Goal: Task Accomplishment & Management: Manage account settings

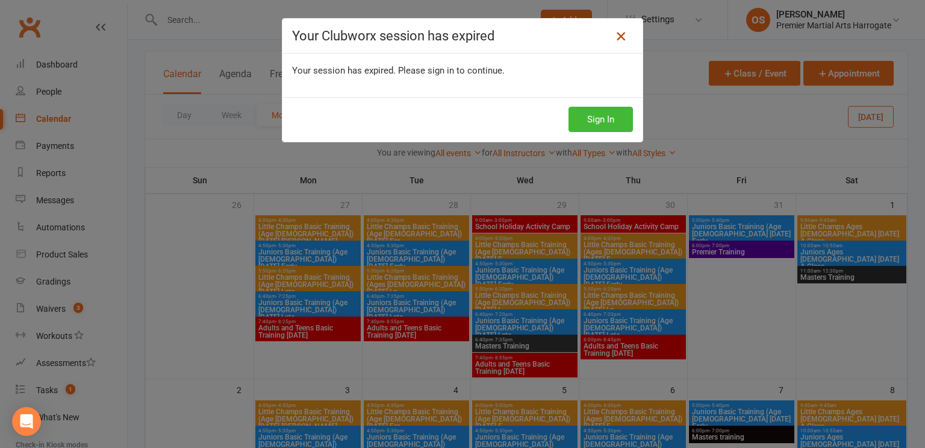
click at [622, 37] on icon at bounding box center [621, 36] width 14 height 14
click at [618, 38] on icon at bounding box center [621, 36] width 14 height 14
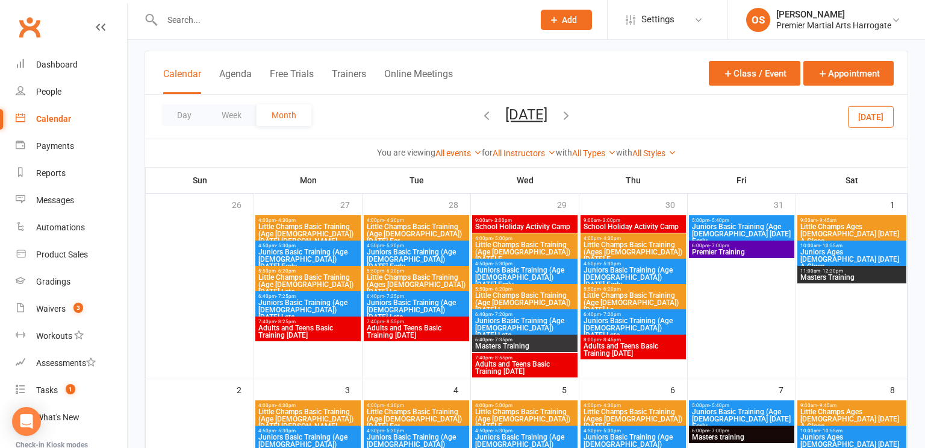
click at [398, 23] on input "text" at bounding box center [341, 19] width 367 height 17
type input "jak"
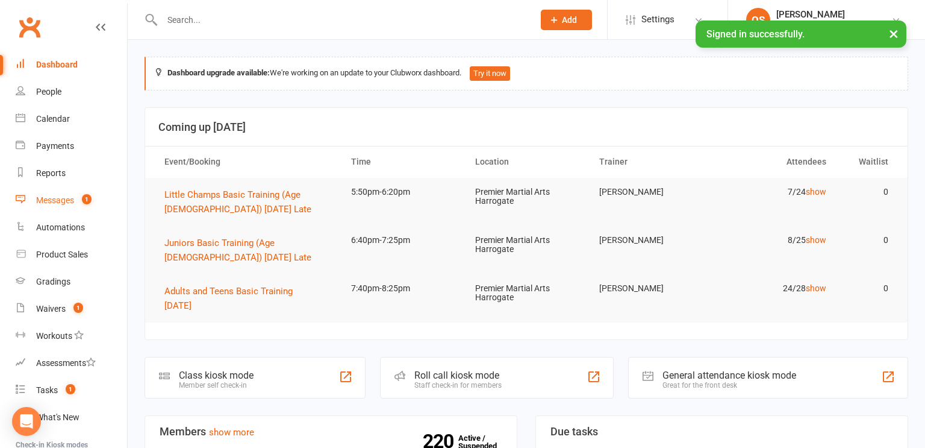
click at [75, 201] on link "Messages 1" at bounding box center [71, 200] width 111 height 27
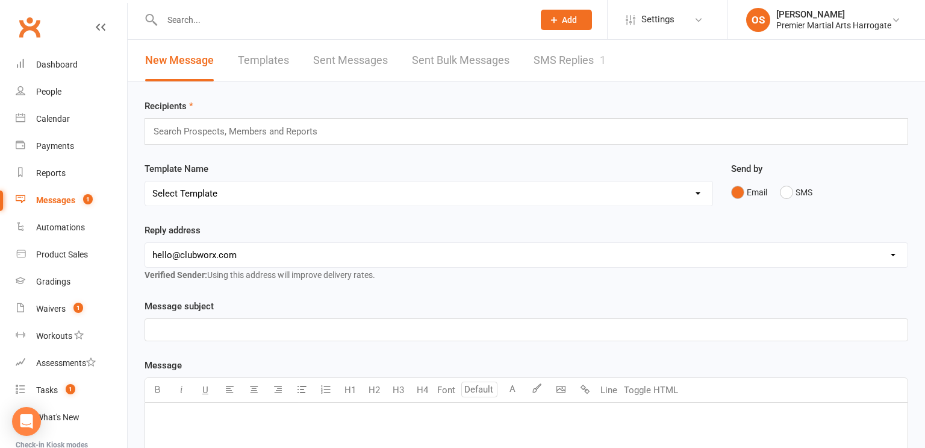
click at [583, 63] on link "SMS Replies 1" at bounding box center [570, 61] width 72 height 42
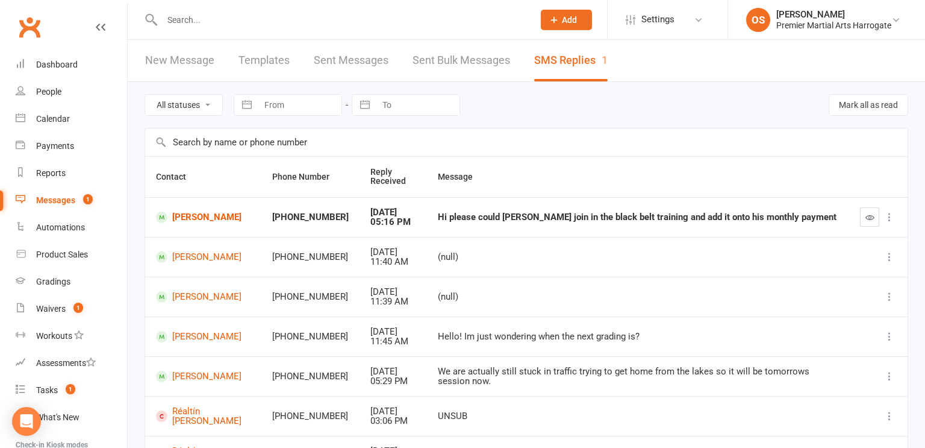
click at [248, 17] on input "text" at bounding box center [341, 19] width 367 height 17
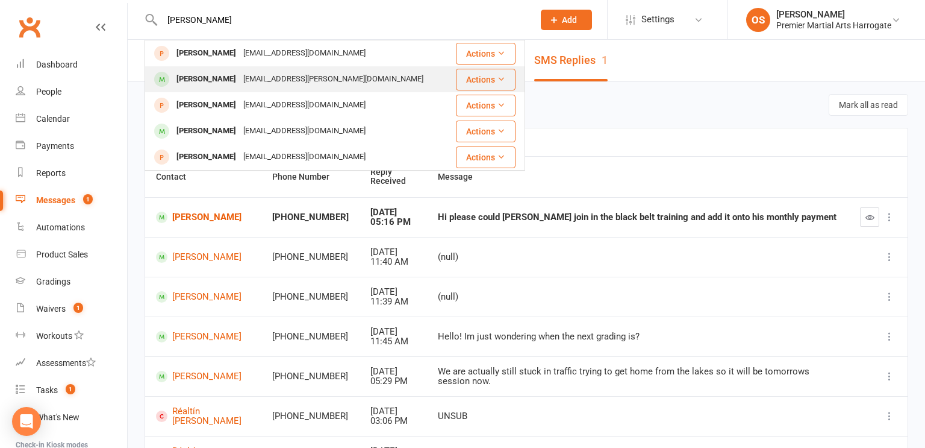
type input "jakub"
click at [218, 78] on div "Jakub Spak" at bounding box center [206, 78] width 67 height 17
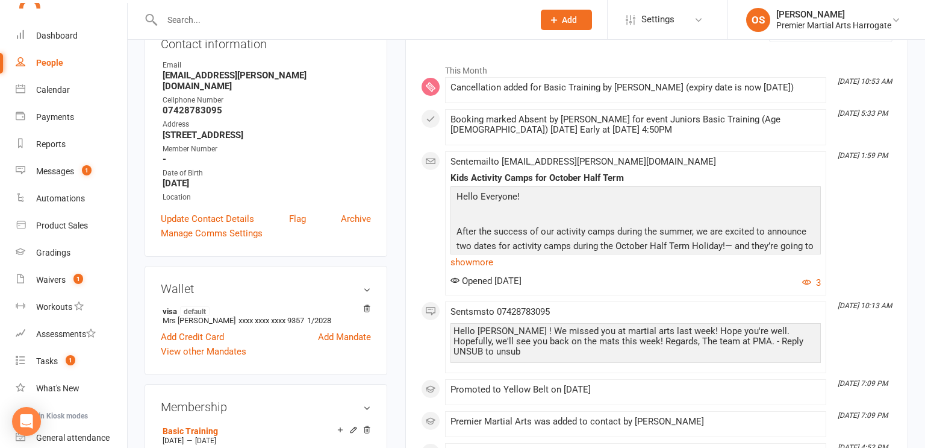
scroll to position [186, 0]
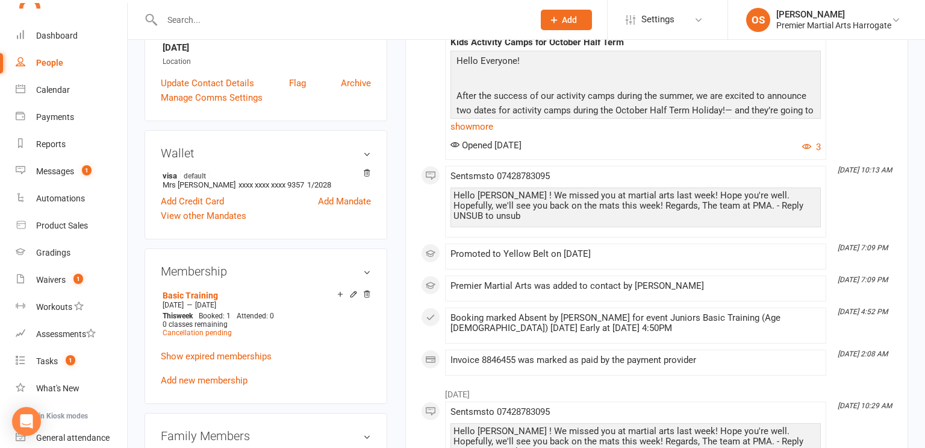
click at [246, 85] on link "Update Contact Details" at bounding box center [207, 83] width 93 height 14
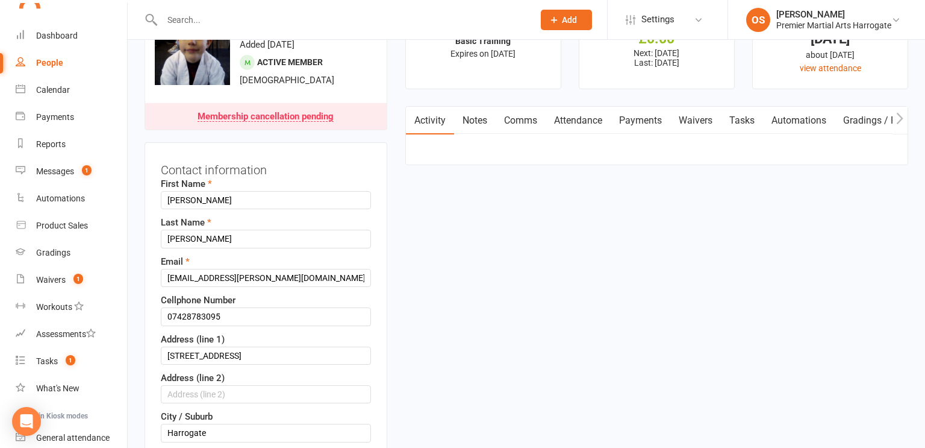
scroll to position [56, 0]
click at [231, 14] on input "text" at bounding box center [341, 19] width 367 height 17
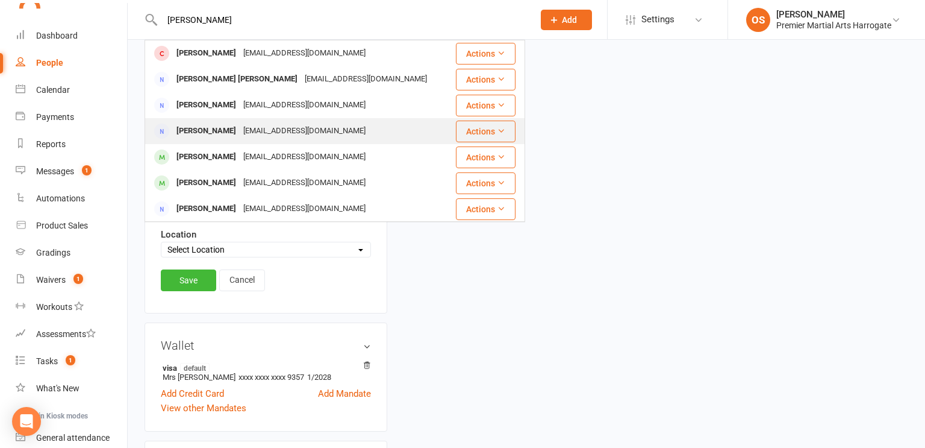
scroll to position [0, 0]
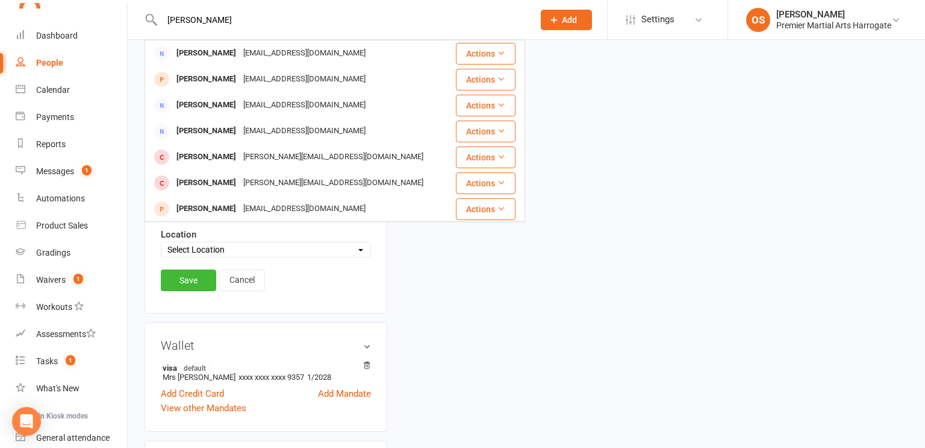
click at [203, 11] on input "jones" at bounding box center [341, 19] width 367 height 17
type input "j"
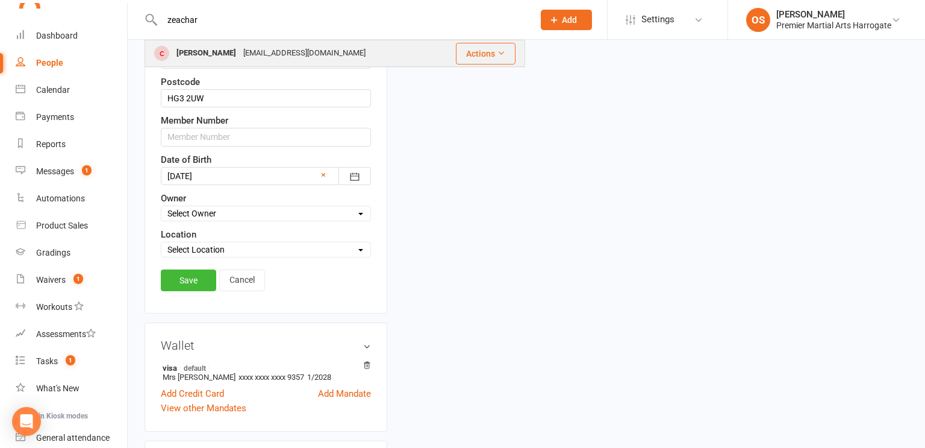
type input "zeachar"
click at [193, 51] on div "Zachary Jones" at bounding box center [206, 53] width 67 height 17
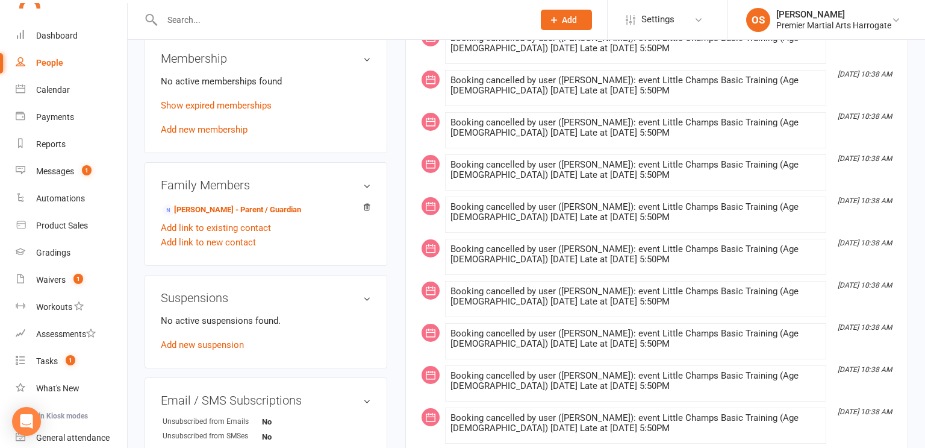
scroll to position [485, 0]
click at [233, 111] on link "Show expired memberships" at bounding box center [216, 106] width 111 height 11
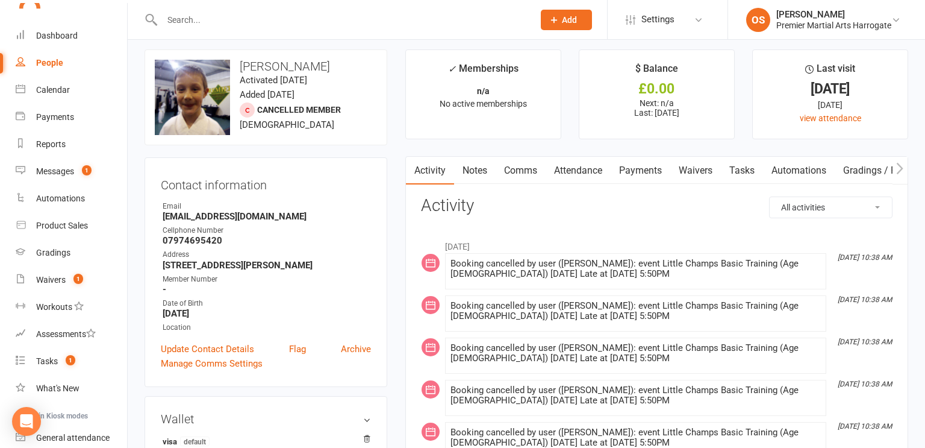
scroll to position [0, 0]
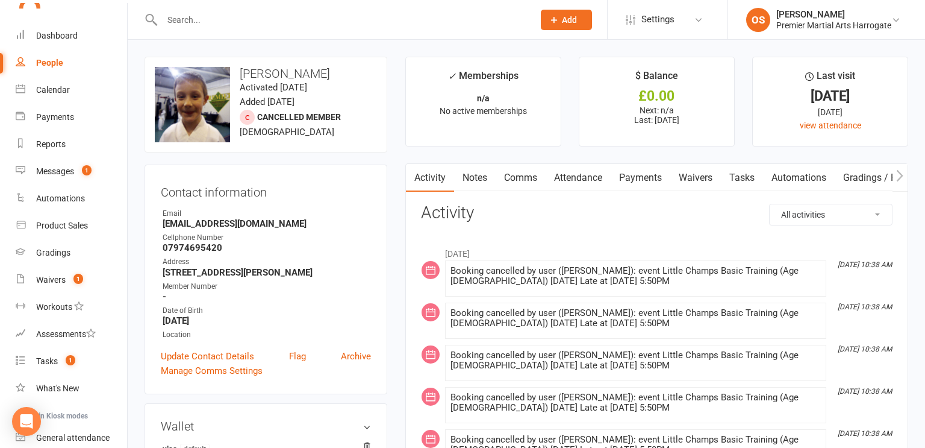
click at [646, 177] on link "Payments" at bounding box center [641, 178] width 60 height 28
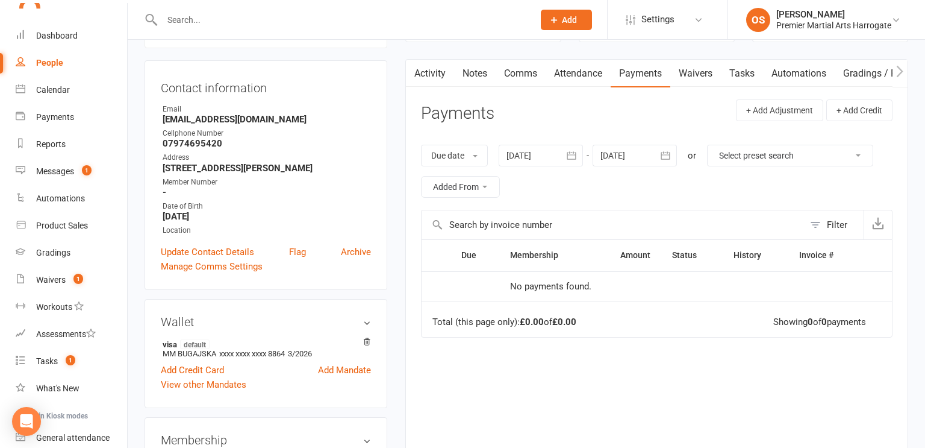
scroll to position [119, 0]
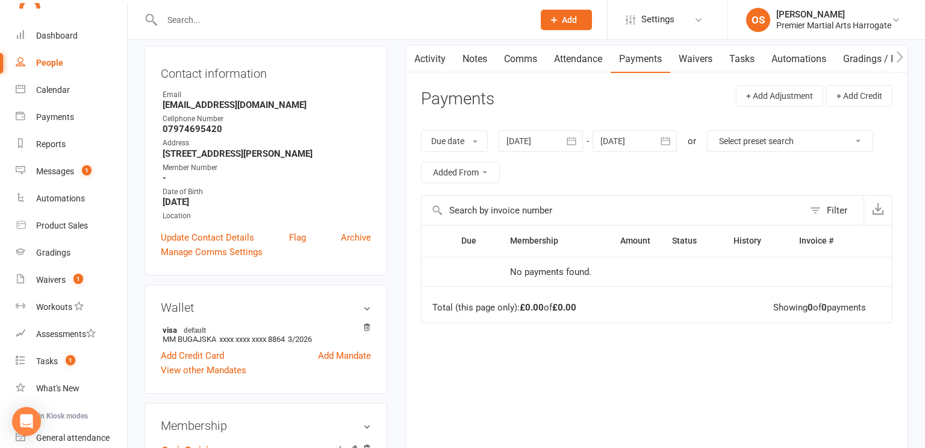
click at [548, 150] on div at bounding box center [541, 141] width 84 height 22
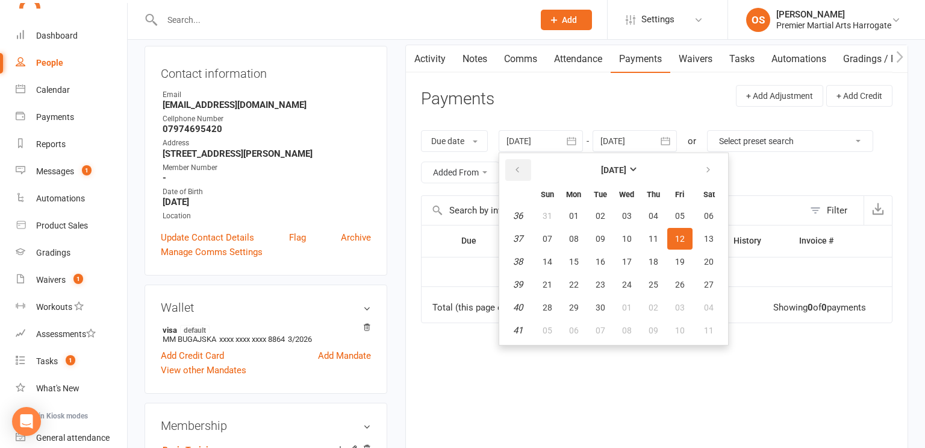
click at [519, 168] on icon "button" at bounding box center [517, 170] width 8 height 10
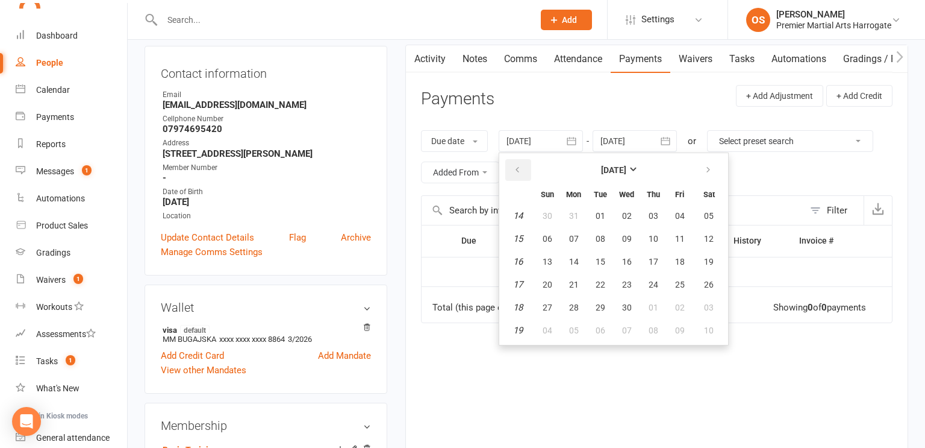
click at [519, 168] on icon "button" at bounding box center [517, 170] width 8 height 10
click at [645, 258] on button "19" at bounding box center [653, 262] width 25 height 22
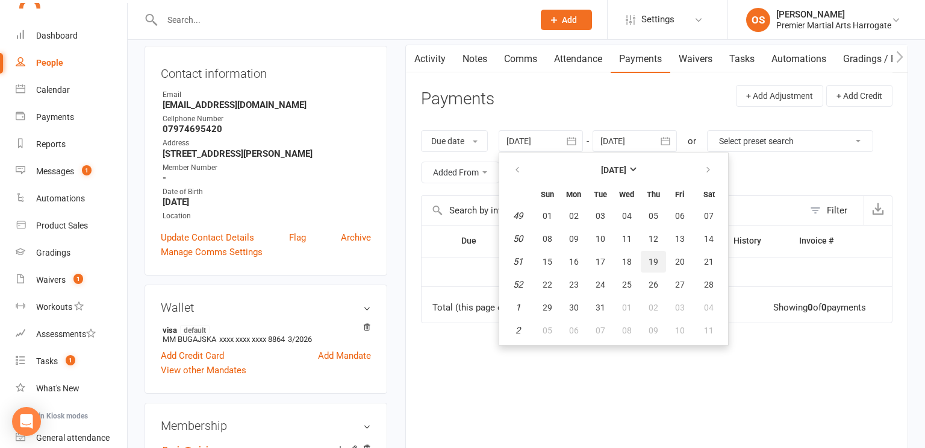
type input "19 Dec 2024"
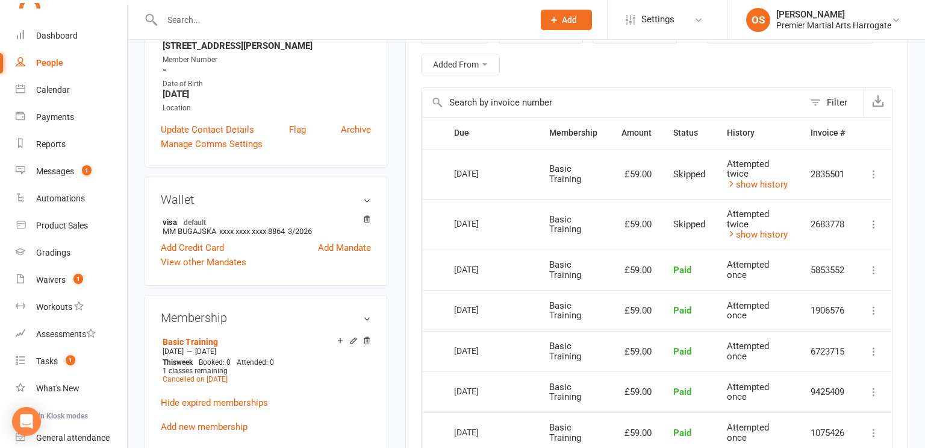
scroll to position [229, 0]
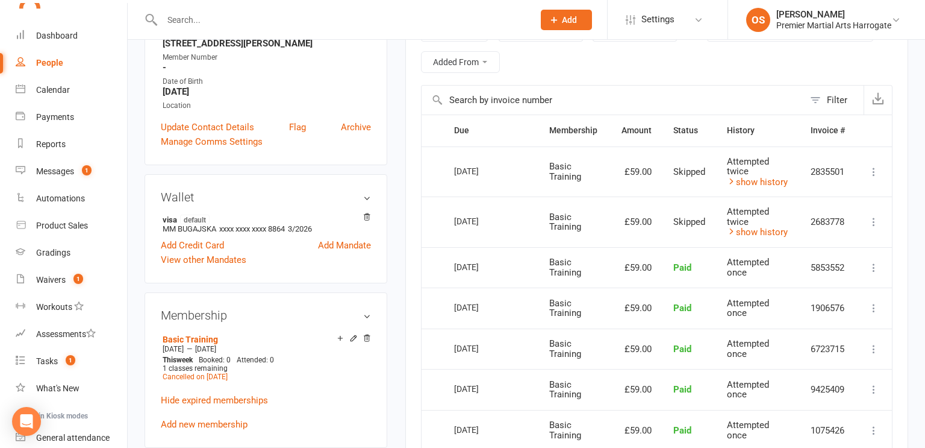
click at [305, 265] on div "View other Mandates" at bounding box center [266, 259] width 210 height 14
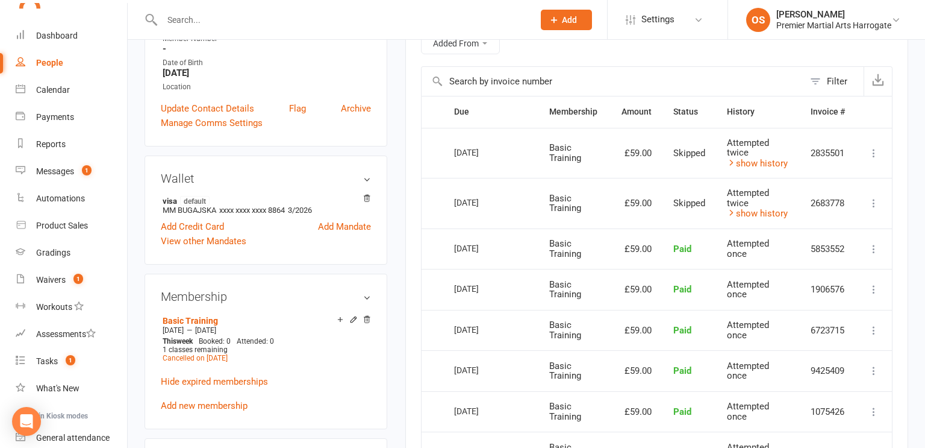
scroll to position [0, 0]
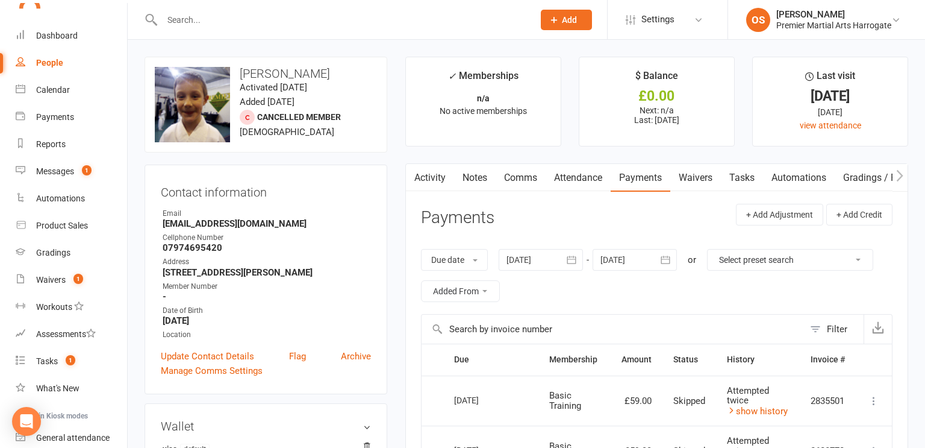
click at [435, 175] on link "Activity" at bounding box center [430, 178] width 48 height 28
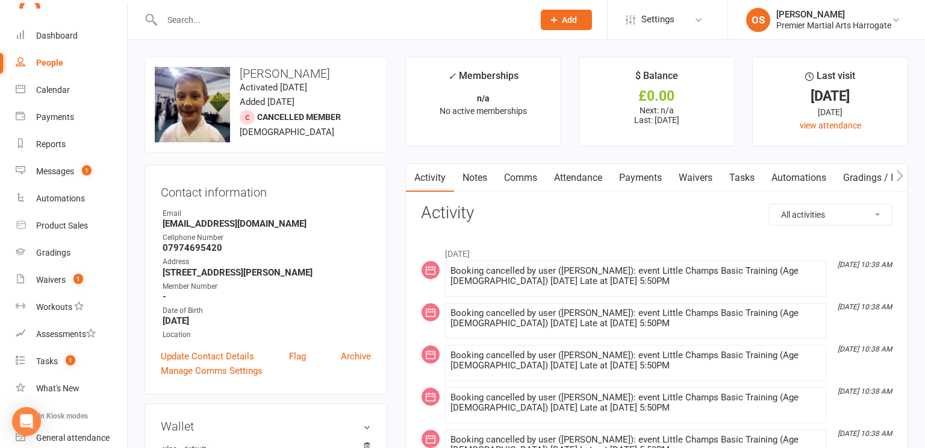
click at [47, 64] on div "People" at bounding box center [49, 63] width 27 height 10
select select "100"
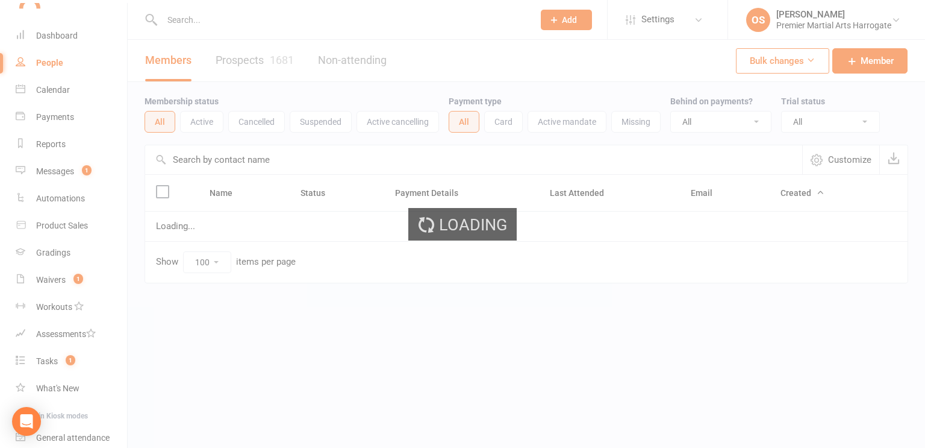
click at [190, 22] on div "Loading" at bounding box center [462, 224] width 925 height 448
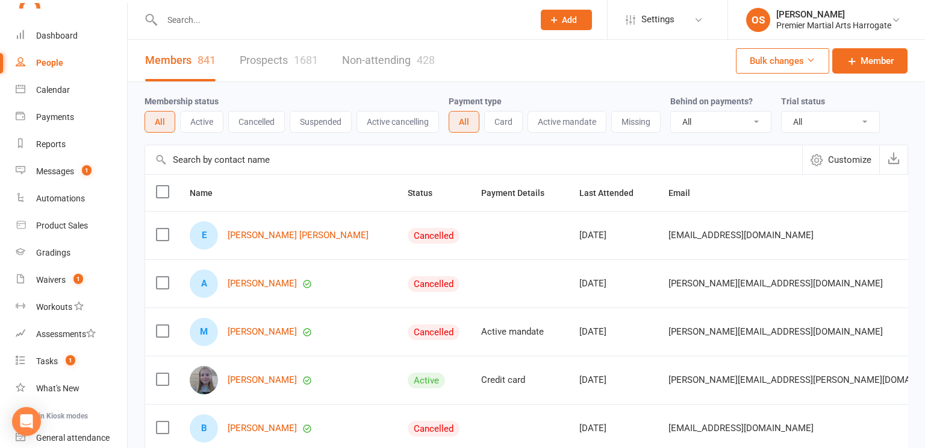
click at [196, 20] on input "text" at bounding box center [341, 19] width 367 height 17
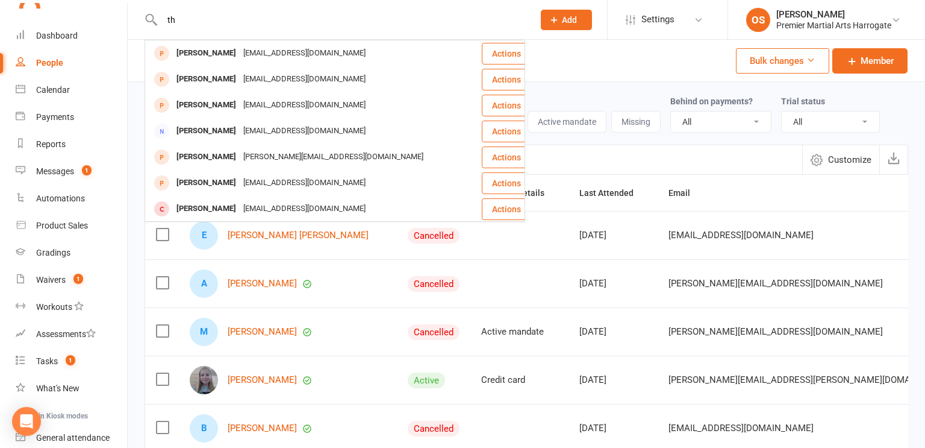
type input "t"
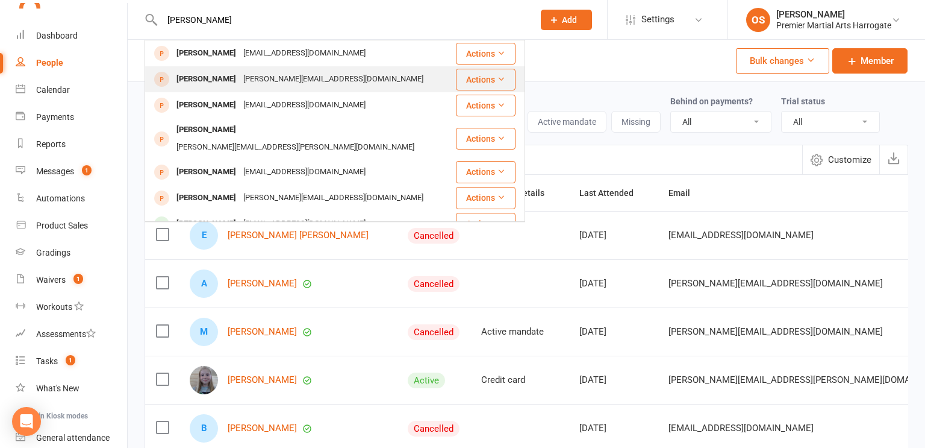
type input "max buckl"
click at [216, 84] on div "Max Buckley" at bounding box center [206, 78] width 67 height 17
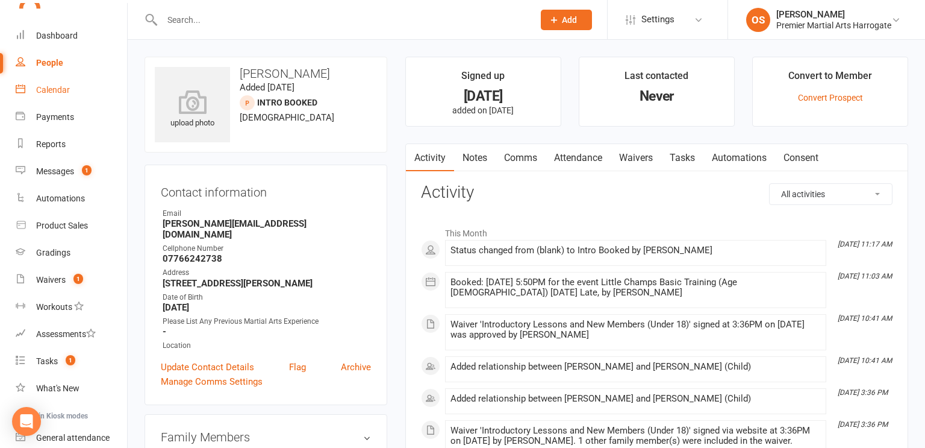
click at [47, 93] on div "Calendar" at bounding box center [53, 90] width 34 height 10
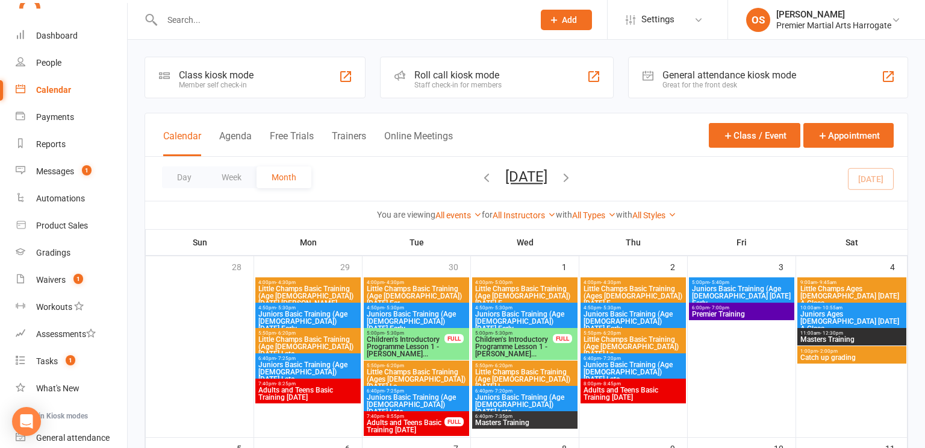
click at [181, 17] on input "text" at bounding box center [341, 19] width 367 height 17
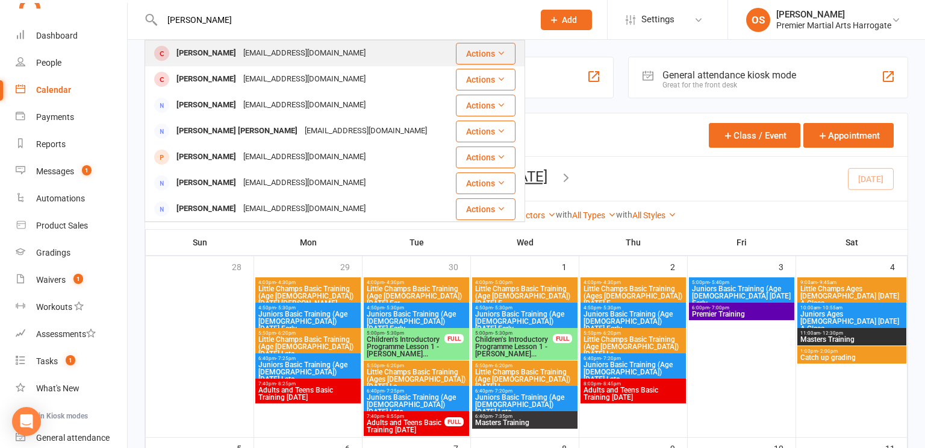
type input "zachary jones"
click at [176, 58] on div "Zachary Jones" at bounding box center [206, 53] width 67 height 17
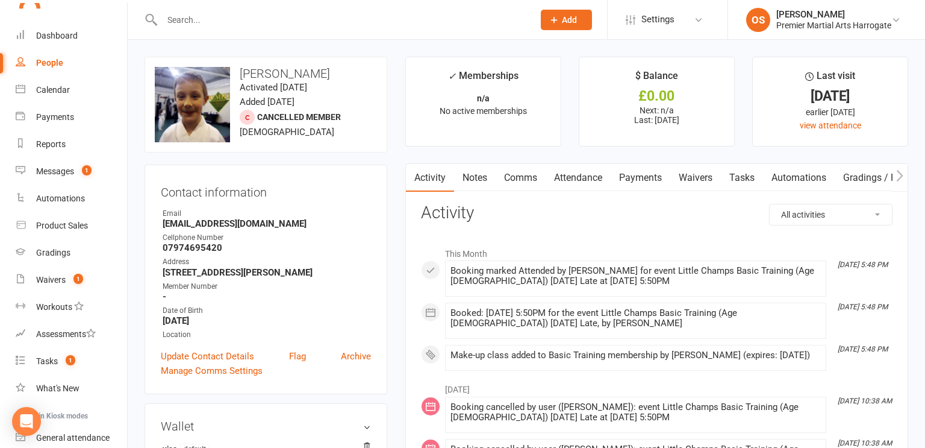
click at [642, 178] on link "Payments" at bounding box center [641, 178] width 60 height 28
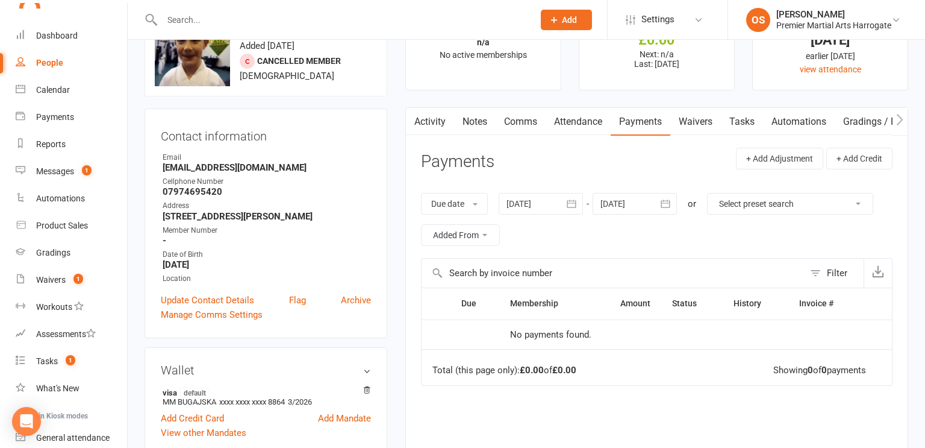
scroll to position [63, 0]
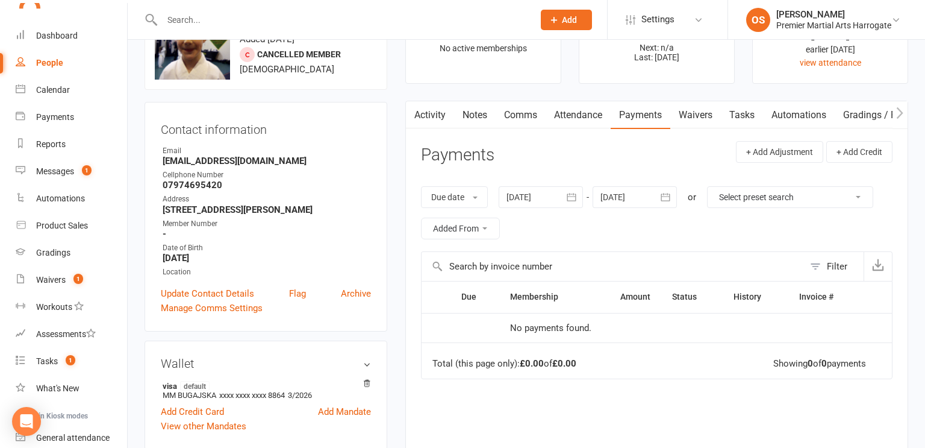
click at [546, 192] on div at bounding box center [541, 197] width 84 height 22
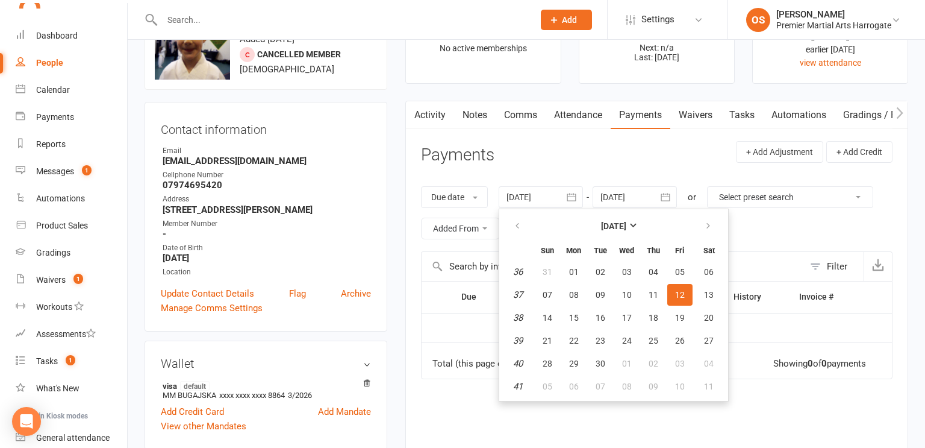
click at [546, 192] on div at bounding box center [541, 197] width 84 height 22
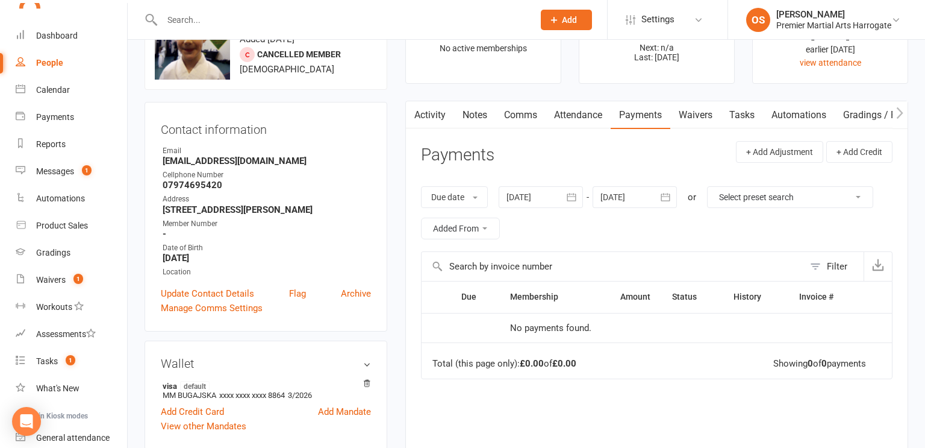
click at [542, 195] on div at bounding box center [541, 197] width 84 height 22
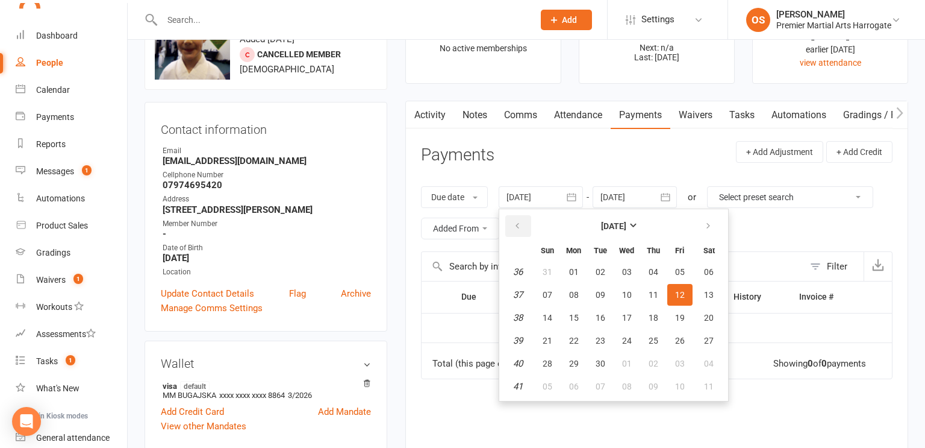
click at [518, 227] on icon "button" at bounding box center [517, 226] width 8 height 10
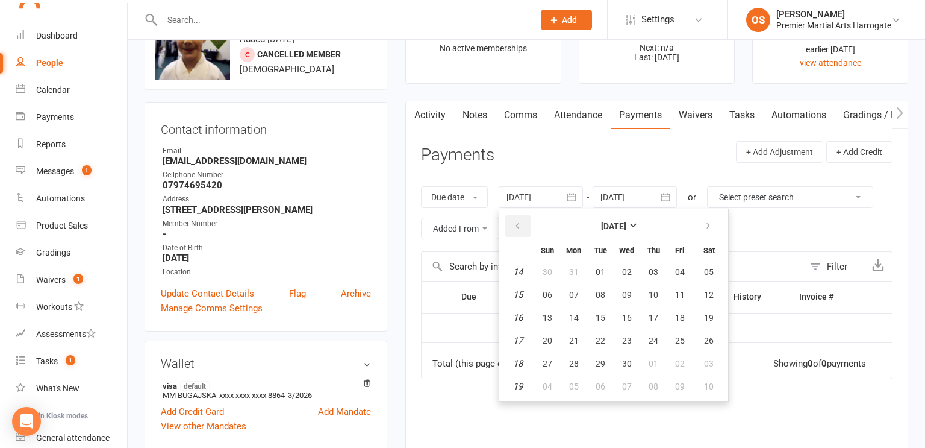
click at [518, 227] on icon "button" at bounding box center [517, 226] width 8 height 10
click at [669, 297] on button "07" at bounding box center [680, 295] width 25 height 22
type input "07 Feb 2025"
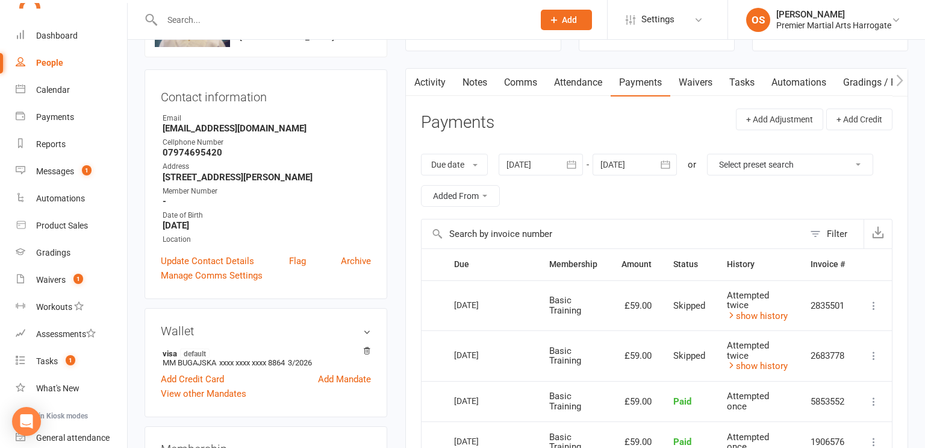
scroll to position [96, 0]
click at [204, 267] on link "Update Contact Details" at bounding box center [207, 259] width 93 height 14
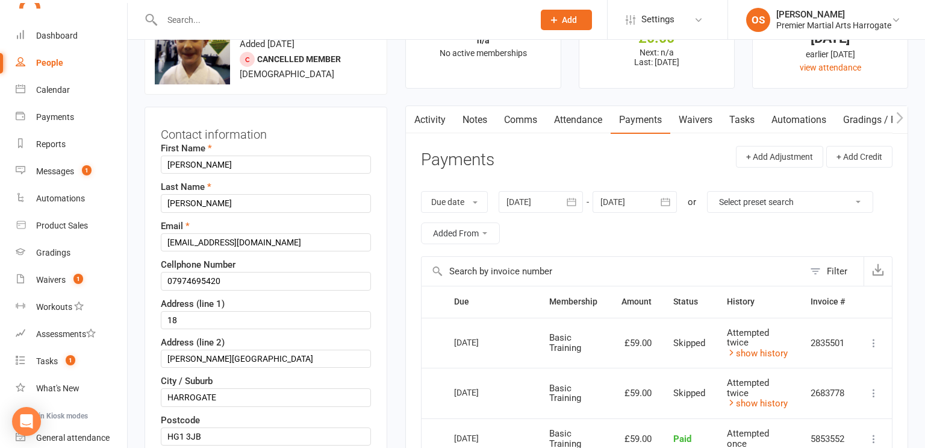
scroll to position [57, 0]
click at [218, 240] on input "Daveyjones41@gmail.com" at bounding box center [266, 243] width 210 height 18
drag, startPoint x: 278, startPoint y: 239, endPoint x: 66, endPoint y: 241, distance: 211.5
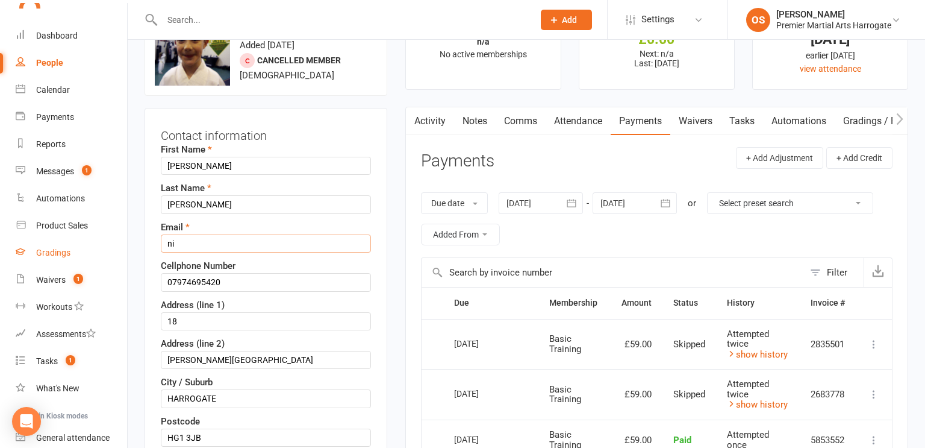
type input "n"
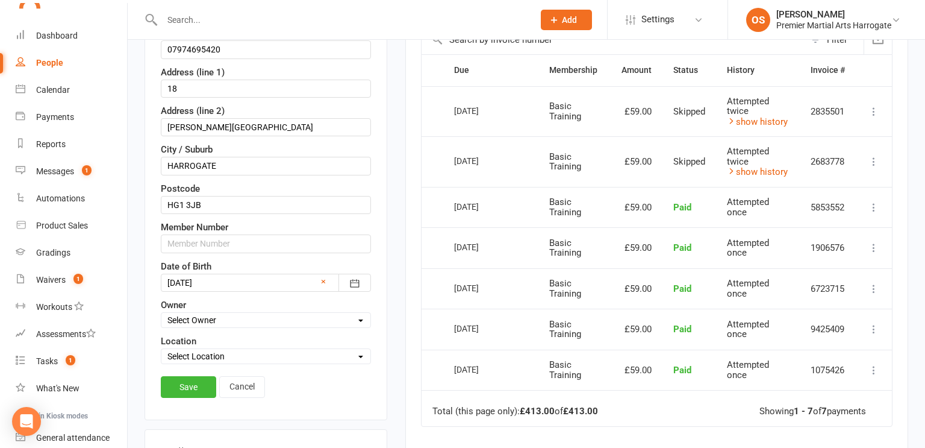
scroll to position [290, 0]
type input "monika.bugajska@yahoo.co.uk"
click at [205, 81] on input "18" at bounding box center [266, 87] width 210 height 18
type input "1"
type input "5"
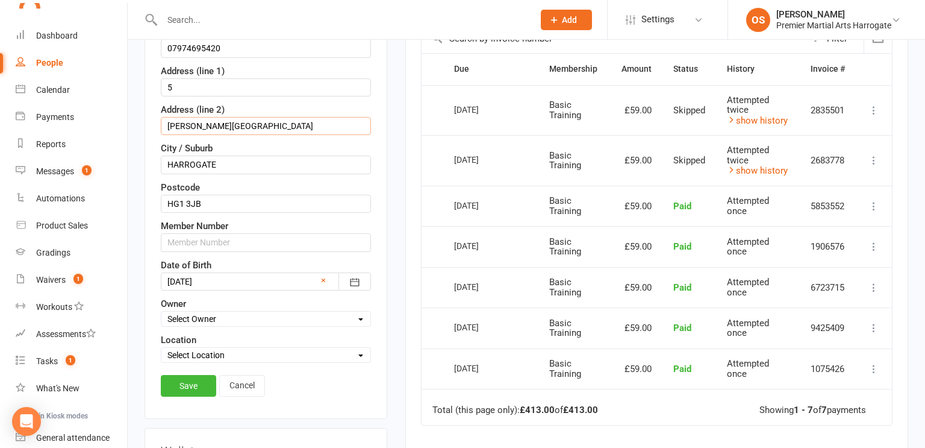
drag, startPoint x: 227, startPoint y: 120, endPoint x: 152, endPoint y: 124, distance: 74.8
click at [152, 124] on div "Contact information First Name Zachary Last Name Jones Email monika.bugajska@ya…" at bounding box center [266, 146] width 243 height 545
type input "Whitehall Avenue"
drag, startPoint x: 204, startPoint y: 196, endPoint x: 121, endPoint y: 190, distance: 83.3
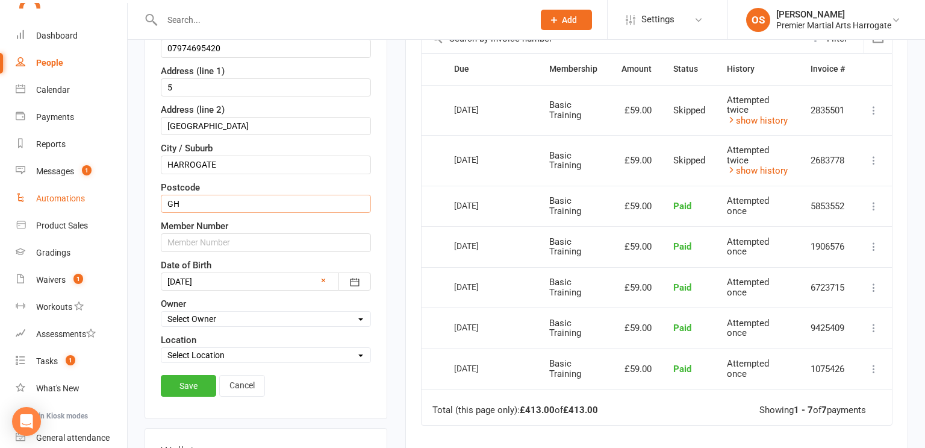
type input "G"
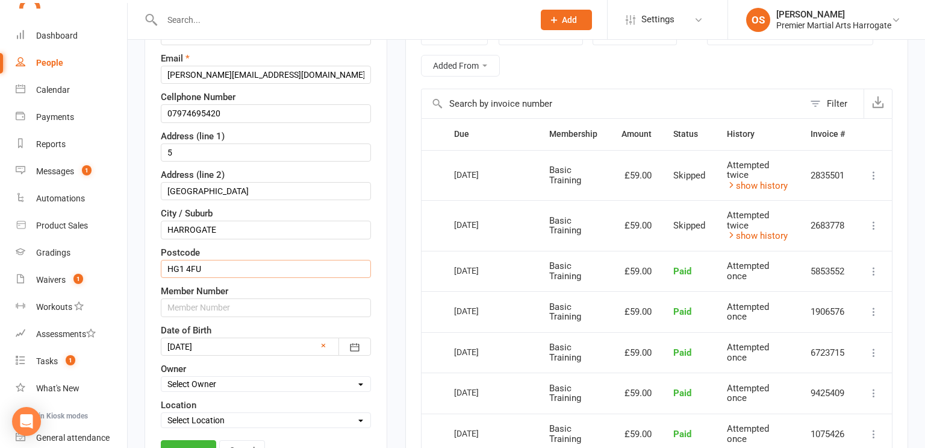
scroll to position [223, 0]
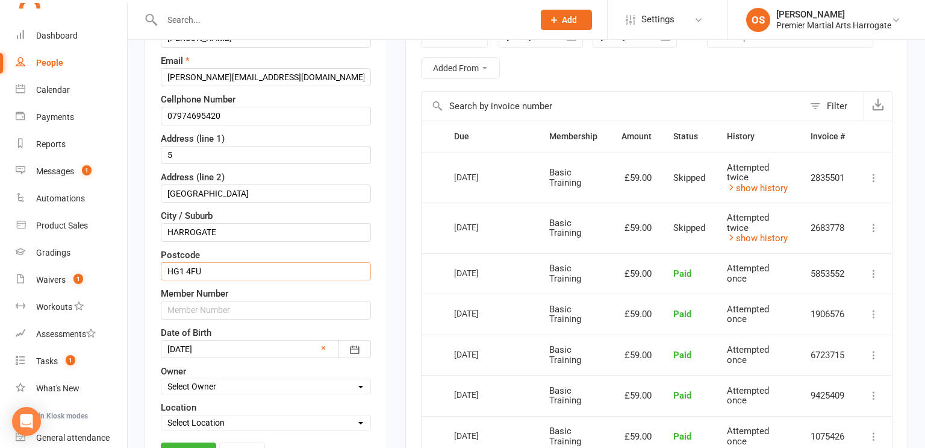
type input "HG1 4FU"
drag, startPoint x: 221, startPoint y: 116, endPoint x: 63, endPoint y: 107, distance: 158.1
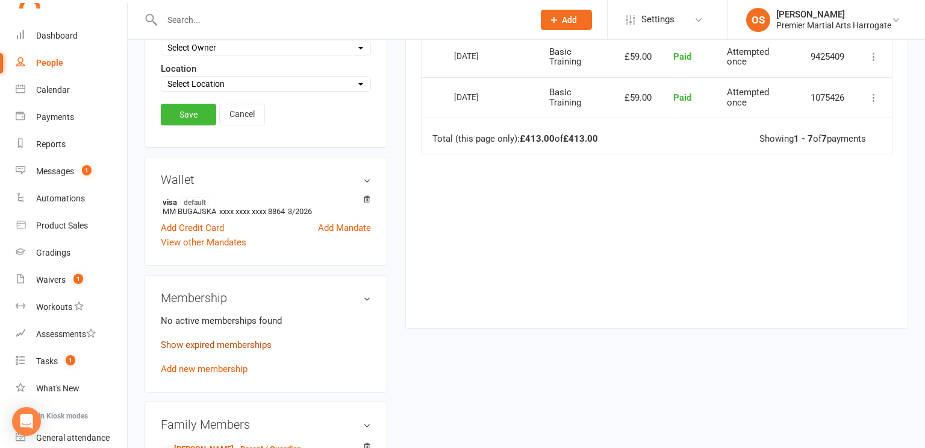
scroll to position [559, 0]
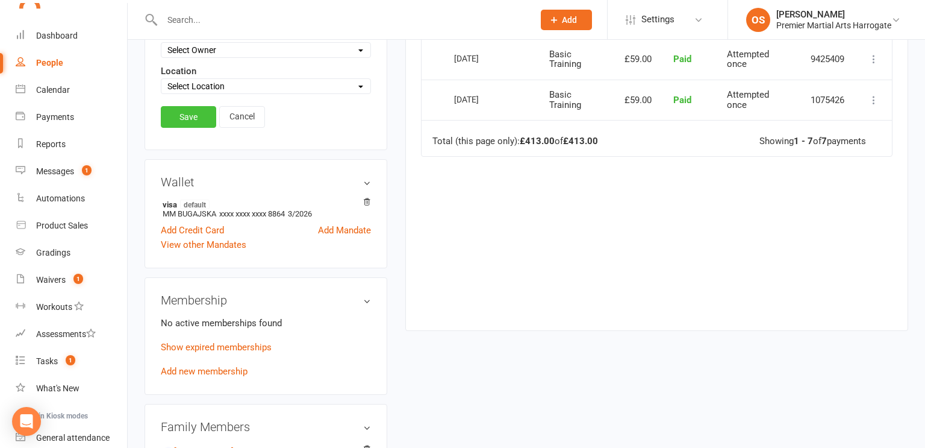
type input "07710539656"
click at [189, 113] on link "Save" at bounding box center [188, 117] width 55 height 22
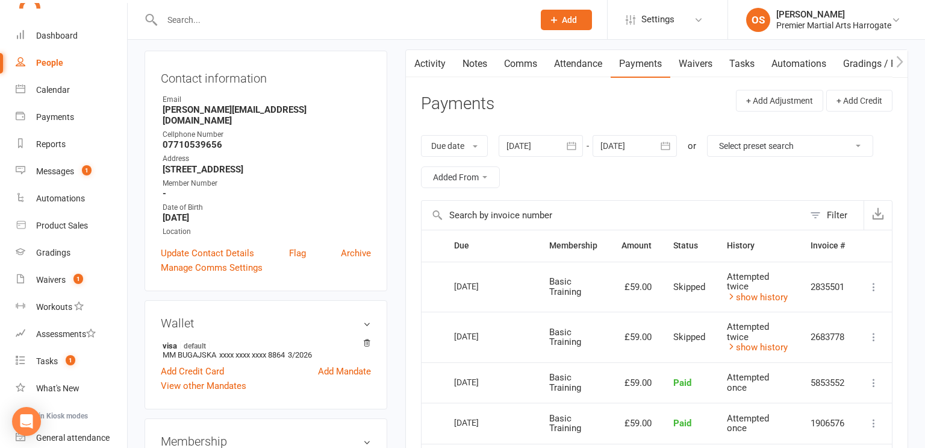
scroll to position [0, 0]
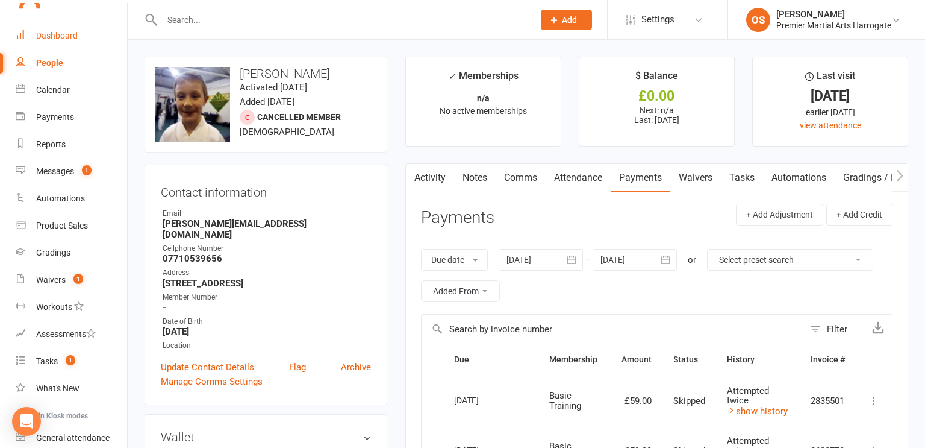
click at [57, 34] on div "Dashboard" at bounding box center [57, 36] width 42 height 10
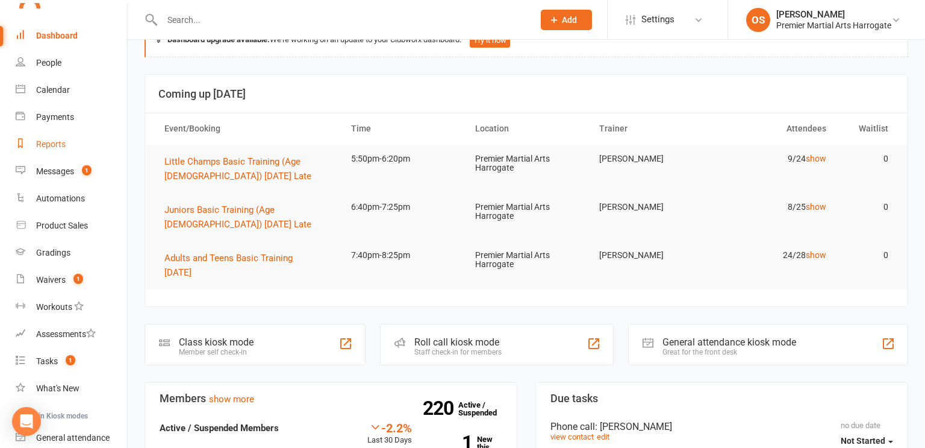
scroll to position [30, 0]
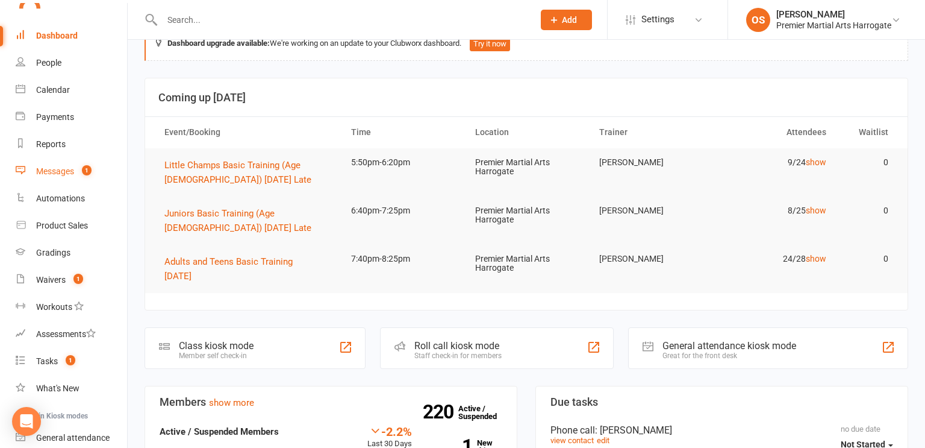
click at [61, 170] on div "Messages" at bounding box center [55, 171] width 38 height 10
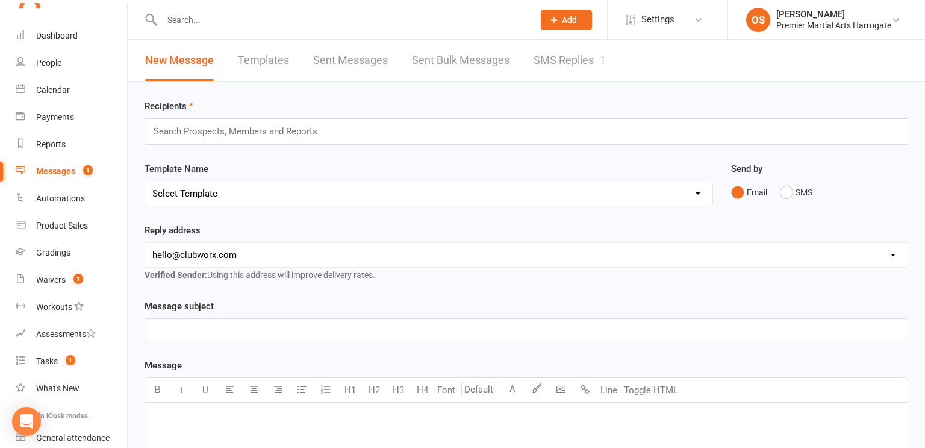
click at [580, 62] on link "SMS Replies 1" at bounding box center [570, 61] width 72 height 42
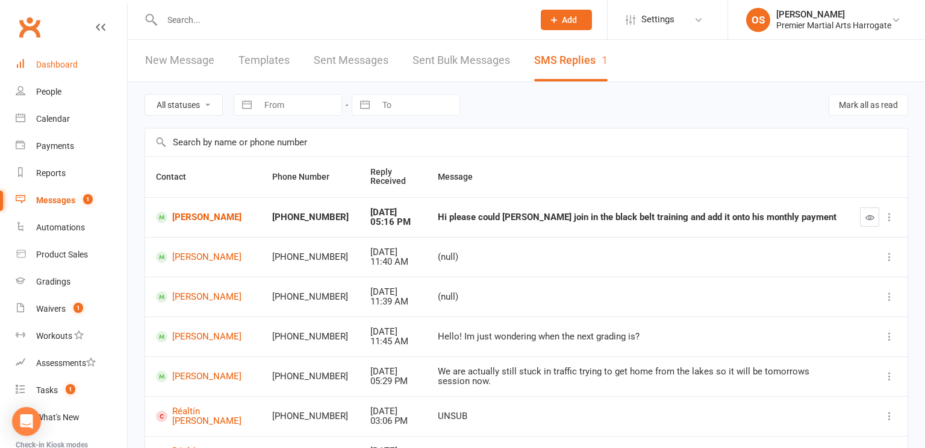
click at [65, 70] on link "Dashboard" at bounding box center [71, 64] width 111 height 27
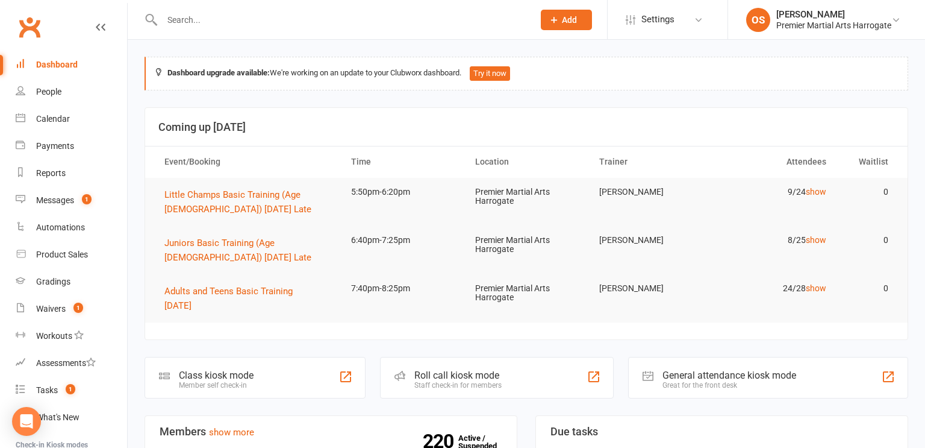
click at [193, 21] on input "text" at bounding box center [341, 19] width 367 height 17
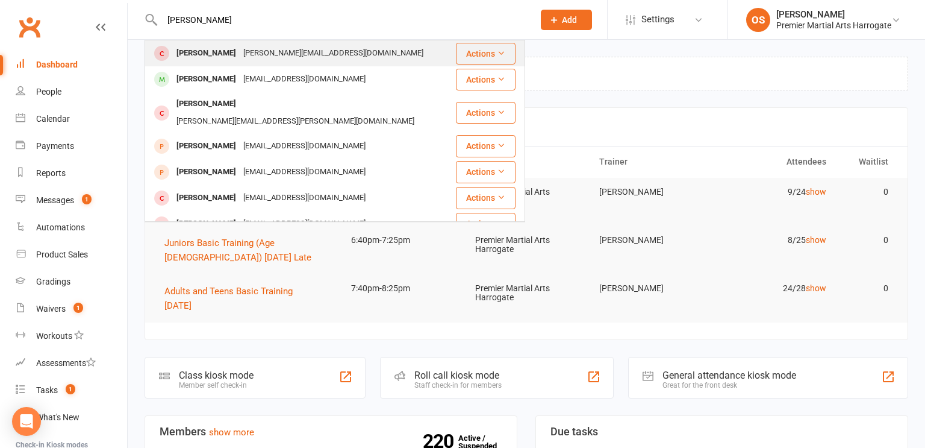
type input "zachary"
click at [220, 56] on div "Zachary Jones" at bounding box center [206, 53] width 67 height 17
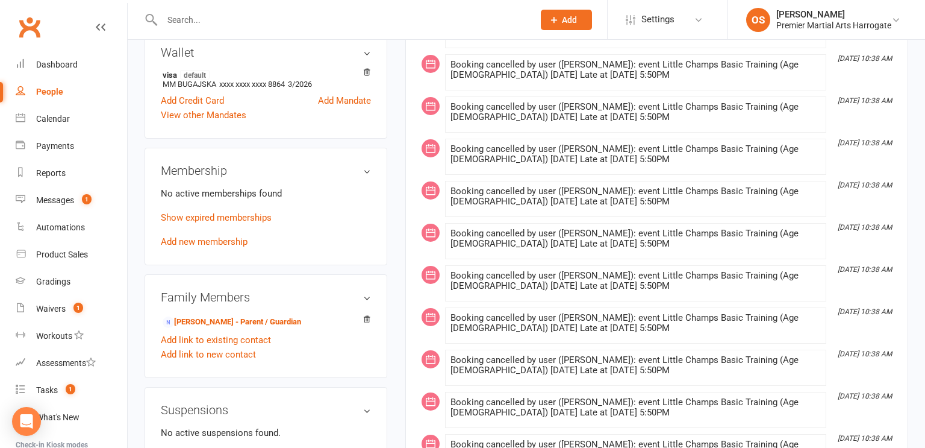
scroll to position [392, 0]
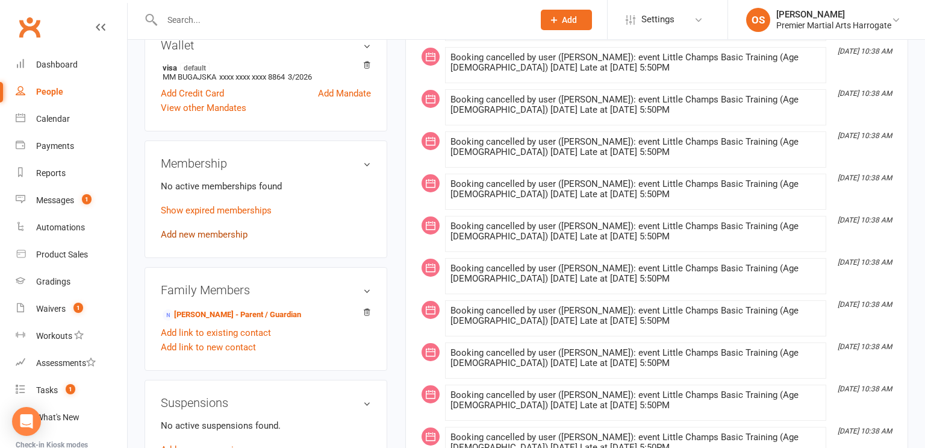
click at [208, 236] on link "Add new membership" at bounding box center [204, 234] width 87 height 11
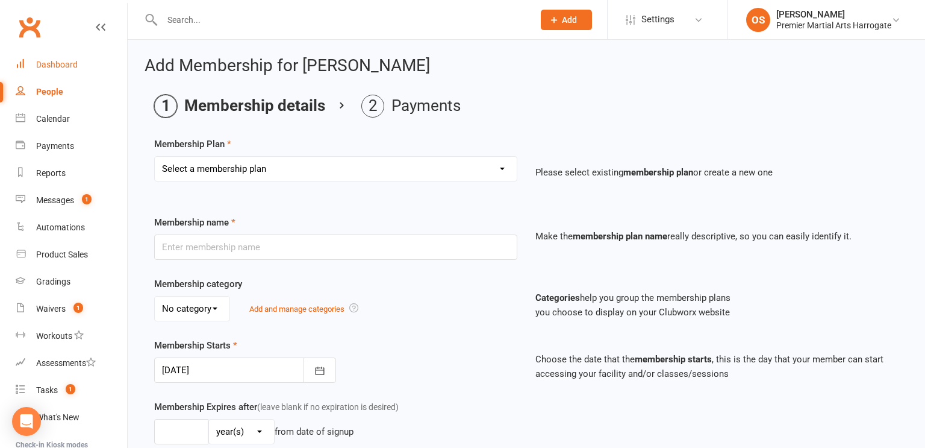
click at [56, 62] on div "Dashboard" at bounding box center [57, 65] width 42 height 10
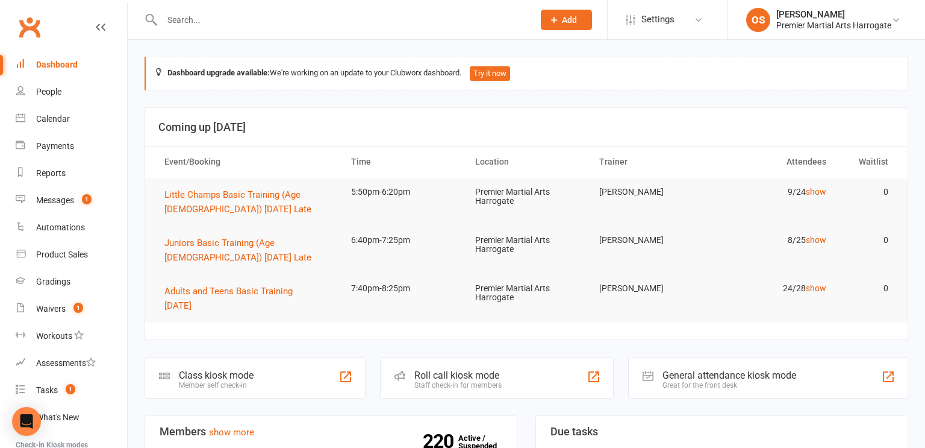
click at [201, 24] on input "text" at bounding box center [341, 19] width 367 height 17
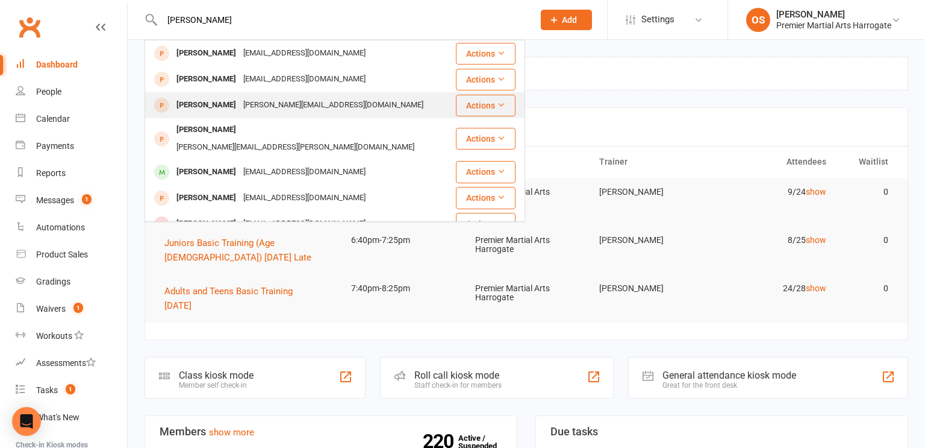
type input "max buck"
click at [199, 105] on div "Max Buckley" at bounding box center [206, 104] width 67 height 17
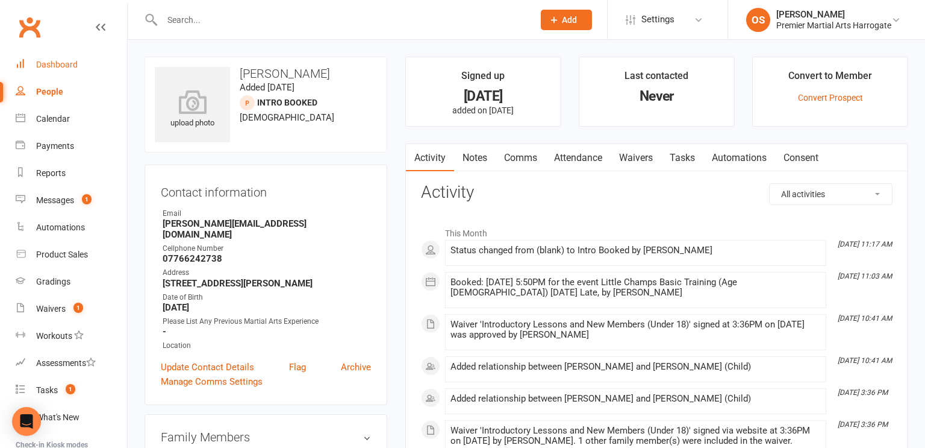
click at [49, 67] on div "Dashboard" at bounding box center [57, 65] width 42 height 10
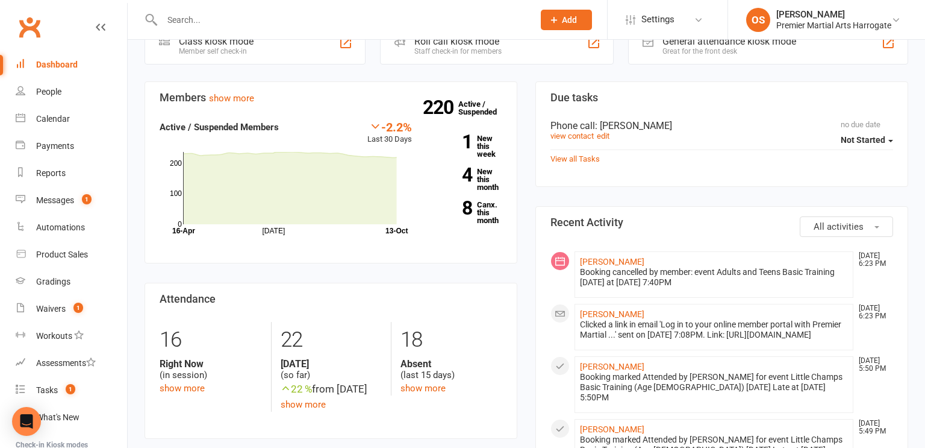
scroll to position [293, 0]
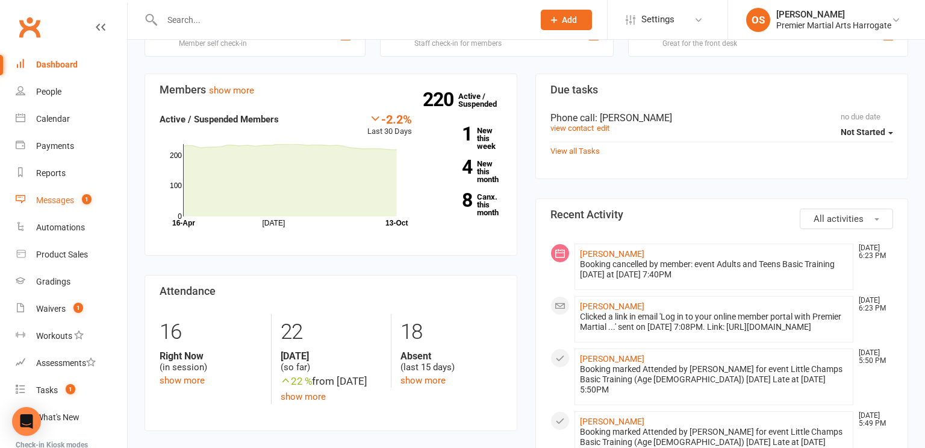
click at [58, 198] on div "Messages" at bounding box center [55, 200] width 38 height 10
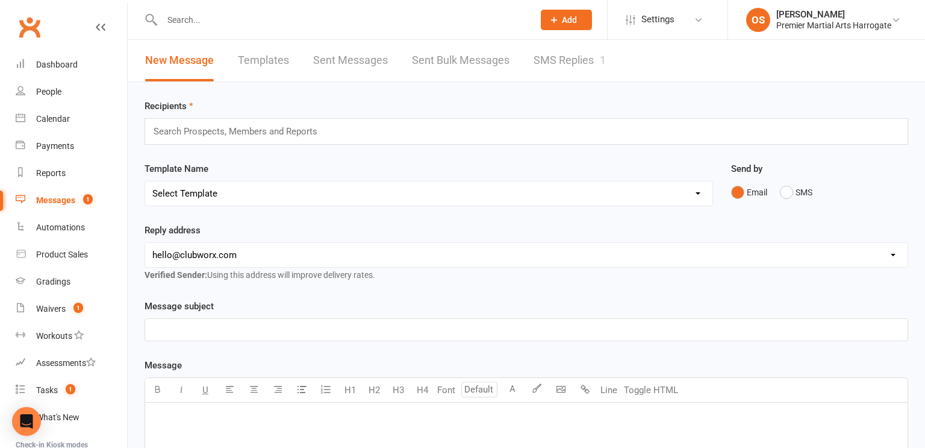
click at [578, 66] on link "SMS Replies 1" at bounding box center [570, 61] width 72 height 42
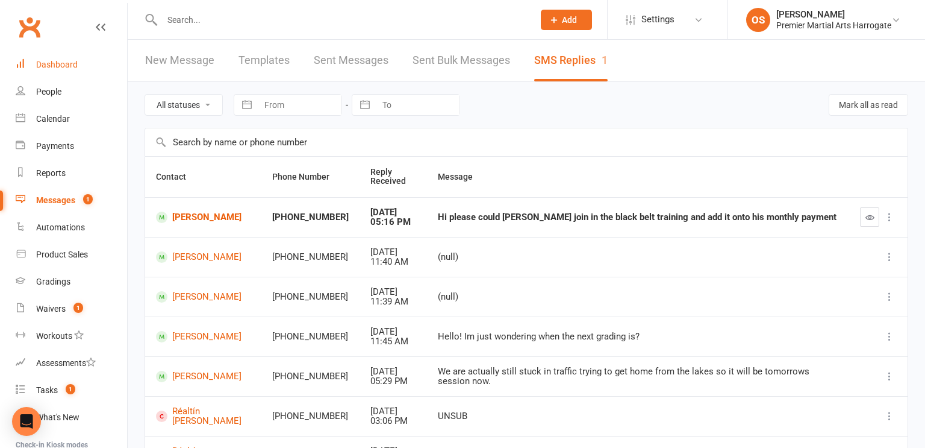
click at [57, 66] on div "Dashboard" at bounding box center [57, 65] width 42 height 10
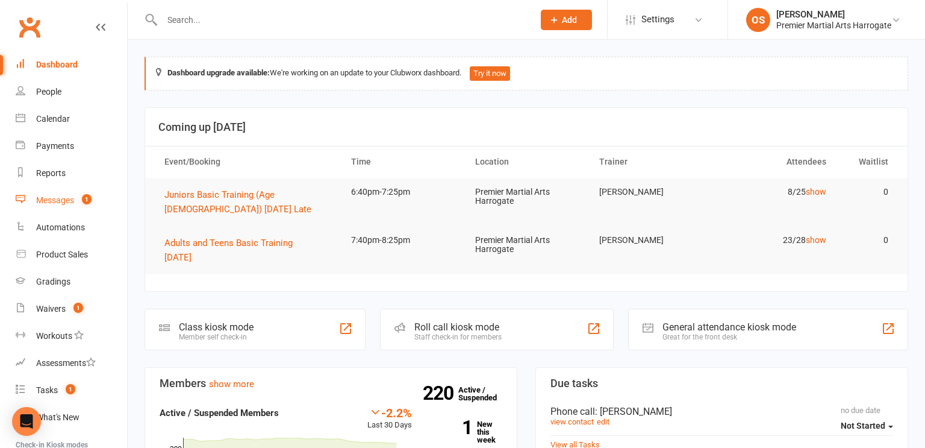
click at [52, 200] on div "Messages" at bounding box center [55, 200] width 38 height 10
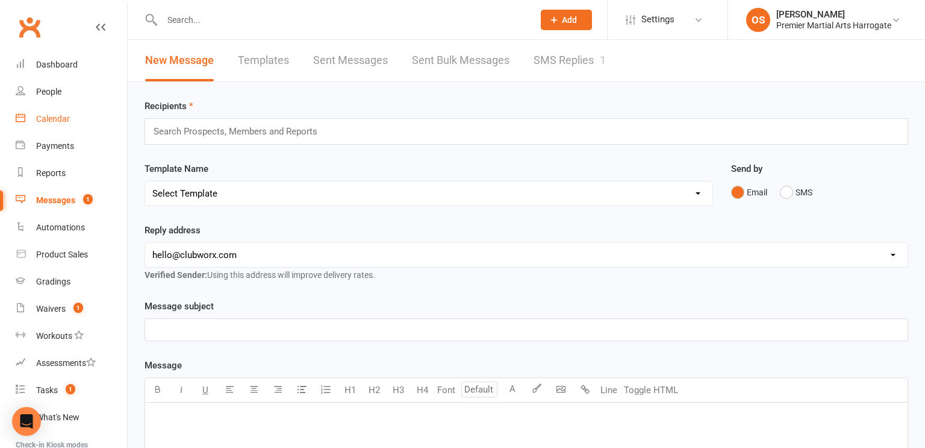
click at [48, 119] on div "Calendar" at bounding box center [53, 119] width 34 height 10
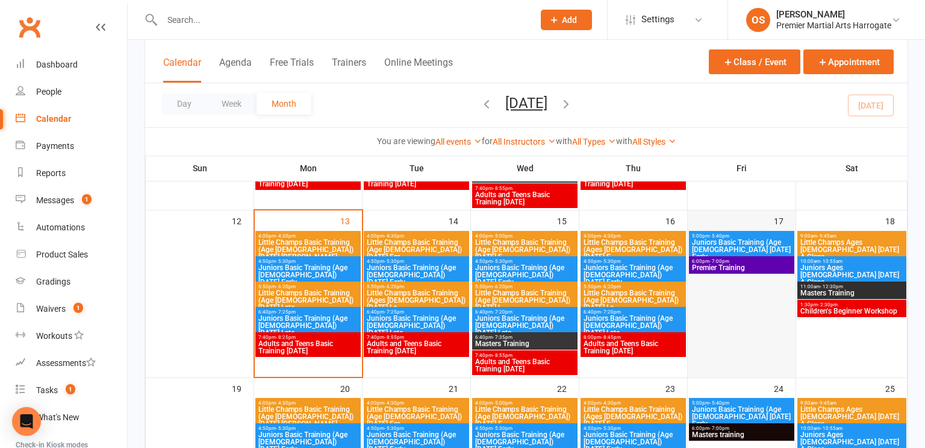
scroll to position [378, 0]
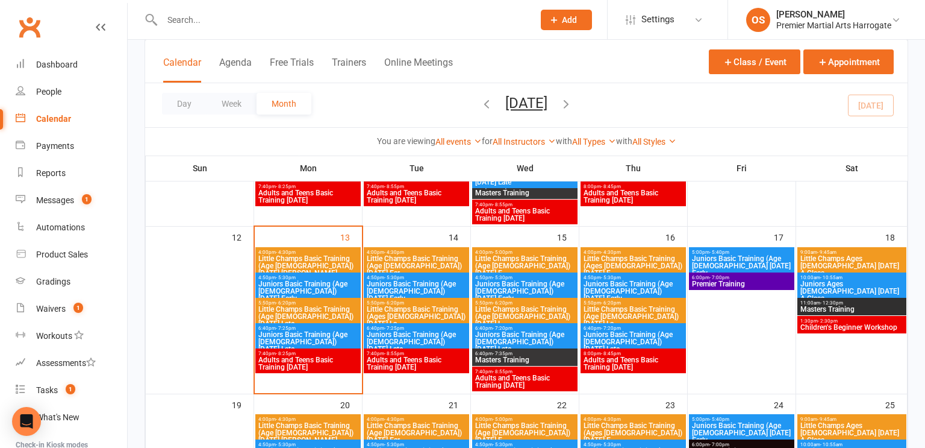
click at [842, 324] on span "Children's Beginner Workshop" at bounding box center [852, 327] width 104 height 7
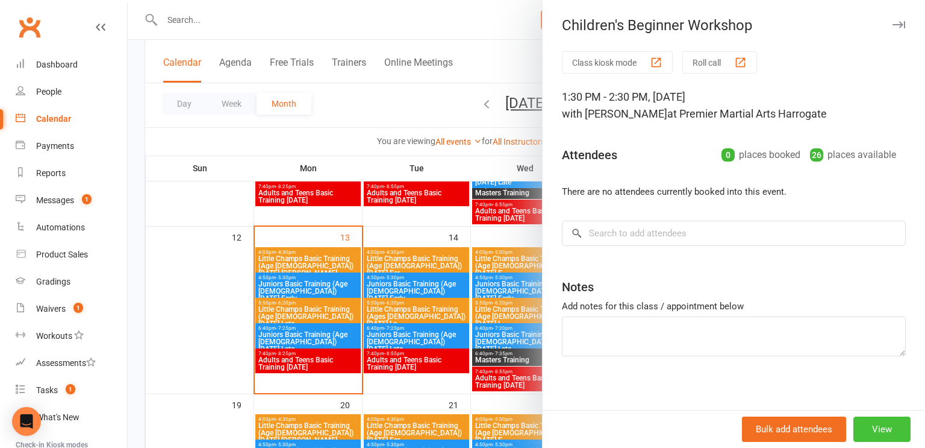
click at [868, 428] on button "View" at bounding box center [882, 428] width 57 height 25
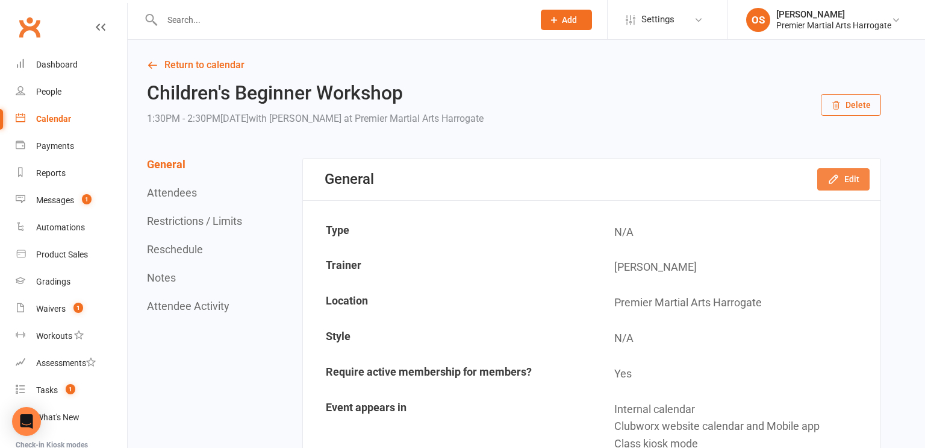
click at [847, 182] on button "Edit" at bounding box center [844, 179] width 52 height 22
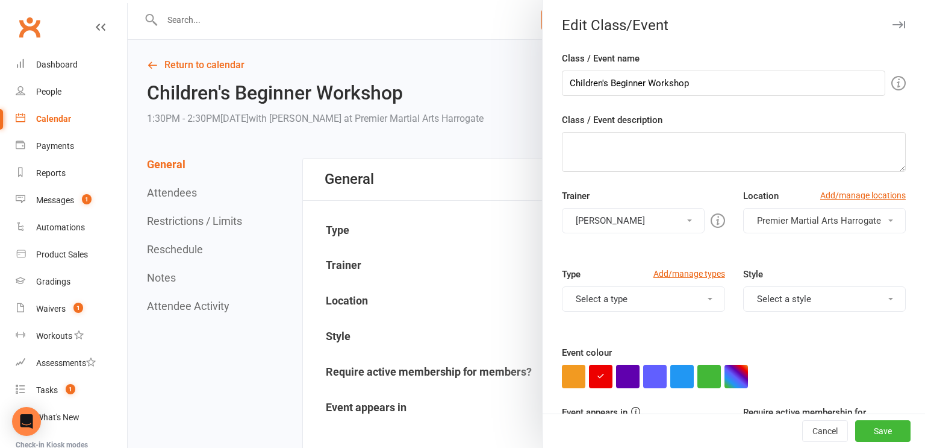
click at [499, 99] on div at bounding box center [527, 224] width 798 height 448
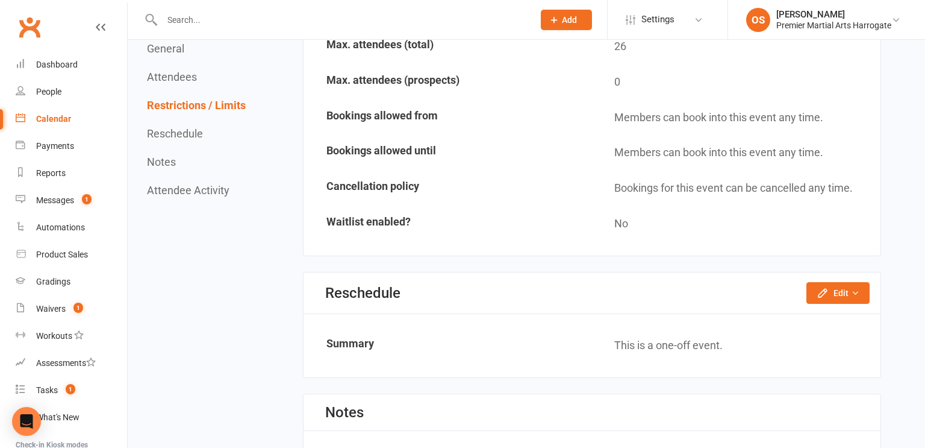
scroll to position [787, 0]
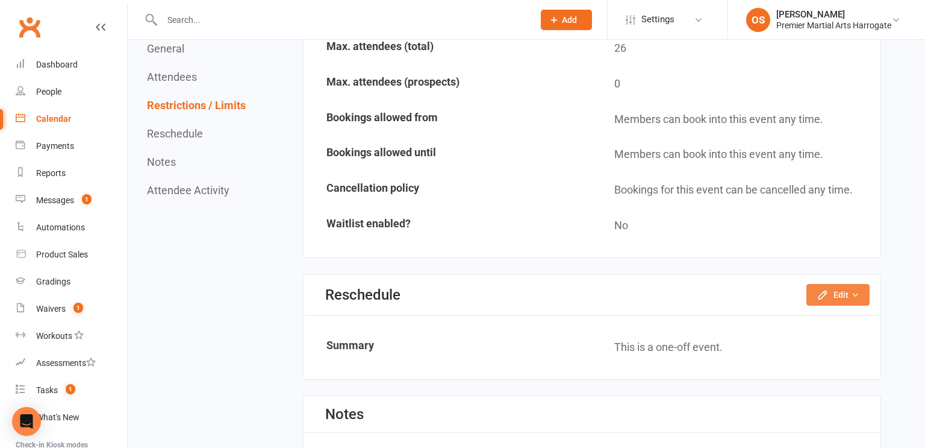
click at [844, 289] on button "Edit" at bounding box center [838, 295] width 63 height 22
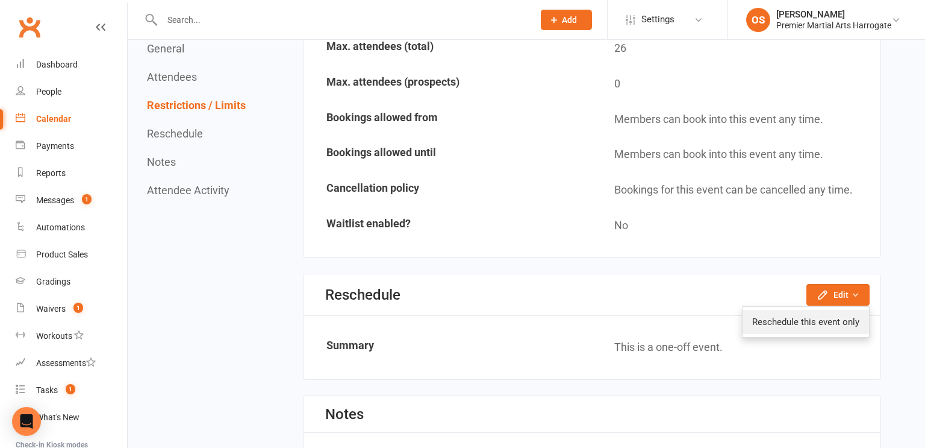
click at [813, 319] on link "Reschedule this event only" at bounding box center [806, 322] width 127 height 24
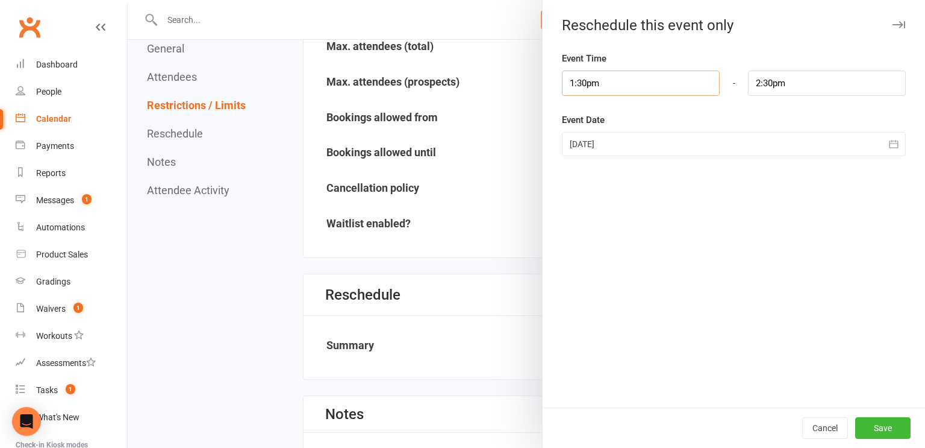
click at [583, 80] on input "1:30pm" at bounding box center [641, 82] width 158 height 25
type input "1:00pm"
type input "2:00pm"
click at [581, 134] on li "1:00pm" at bounding box center [592, 133] width 58 height 18
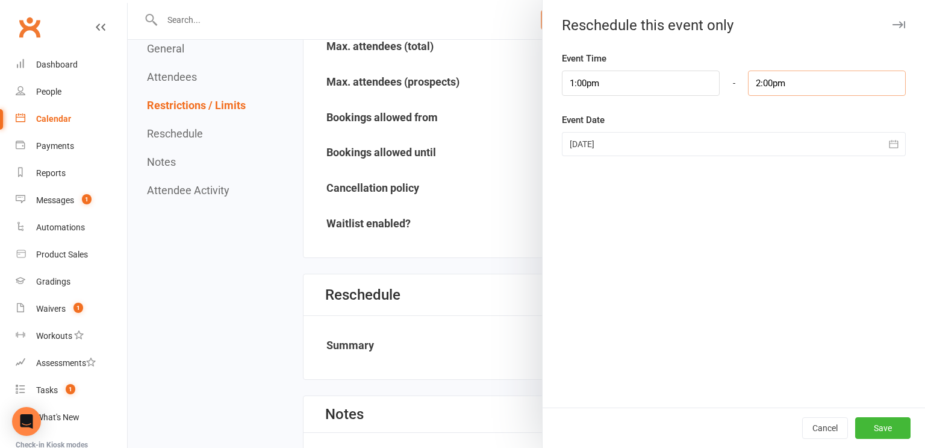
click at [767, 78] on input "2:00pm" at bounding box center [827, 82] width 158 height 25
click at [779, 124] on li "2:00pm" at bounding box center [778, 123] width 58 height 18
click at [877, 426] on button "Save" at bounding box center [883, 428] width 55 height 22
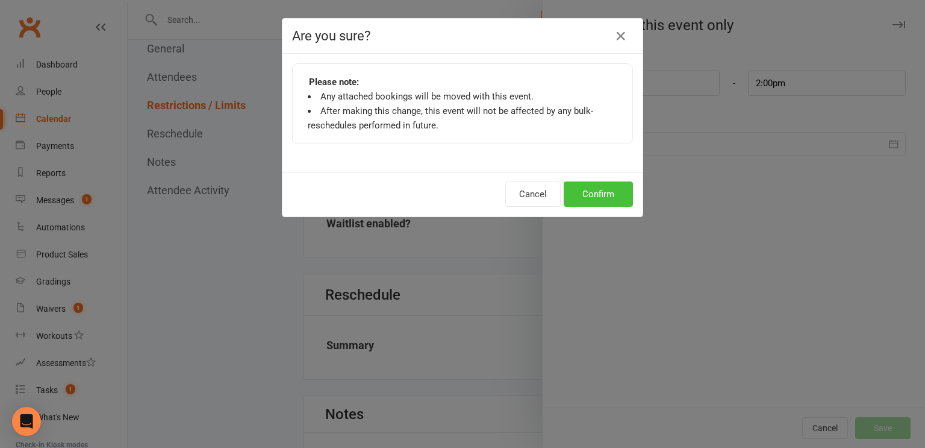
click at [604, 189] on button "Confirm" at bounding box center [598, 193] width 69 height 25
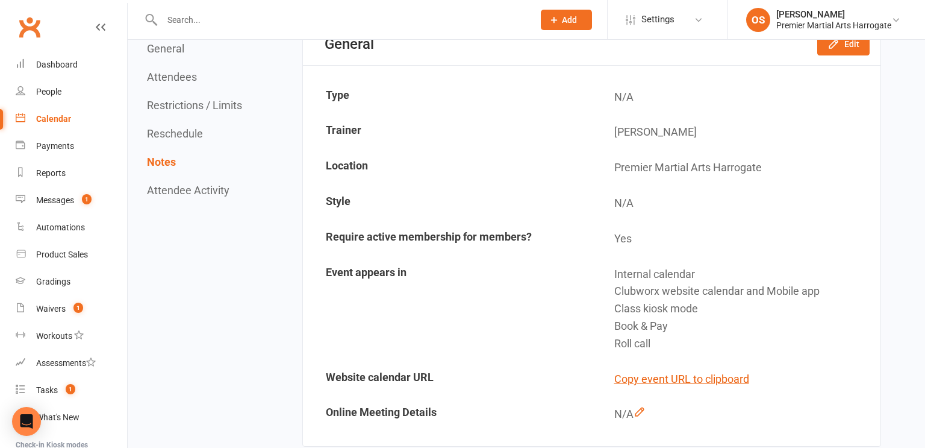
scroll to position [0, 0]
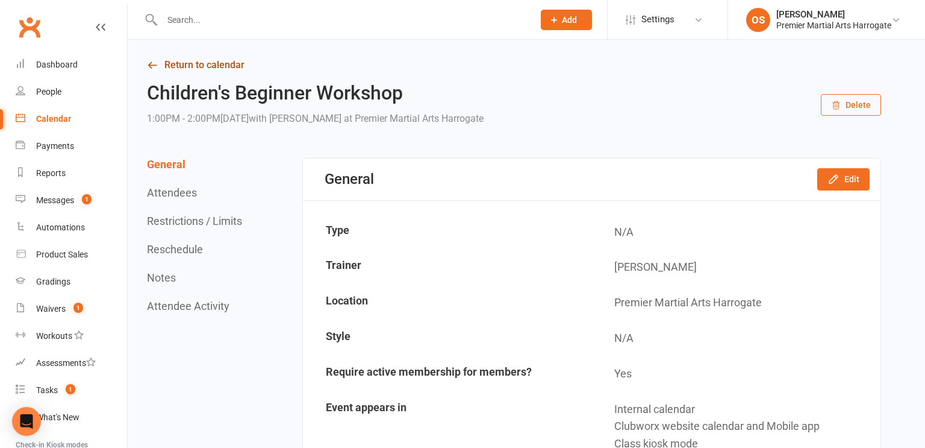
click at [214, 66] on link "Return to calendar" at bounding box center [514, 65] width 734 height 17
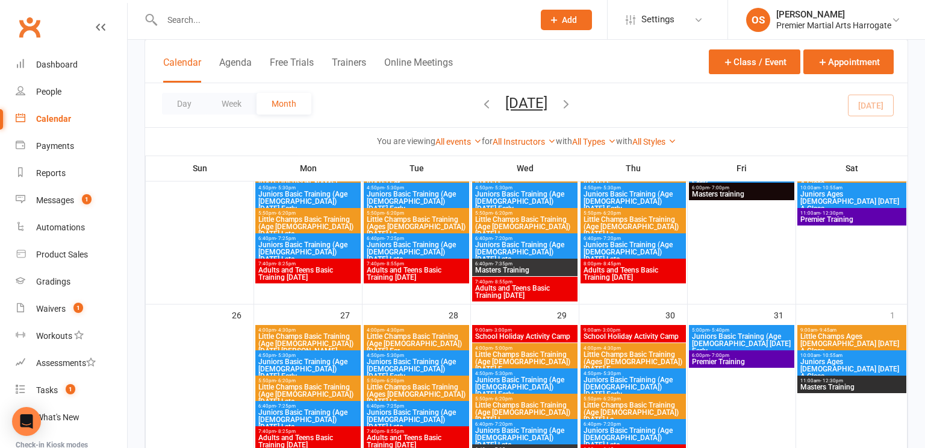
scroll to position [639, 0]
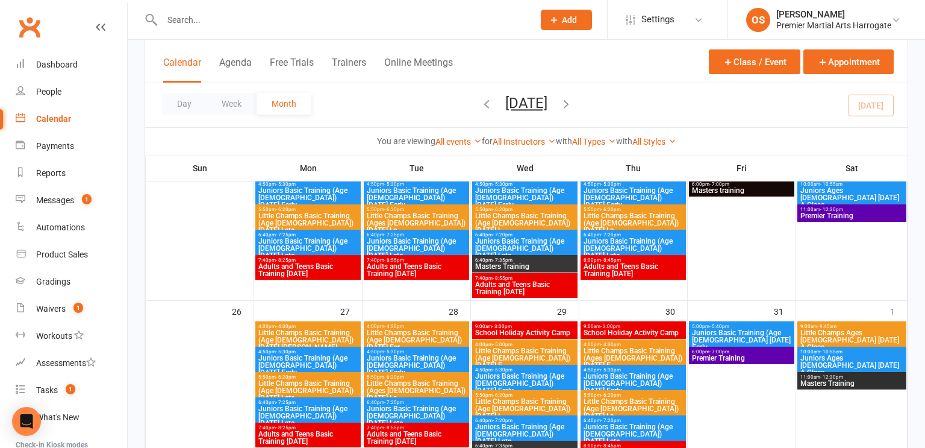
click at [553, 329] on span "School Holiday Activity Camp" at bounding box center [525, 332] width 101 height 7
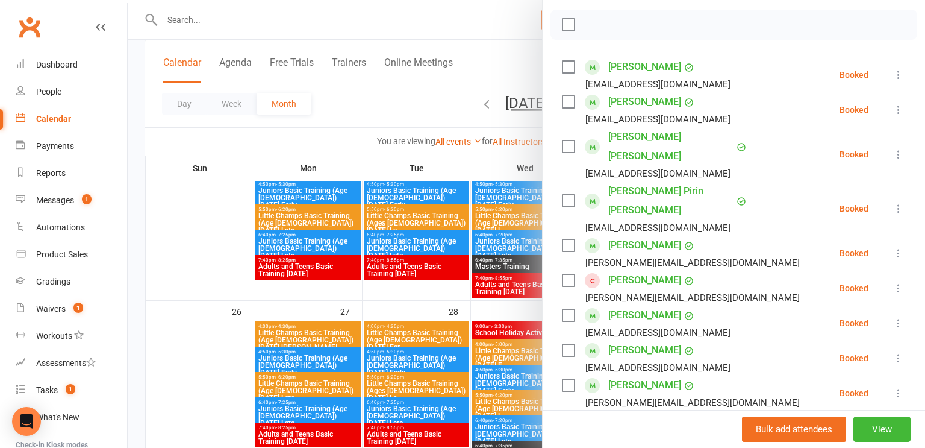
scroll to position [172, 0]
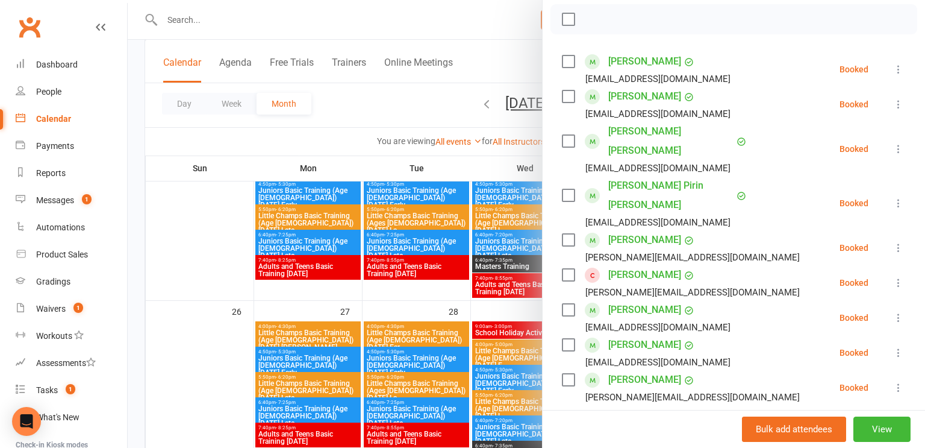
click at [161, 257] on div at bounding box center [527, 224] width 798 height 448
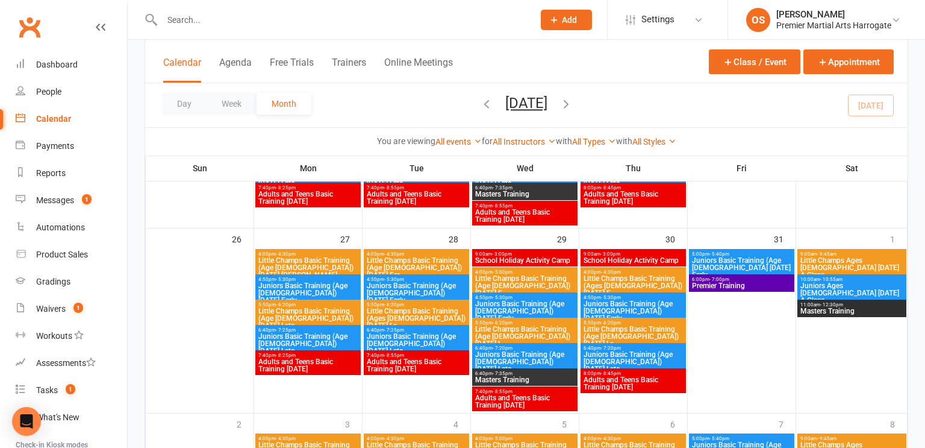
scroll to position [713, 0]
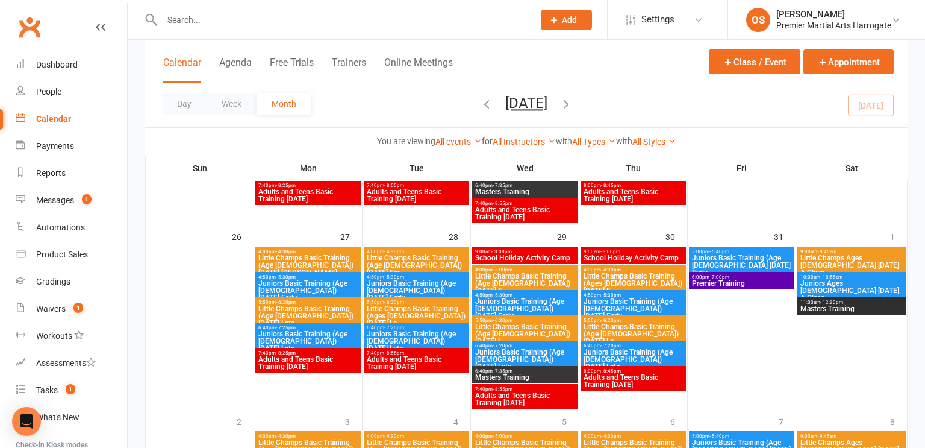
click at [634, 257] on span "School Holiday Activity Camp" at bounding box center [633, 257] width 101 height 7
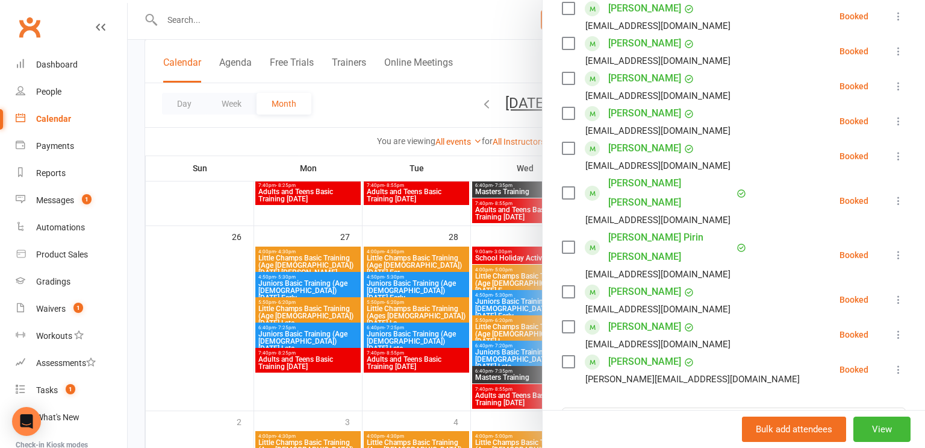
scroll to position [263, 0]
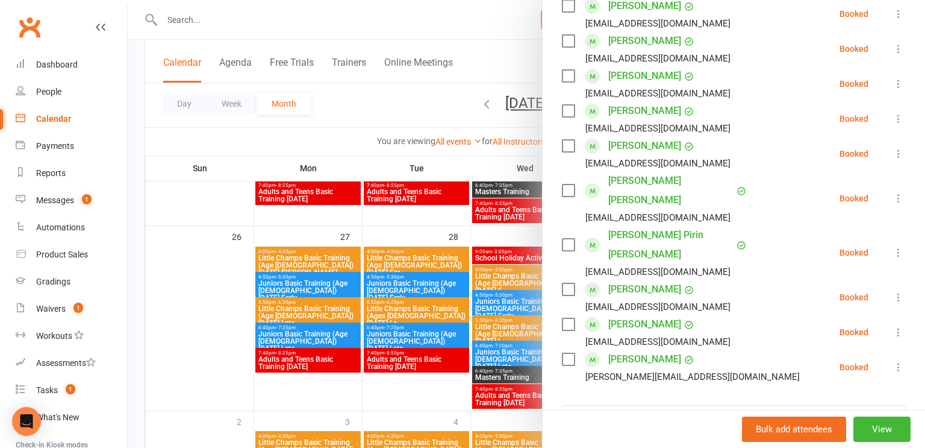
click at [211, 213] on div at bounding box center [527, 224] width 798 height 448
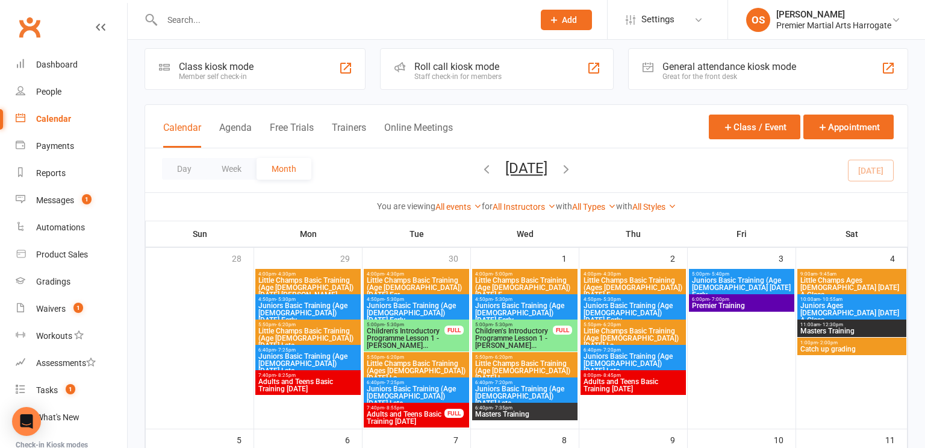
scroll to position [7, 0]
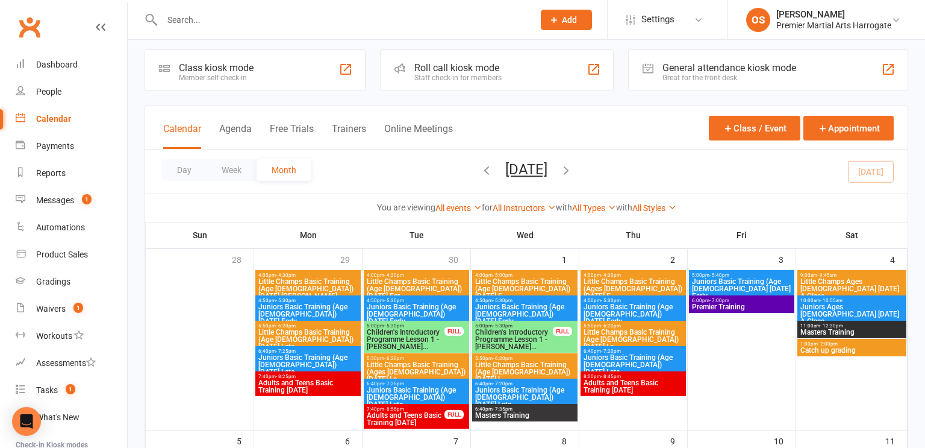
click at [228, 210] on div "You are viewing All events All events Empty events Full events Non-empty events…" at bounding box center [527, 208] width 750 height 14
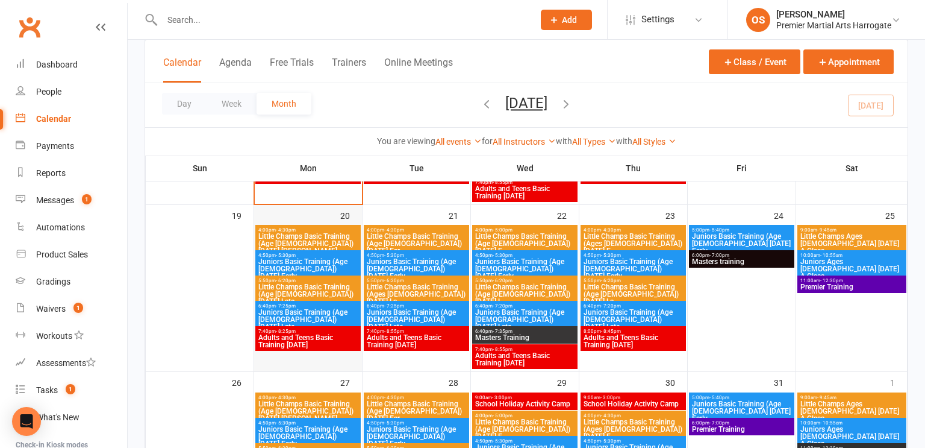
scroll to position [566, 0]
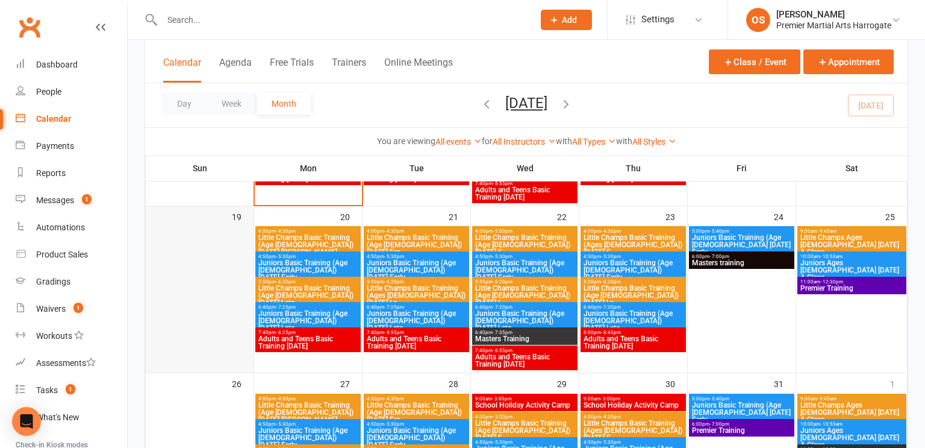
click at [218, 295] on div at bounding box center [199, 299] width 105 height 145
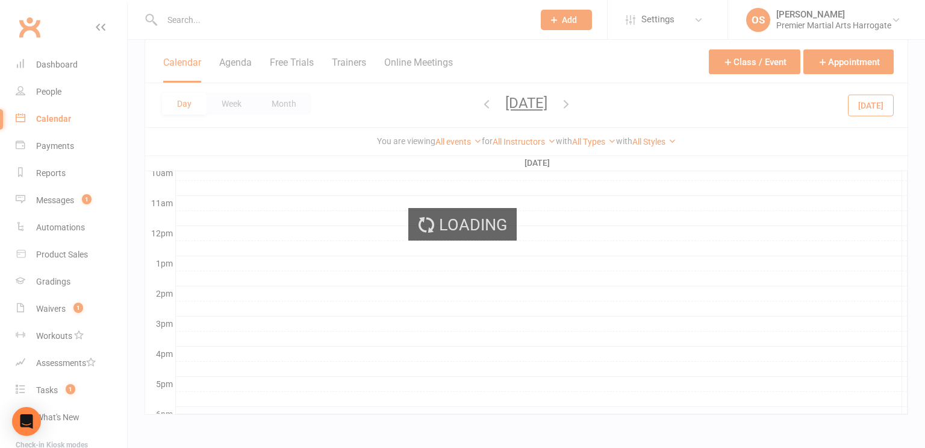
scroll to position [167, 0]
click at [242, 245] on div "Loading" at bounding box center [462, 224] width 925 height 448
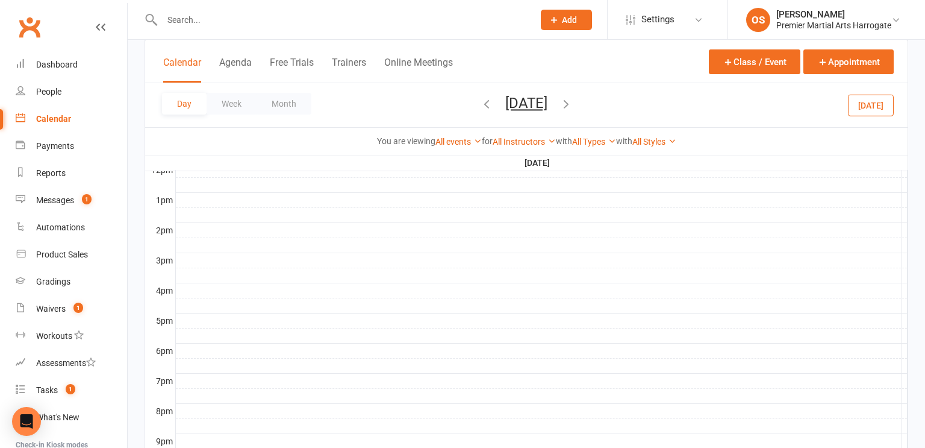
scroll to position [549, 0]
click at [202, 239] on div at bounding box center [542, 246] width 732 height 14
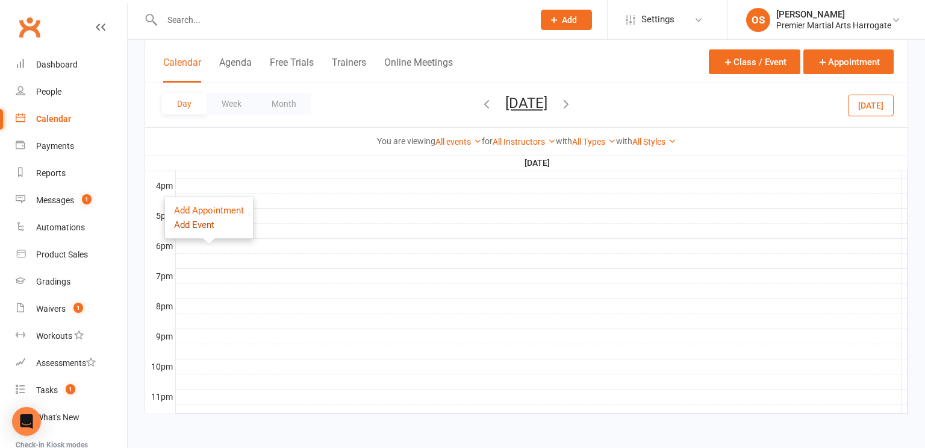
click at [206, 226] on button "Add Event" at bounding box center [194, 225] width 40 height 14
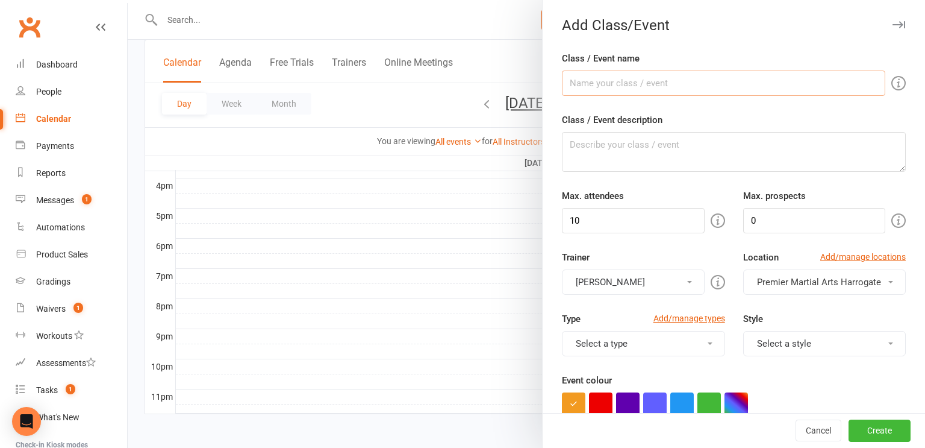
click at [757, 80] on input "Class / Event name" at bounding box center [724, 82] width 324 height 25
type input "Seniors Black Belt Boot Camp"
click at [735, 144] on textarea "Class / Event description" at bounding box center [734, 152] width 344 height 40
click at [626, 407] on button "button" at bounding box center [627, 403] width 23 height 23
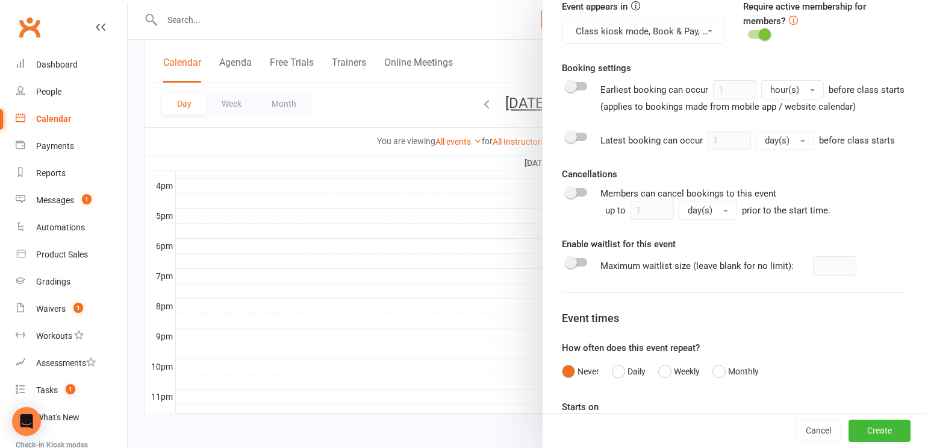
scroll to position [481, 0]
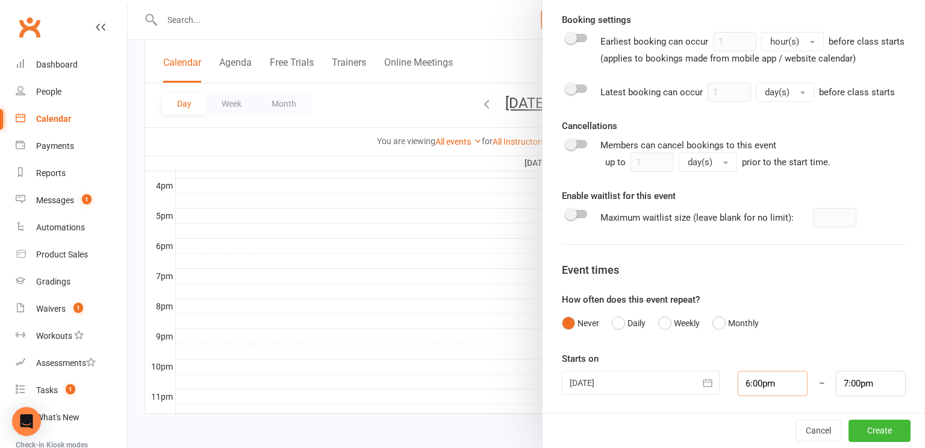
click at [757, 381] on input "6:00pm" at bounding box center [773, 383] width 70 height 25
type input "5:30pm"
click at [764, 319] on li "5:30pm" at bounding box center [768, 316] width 58 height 18
click at [859, 378] on input "6:30pm" at bounding box center [871, 383] width 70 height 25
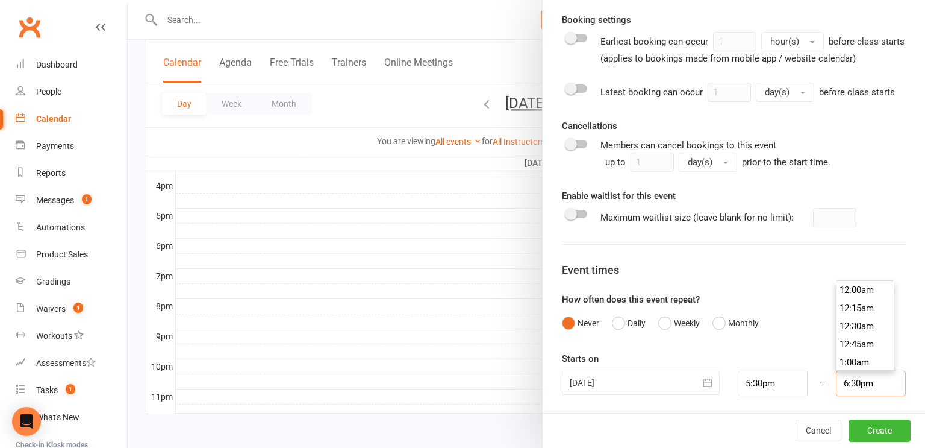
scroll to position [1320, 0]
click at [848, 380] on input "6:30pm" at bounding box center [871, 383] width 70 height 25
type input "7:30pm"
click at [859, 301] on li "7:30pm" at bounding box center [866, 297] width 58 height 18
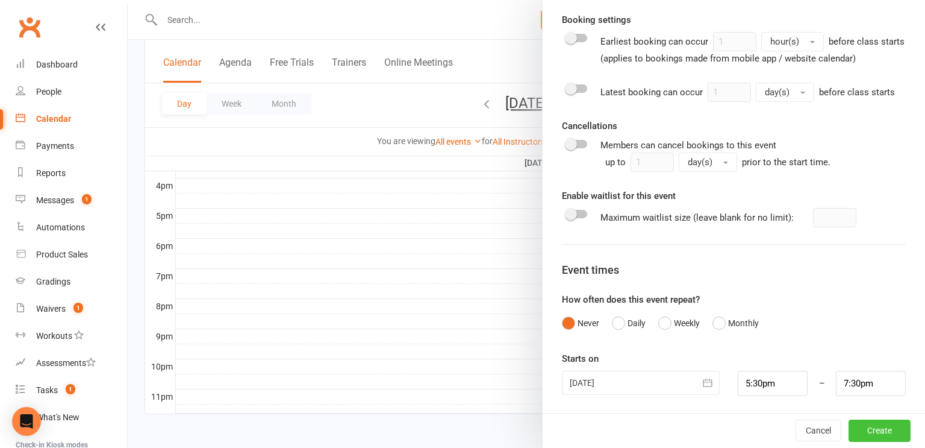
click at [873, 434] on button "Create" at bounding box center [880, 431] width 62 height 22
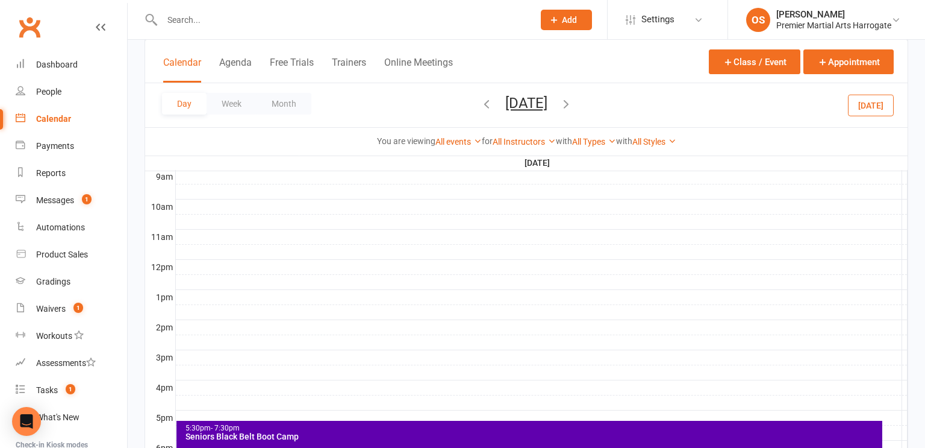
scroll to position [340, 0]
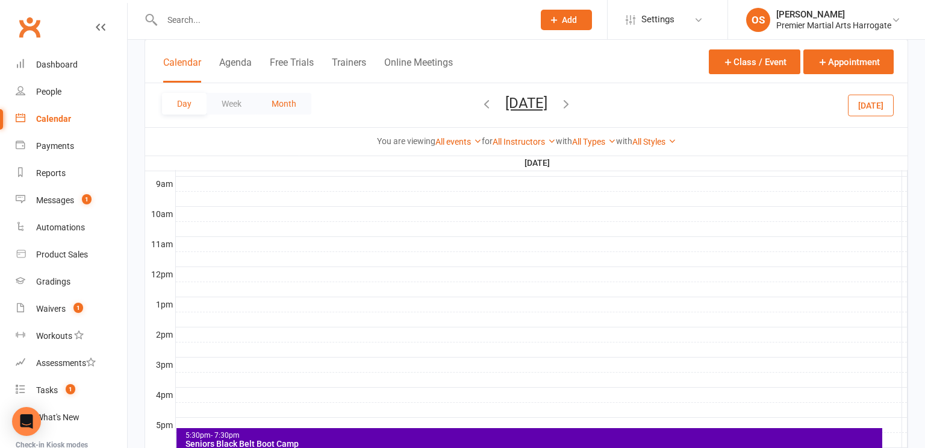
click at [301, 101] on button "Month" at bounding box center [284, 104] width 55 height 22
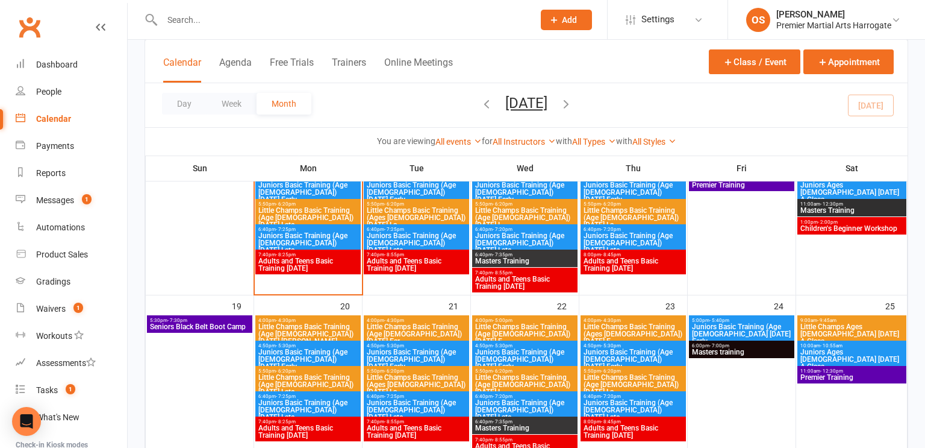
scroll to position [474, 0]
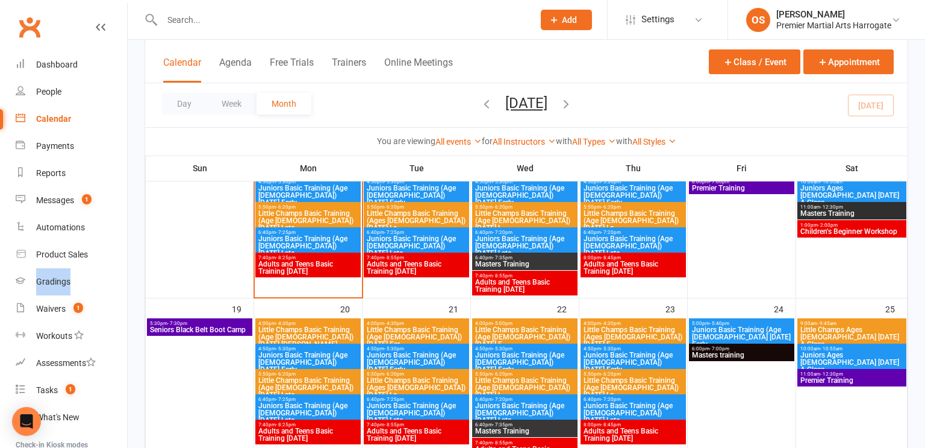
click at [202, 23] on input "text" at bounding box center [341, 19] width 367 height 17
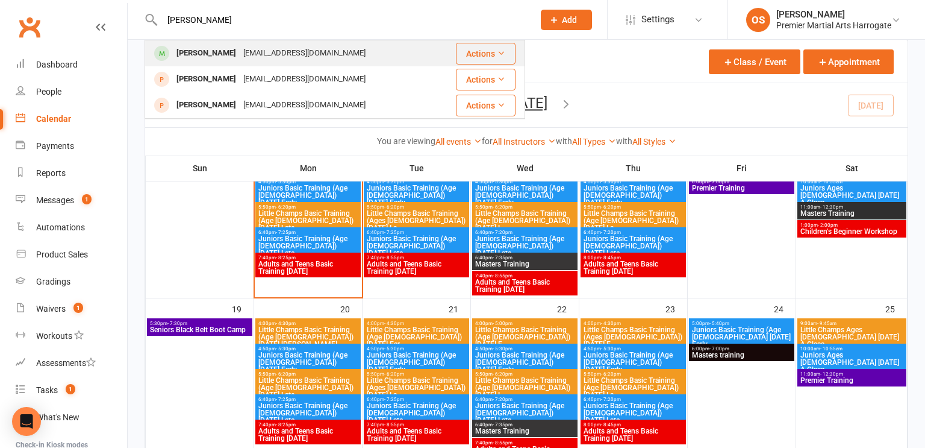
type input "Ajai"
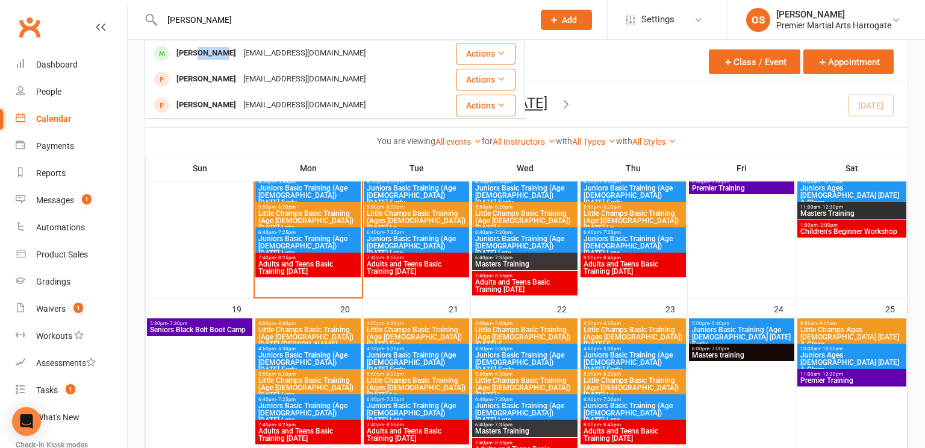
click at [609, 91] on div "Day Week Month October 2025 October 2025 Sun Mon Tue Wed Thu Fri Sat 28 29 30 0…" at bounding box center [526, 105] width 763 height 44
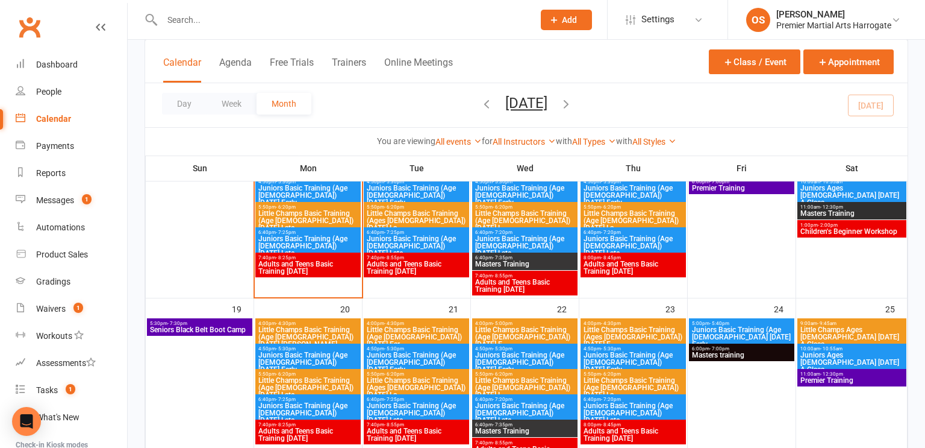
click at [573, 105] on icon "button" at bounding box center [566, 103] width 13 height 13
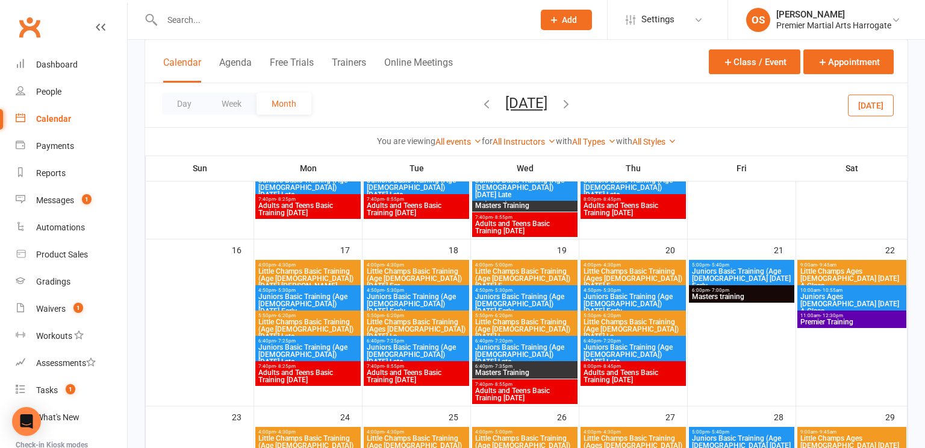
scroll to position [534, 0]
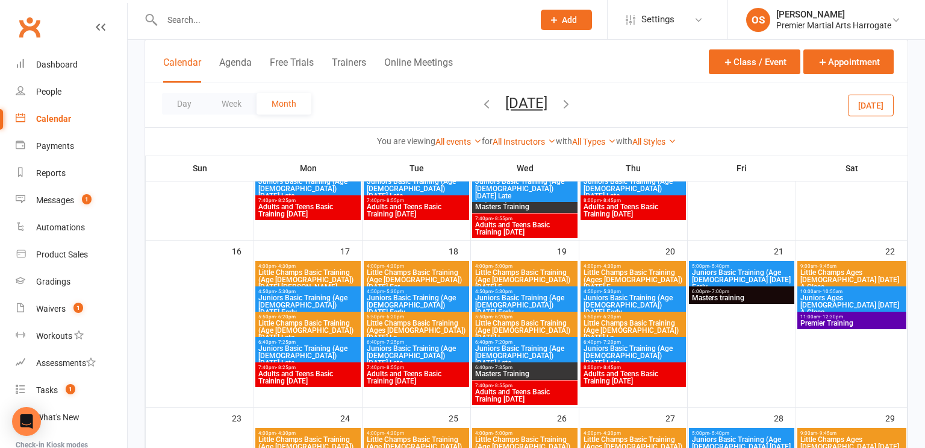
click at [573, 108] on icon "button" at bounding box center [566, 103] width 13 height 13
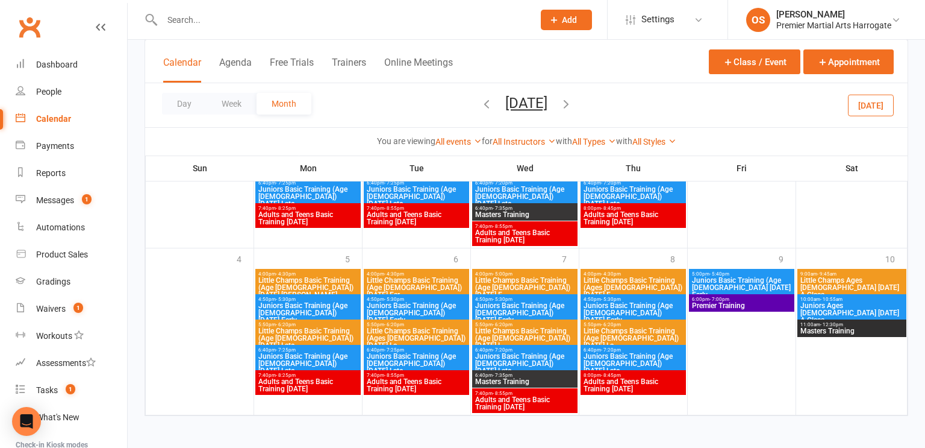
scroll to position [0, 0]
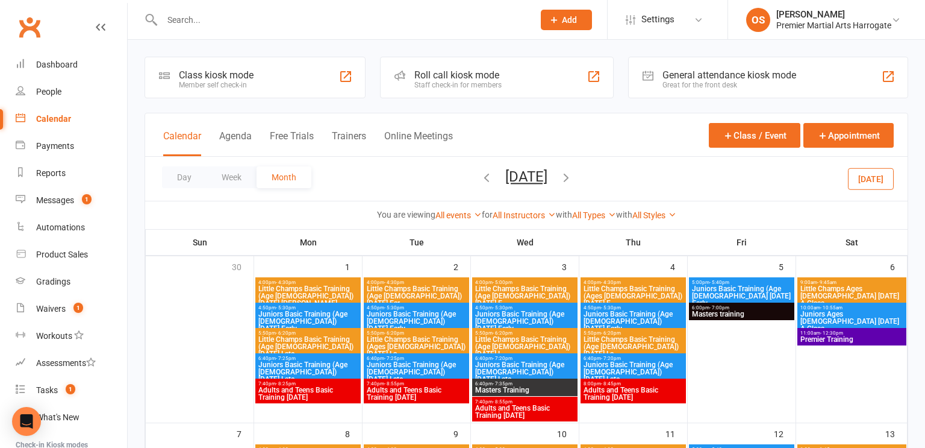
click at [480, 177] on icon "button" at bounding box center [486, 177] width 13 height 13
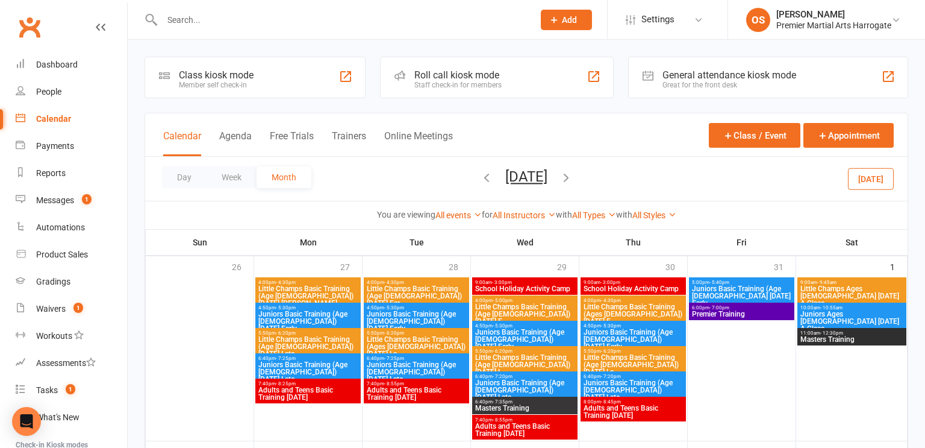
click at [480, 177] on icon "button" at bounding box center [486, 177] width 13 height 13
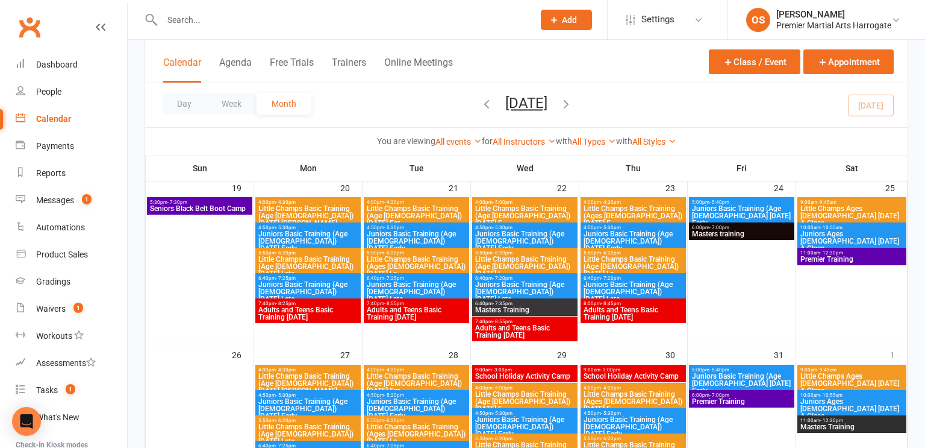
scroll to position [600, 0]
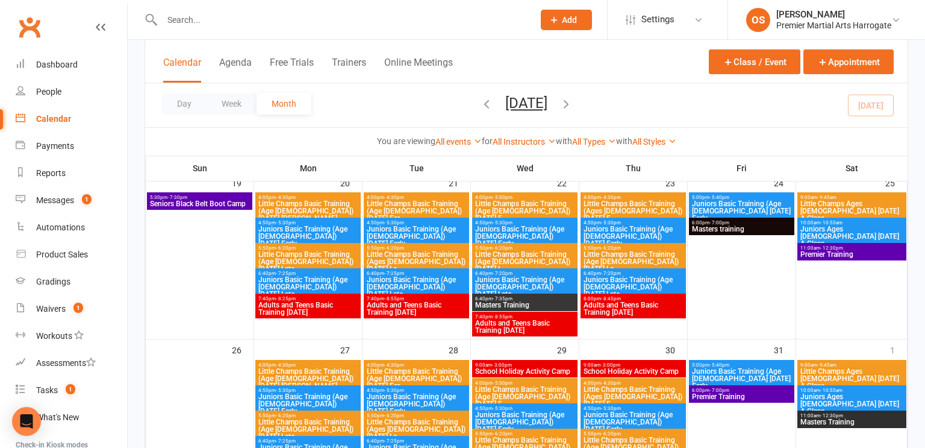
click at [209, 205] on span "Seniors Black Belt Boot Camp" at bounding box center [199, 203] width 101 height 7
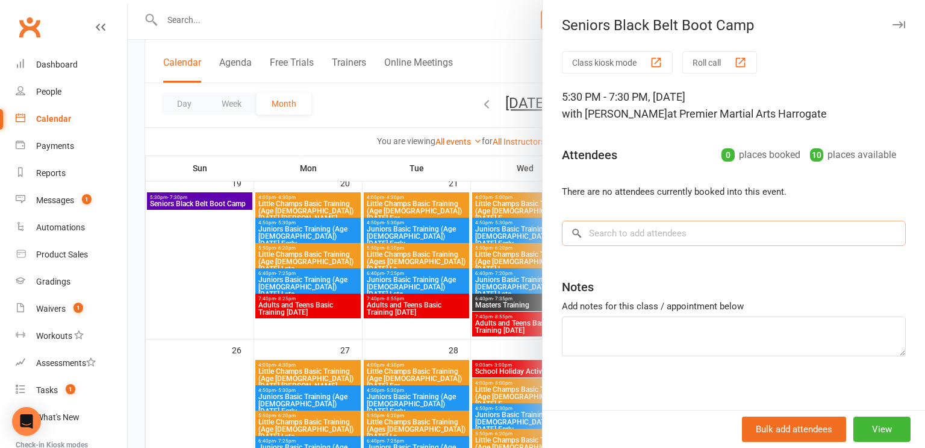
click at [597, 230] on input "search" at bounding box center [734, 233] width 344 height 25
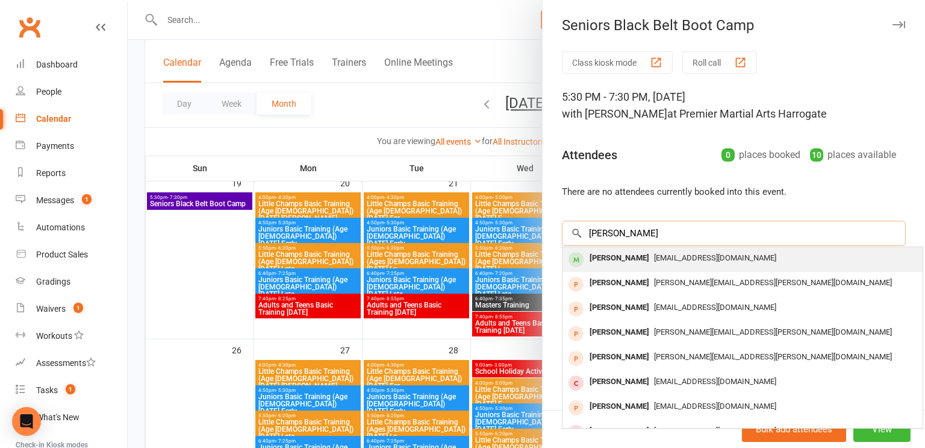
type input "Toby Moran"
click at [618, 254] on div "Toby Moran" at bounding box center [619, 257] width 69 height 17
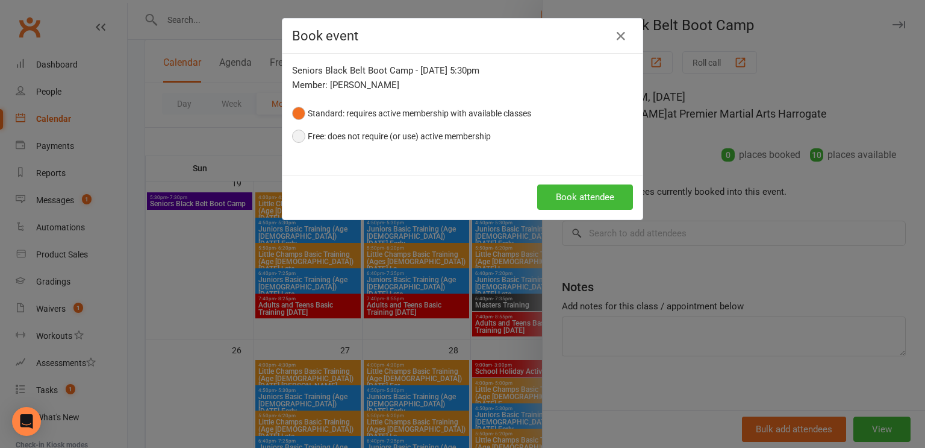
click at [427, 136] on button "Free: does not require (or use) active membership" at bounding box center [391, 136] width 199 height 23
click at [554, 195] on button "Book attendee" at bounding box center [585, 196] width 96 height 25
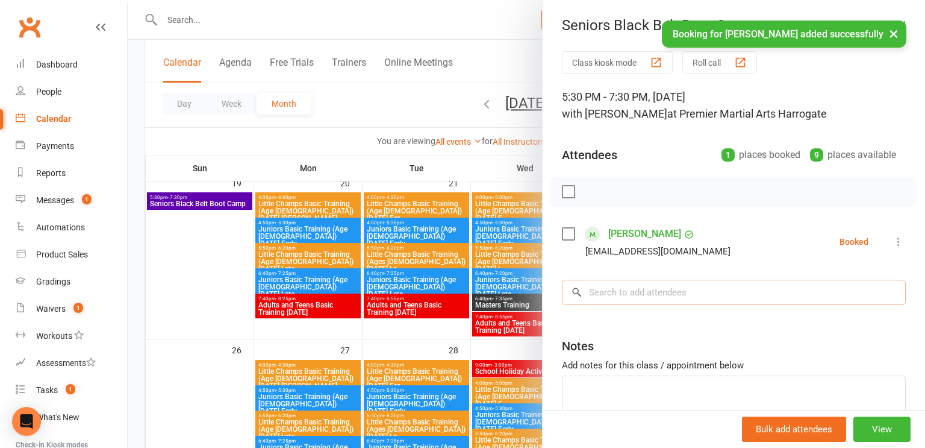
click at [629, 290] on input "search" at bounding box center [734, 292] width 344 height 25
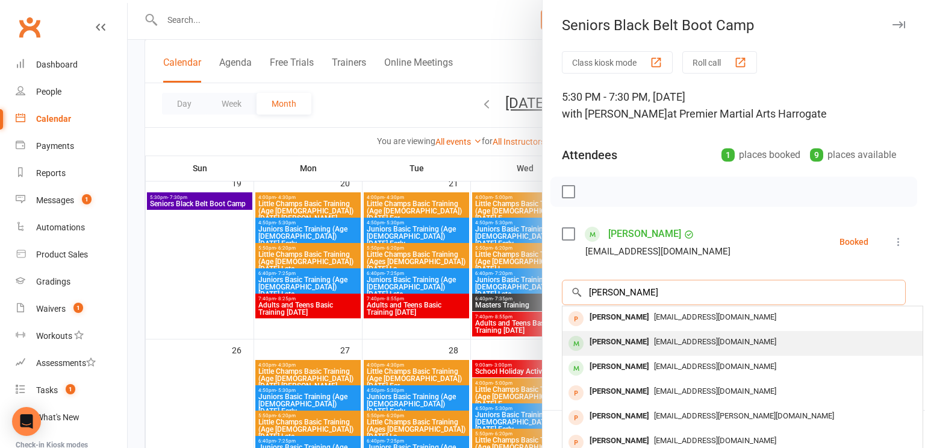
type input "Abraham"
click at [607, 343] on div "Abraham Vaniak" at bounding box center [619, 341] width 69 height 17
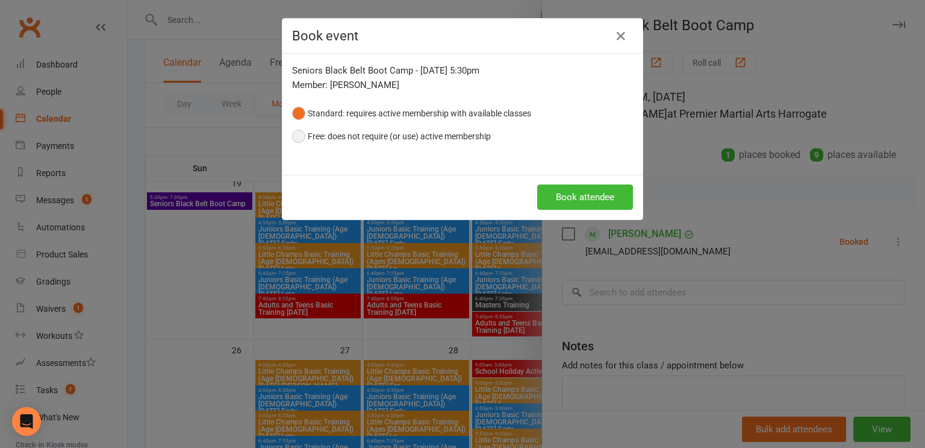
click at [397, 137] on button "Free: does not require (or use) active membership" at bounding box center [391, 136] width 199 height 23
click at [568, 196] on button "Book attendee" at bounding box center [585, 196] width 96 height 25
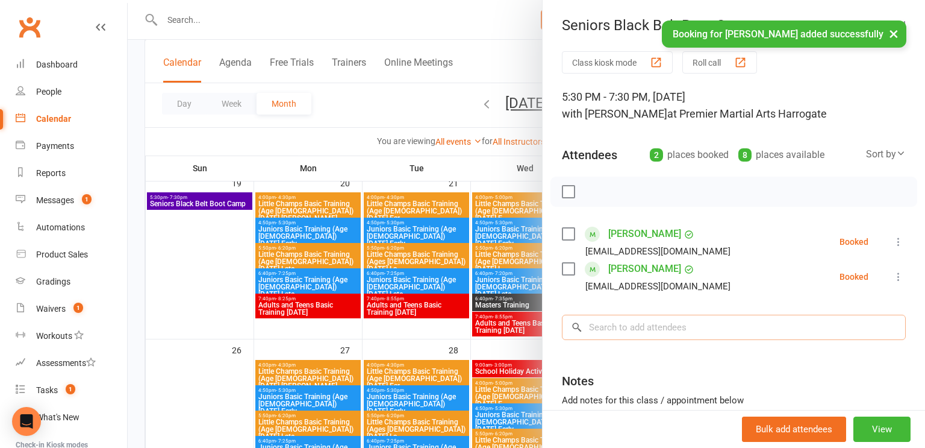
click at [612, 329] on input "search" at bounding box center [734, 327] width 344 height 25
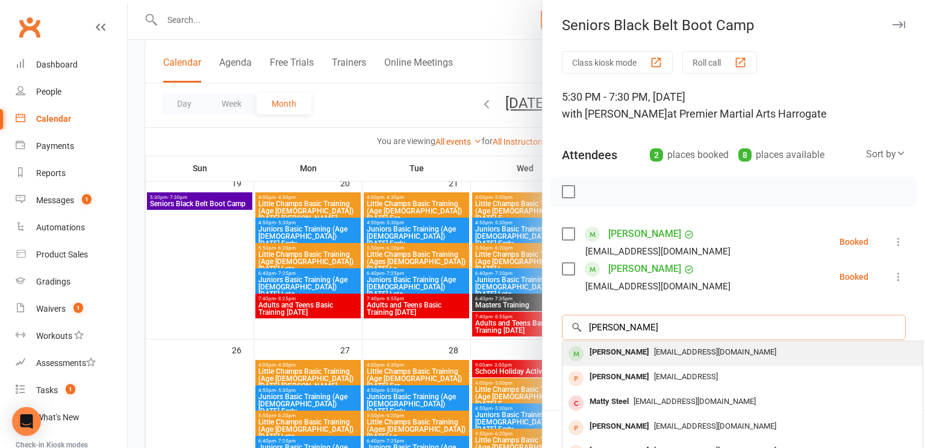
type input "Jake Steel"
click at [616, 357] on div "Jake Steel" at bounding box center [619, 351] width 69 height 17
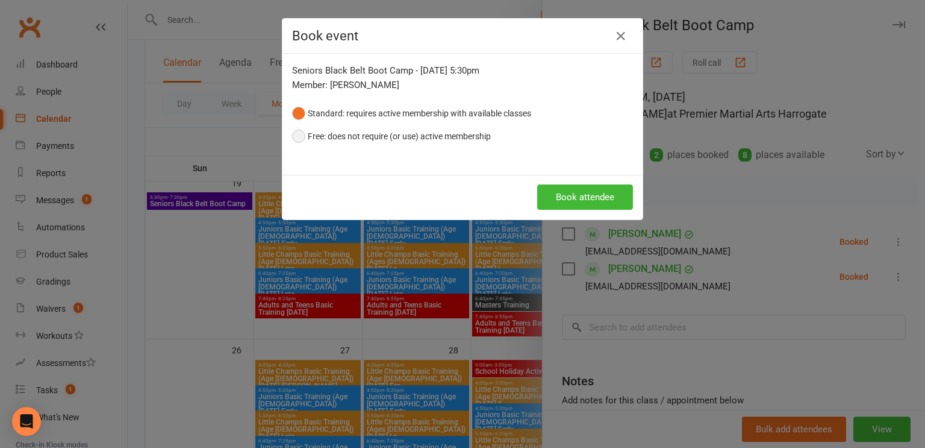
click at [435, 140] on button "Free: does not require (or use) active membership" at bounding box center [391, 136] width 199 height 23
click at [593, 200] on button "Book attendee" at bounding box center [585, 196] width 96 height 25
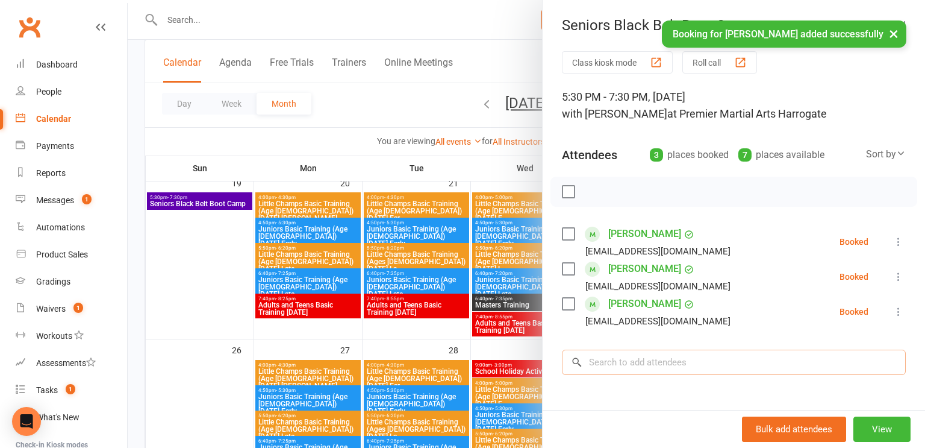
click at [613, 358] on input "search" at bounding box center [734, 361] width 344 height 25
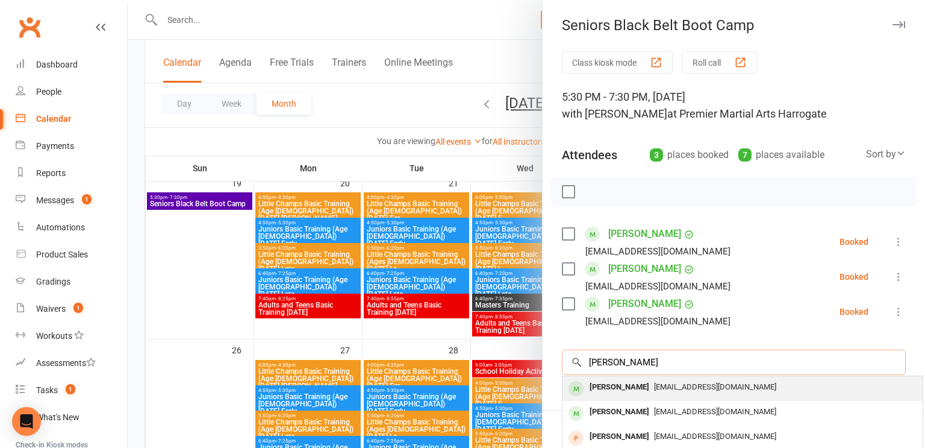
type input "Harry Bowman"
click at [621, 389] on div "Harry Bowman" at bounding box center [619, 386] width 69 height 17
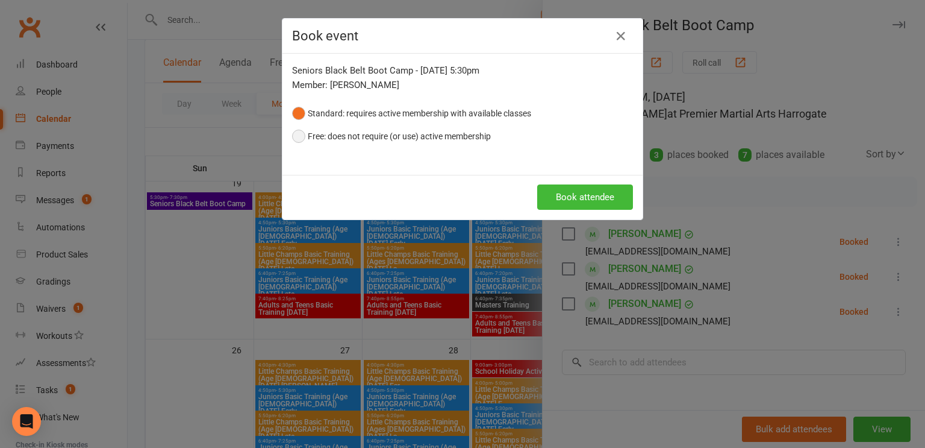
click at [392, 140] on button "Free: does not require (or use) active membership" at bounding box center [391, 136] width 199 height 23
click at [562, 200] on button "Book attendee" at bounding box center [585, 196] width 96 height 25
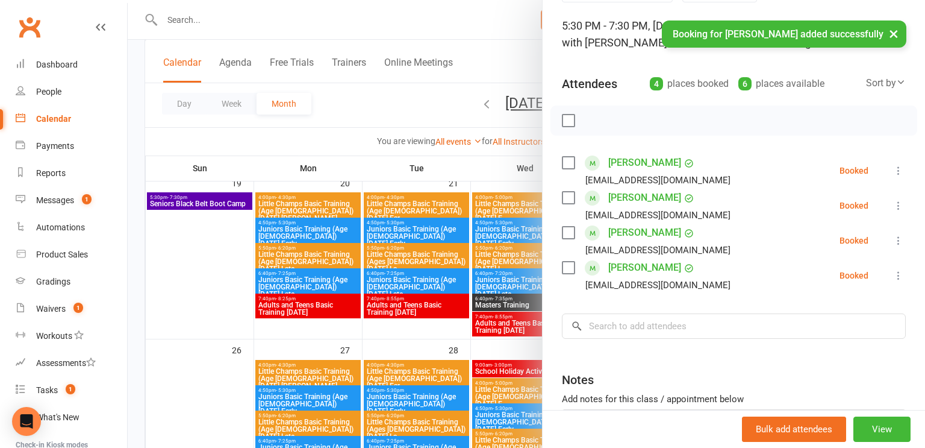
scroll to position [70, 0]
click at [355, 111] on div at bounding box center [527, 224] width 798 height 448
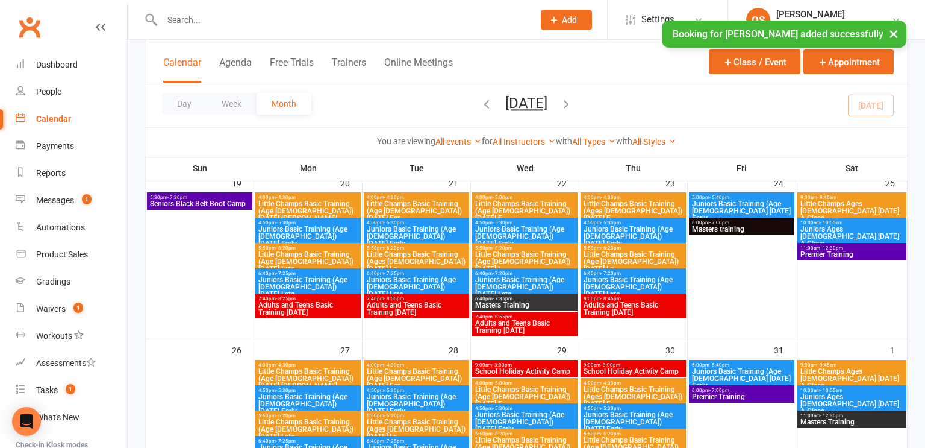
scroll to position [0, 0]
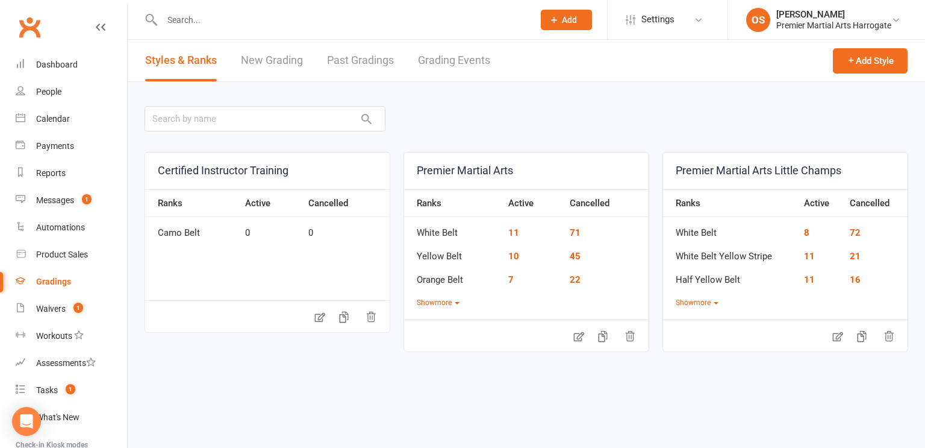
click at [442, 64] on link "Grading Events" at bounding box center [454, 61] width 72 height 42
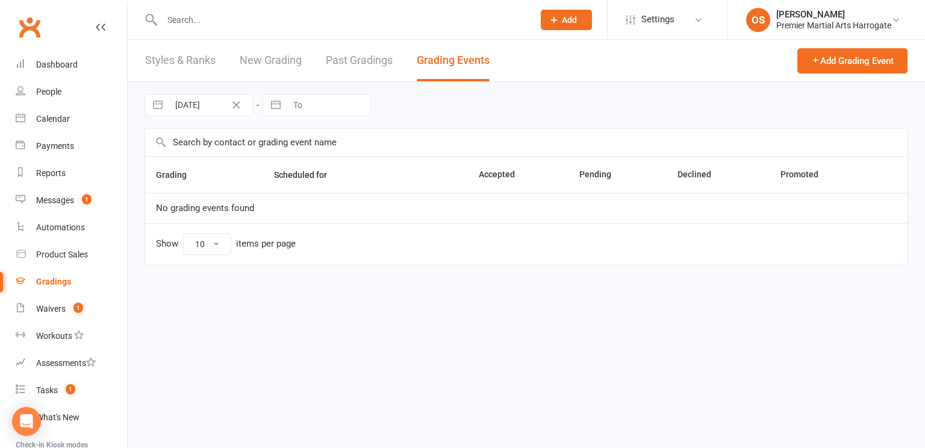
click at [196, 61] on link "Styles & Ranks" at bounding box center [180, 61] width 70 height 42
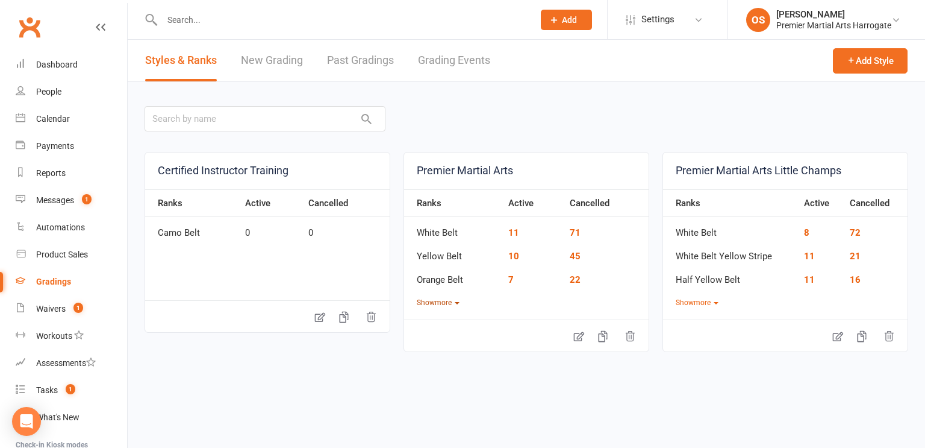
click at [435, 302] on button "Show more" at bounding box center [438, 302] width 43 height 11
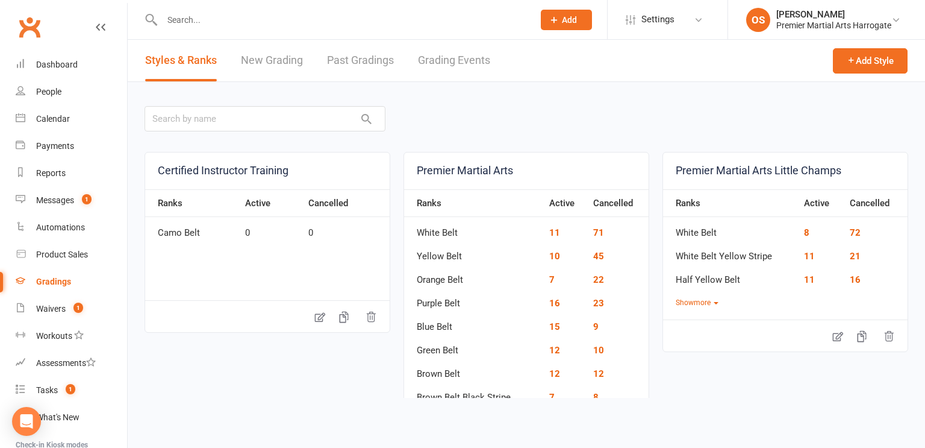
scroll to position [228, 0]
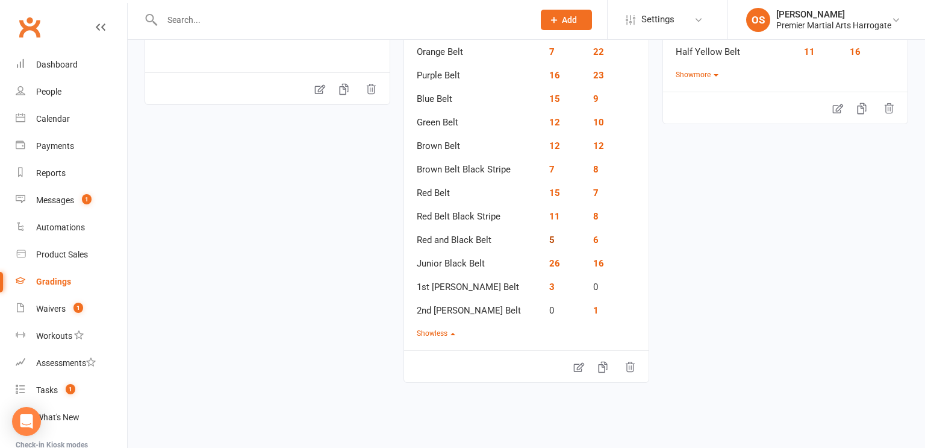
click at [549, 239] on link "5" at bounding box center [551, 239] width 5 height 11
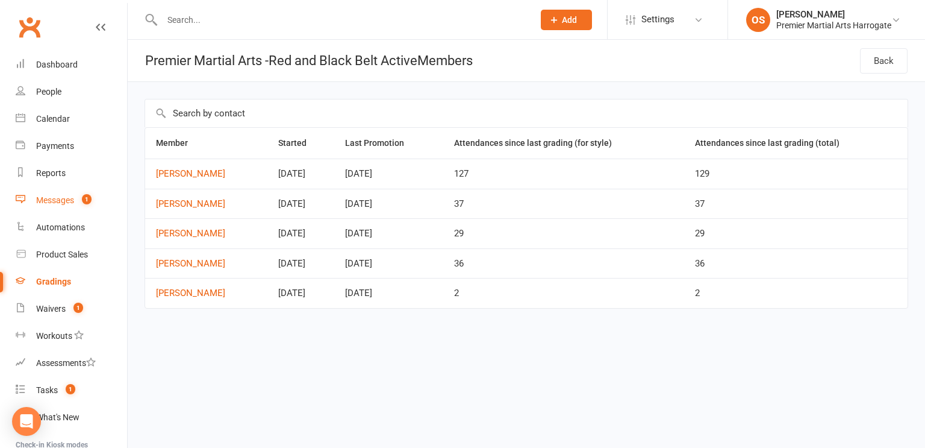
click at [55, 205] on link "Messages 1" at bounding box center [71, 200] width 111 height 27
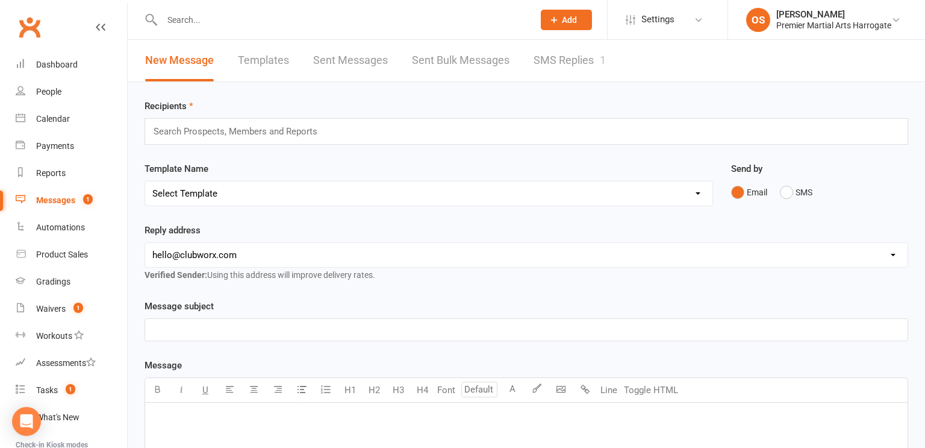
click at [254, 124] on input "text" at bounding box center [240, 132] width 177 height 16
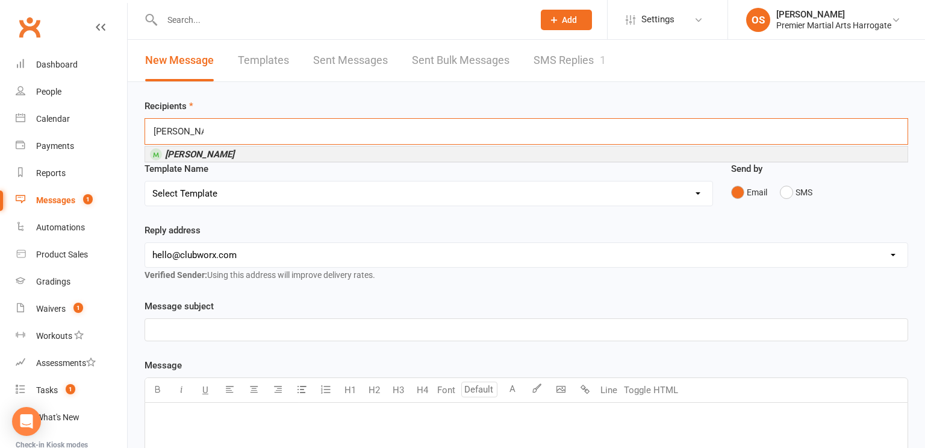
type input "Toby Moran"
click at [226, 156] on li "Toby Moran" at bounding box center [526, 153] width 763 height 15
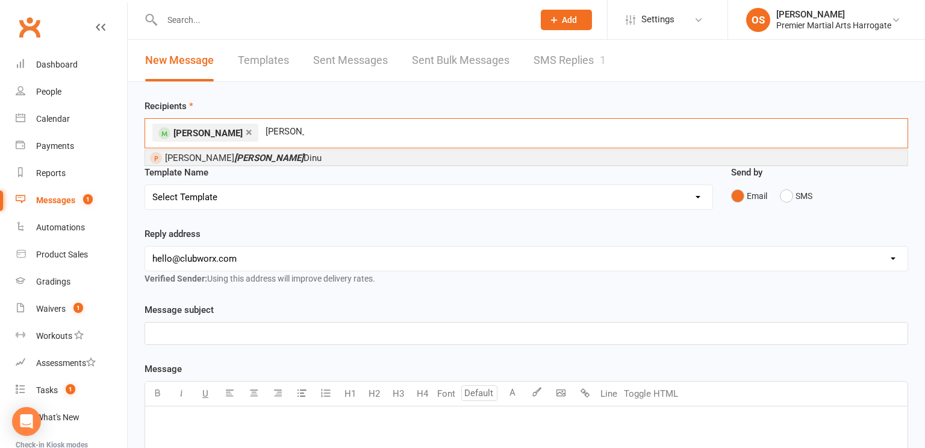
click at [290, 131] on div "× Toby Moran Abraham Abraham" at bounding box center [527, 133] width 764 height 30
type input "A"
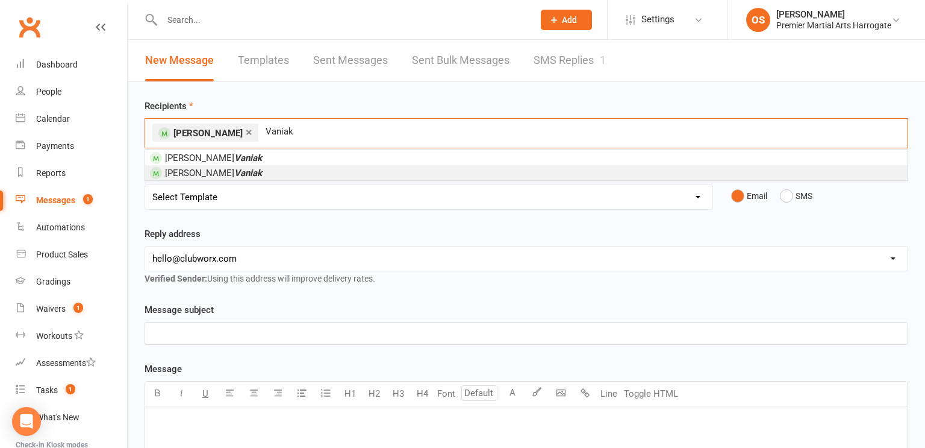
type input "Vaniak"
click at [233, 173] on li "Abraham Vaniak" at bounding box center [526, 172] width 763 height 15
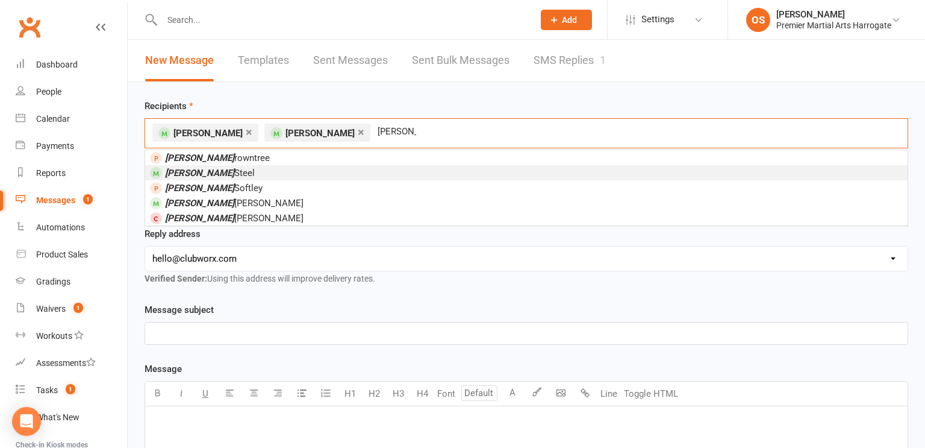
type input "Jake"
click at [211, 168] on li "Jake Steel" at bounding box center [526, 172] width 763 height 15
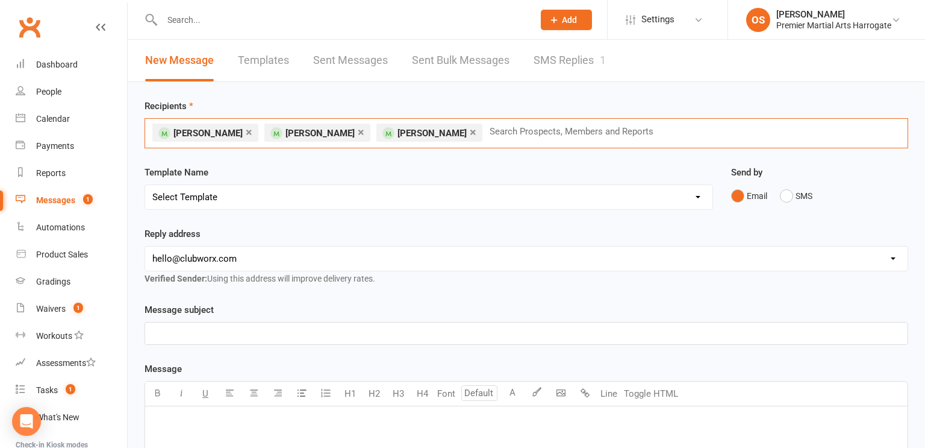
click at [489, 131] on input "text" at bounding box center [577, 132] width 177 height 16
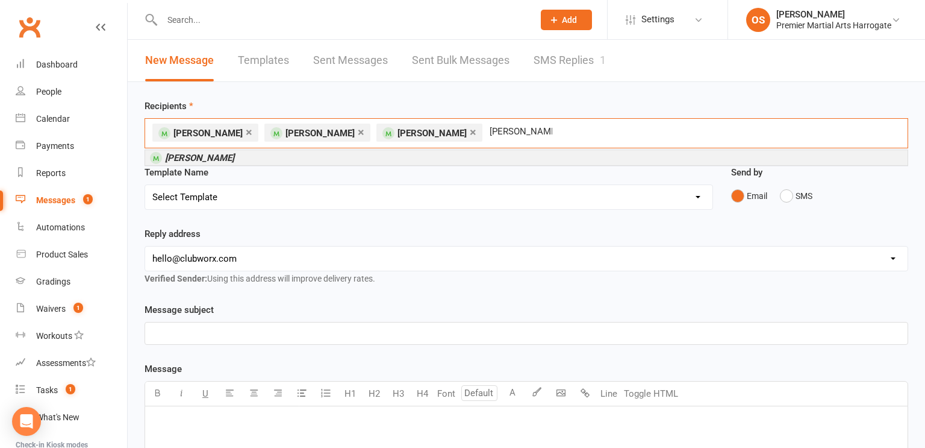
type input "Harry Bowman"
click at [322, 158] on li "Harry Bowman" at bounding box center [526, 157] width 763 height 15
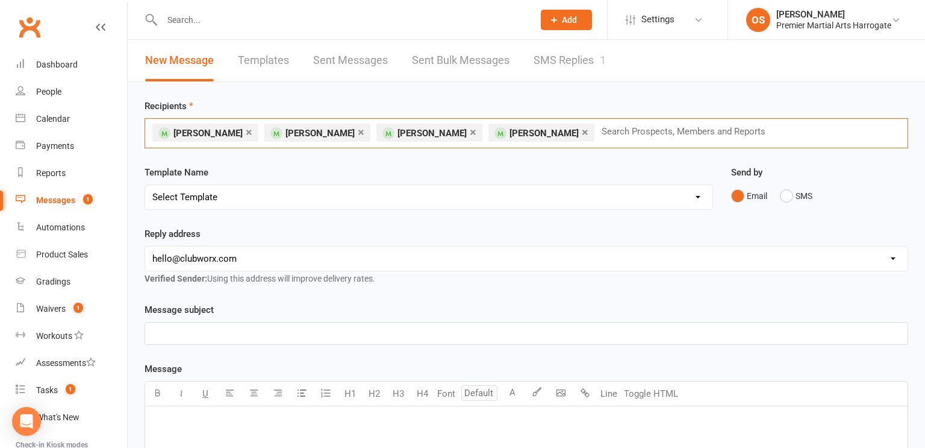
click at [291, 330] on p "﻿" at bounding box center [526, 333] width 748 height 14
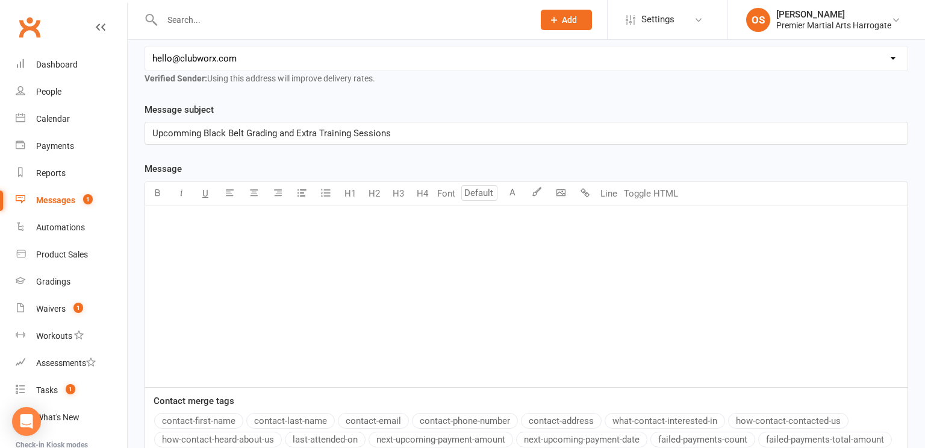
scroll to position [202, 0]
click at [270, 221] on p "﻿" at bounding box center [526, 219] width 748 height 14
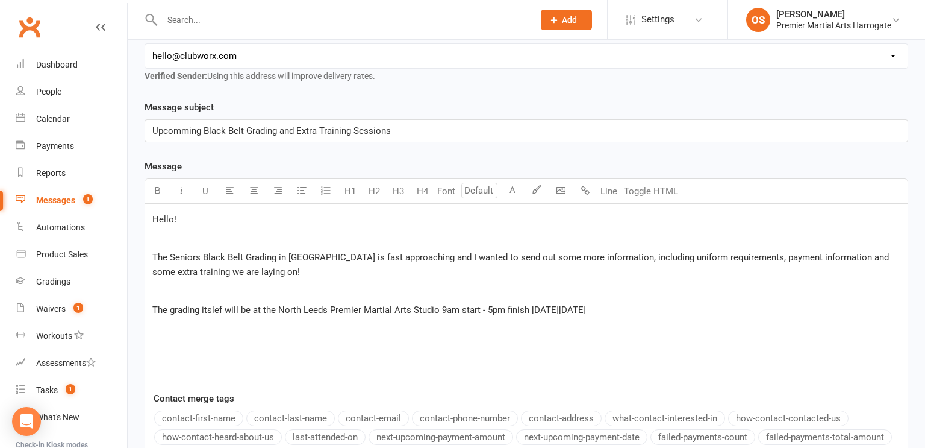
click at [680, 308] on p "The grading itslef will be at the North Leeds Premier Martial Arts Studio 9am s…" at bounding box center [526, 309] width 748 height 14
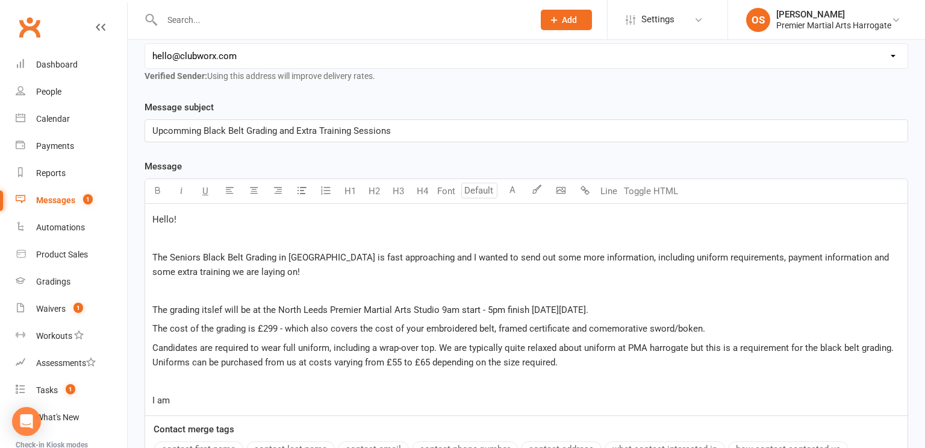
click at [349, 272] on p "The Seniors Black Belt Grading in Leeds is fast approaching and I wanted to sen…" at bounding box center [526, 264] width 748 height 29
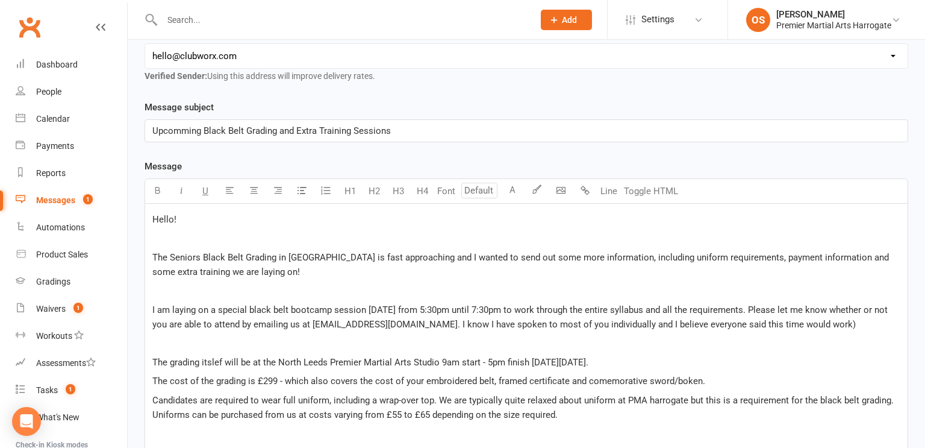
click at [476, 320] on span "I am laying on a special black belt bootcamp session this Sunday the 19th from …" at bounding box center [521, 316] width 738 height 25
click at [874, 325] on p "I am laying on a special black belt bootcamp session this Sunday the 19th from …" at bounding box center [526, 316] width 748 height 29
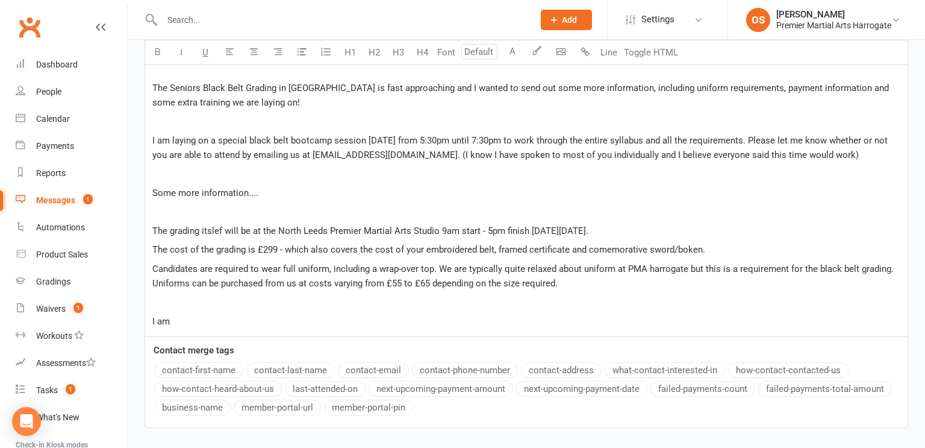
scroll to position [377, 0]
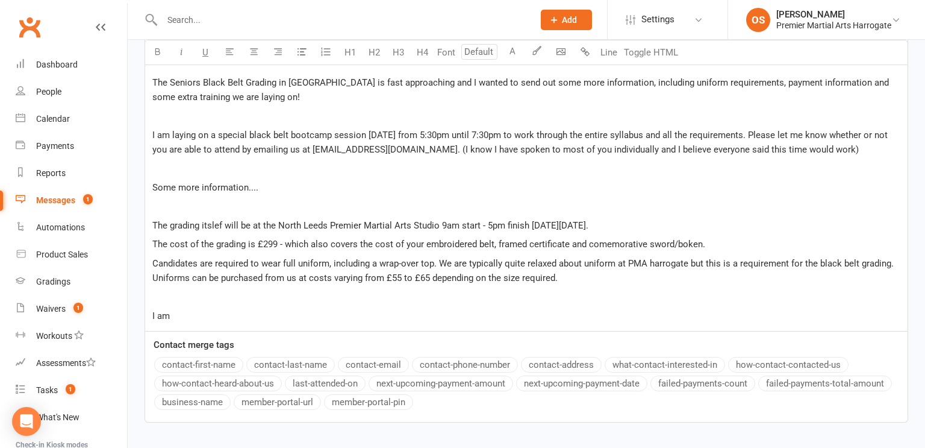
click at [766, 237] on p "The cost of the grading is £299 - which also covers the cost of your embroidere…" at bounding box center [526, 244] width 748 height 14
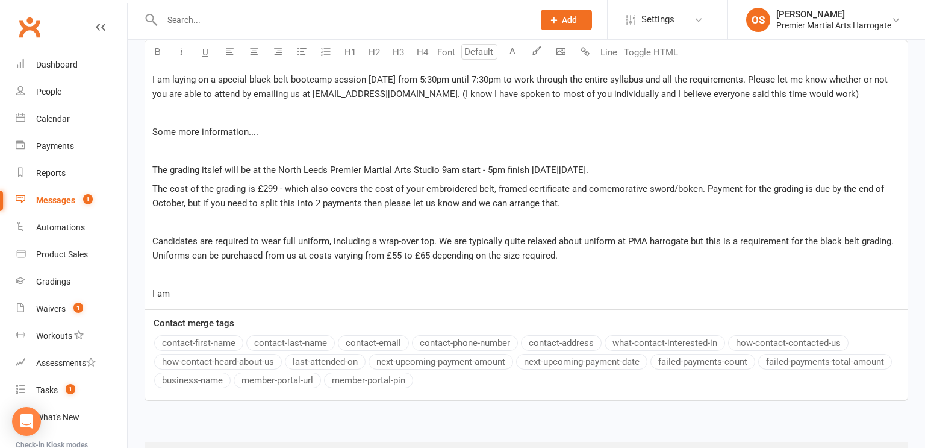
scroll to position [433, 0]
click at [321, 290] on p "I am" at bounding box center [526, 293] width 748 height 14
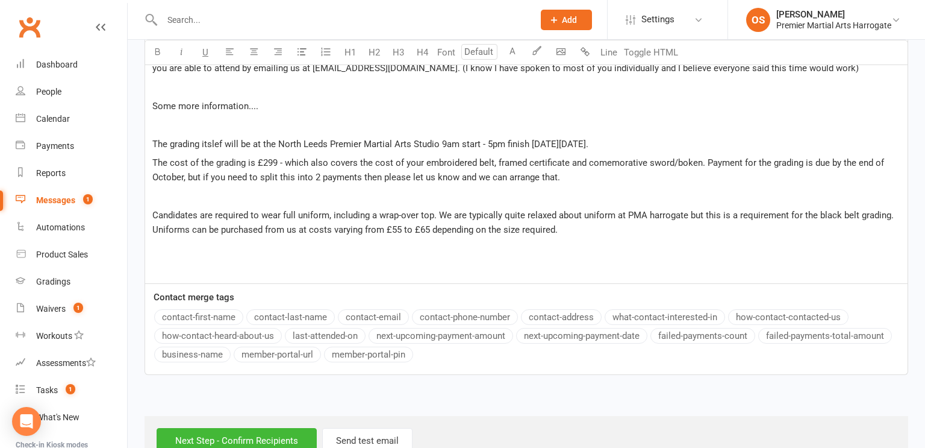
scroll to position [459, 0]
click at [681, 137] on p "The grading itslef will be at the North Leeds Premier Martial Arts Studio 9am s…" at bounding box center [526, 143] width 748 height 14
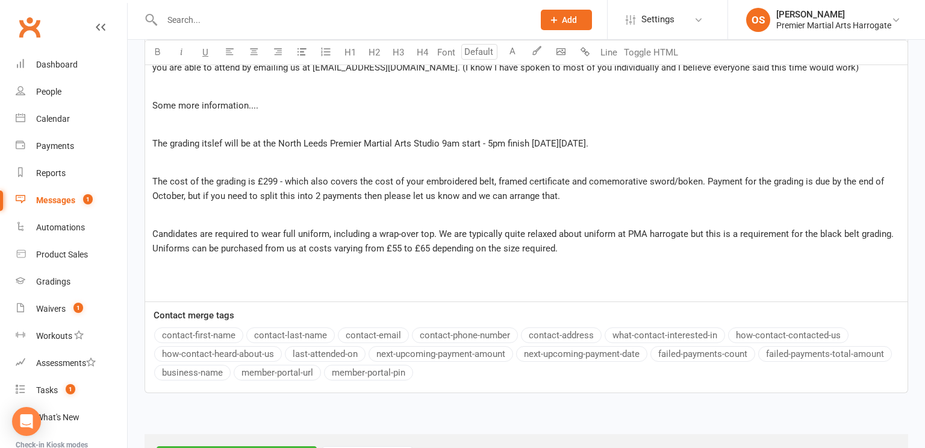
click at [481, 279] on p "﻿" at bounding box center [526, 286] width 748 height 14
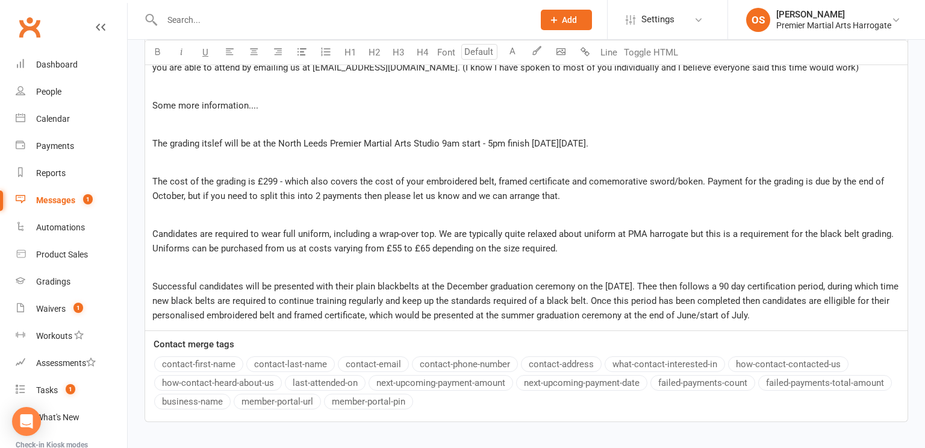
scroll to position [538, 0]
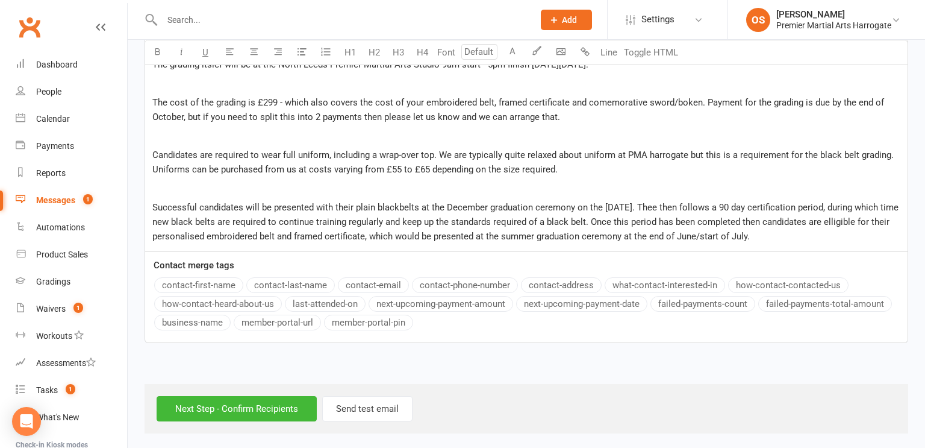
click at [800, 239] on p "Successful candidates will be presented with their plain blackbelts at the Dece…" at bounding box center [526, 221] width 748 height 43
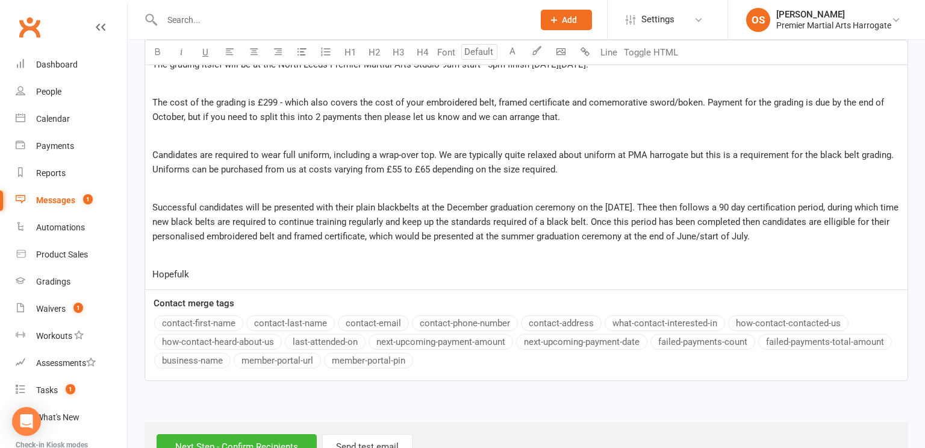
click at [801, 239] on p "Successful candidates will be presented with their plain blackbelts at the Dece…" at bounding box center [526, 221] width 748 height 43
click at [516, 274] on p "Hopefulk" at bounding box center [526, 274] width 748 height 14
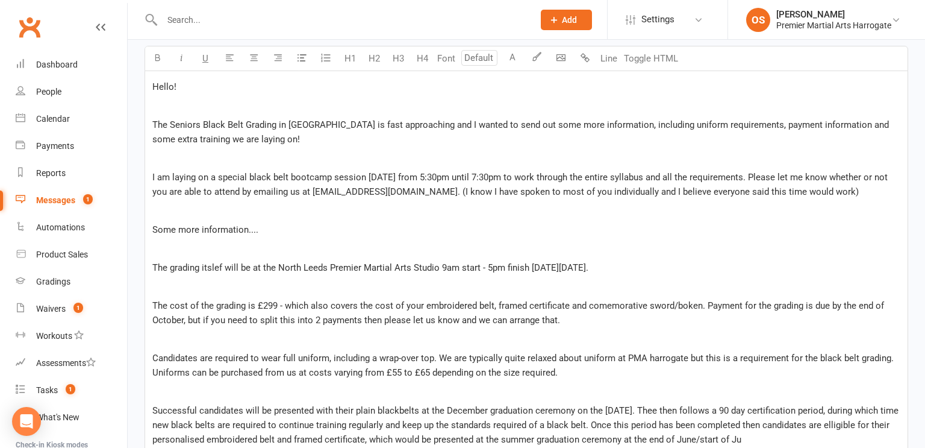
scroll to position [330, 0]
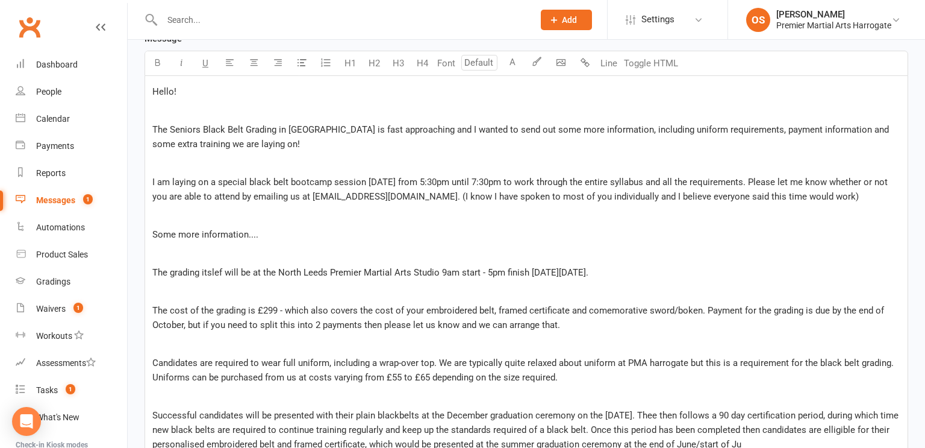
click at [887, 196] on p "I am laying on a special black belt bootcamp session this Sunday the 19th from …" at bounding box center [526, 189] width 748 height 29
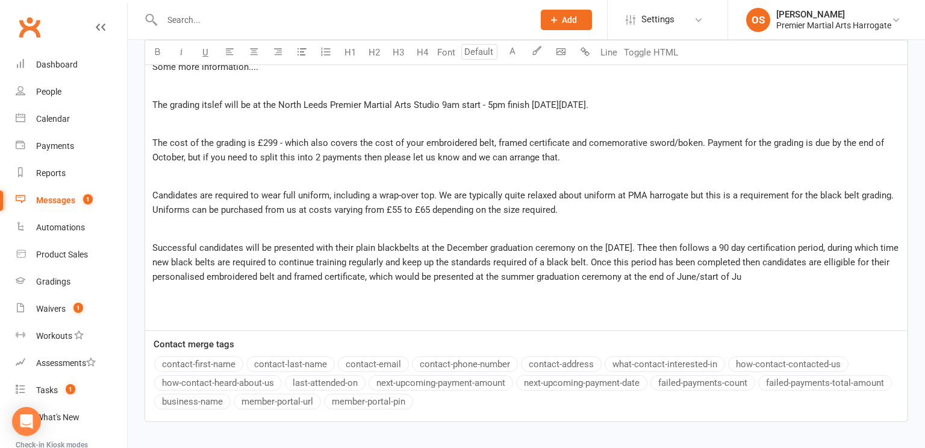
scroll to position [518, 0]
click at [815, 301] on div "Hello! ﻿ The Seniors Black Belt Grading in Leeds is fast approaching and I want…" at bounding box center [526, 109] width 763 height 440
click at [804, 278] on p "Successful candidates will be presented with their plain blackbelts at the Dece…" at bounding box center [526, 260] width 748 height 43
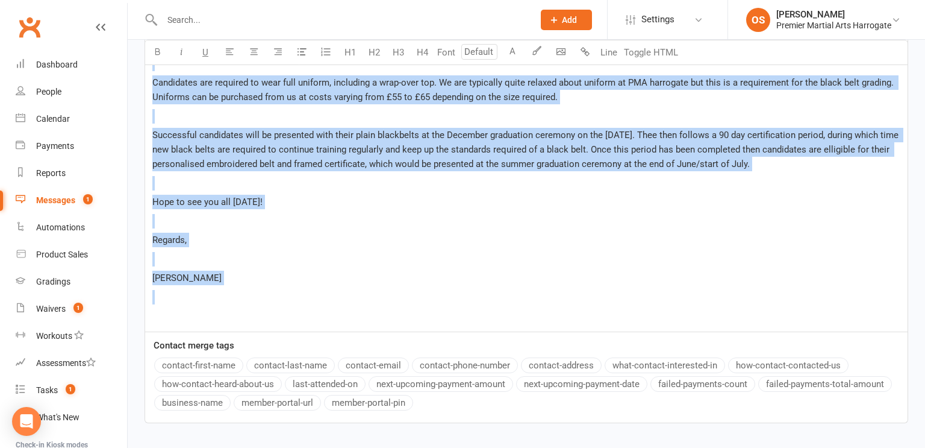
scroll to position [658, 0]
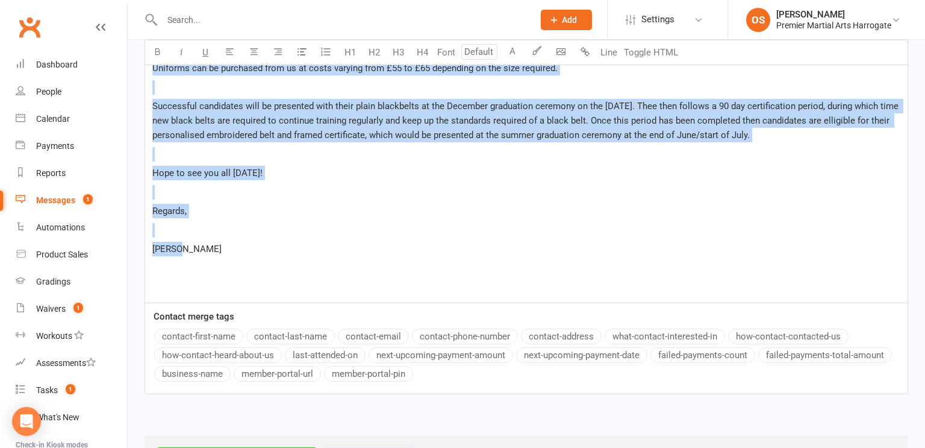
drag, startPoint x: 151, startPoint y: 221, endPoint x: 310, endPoint y: 254, distance: 162.0
click at [310, 254] on div "Hello! ﻿ The Seniors Black Belt Grading in Leeds is fast approaching and I want…" at bounding box center [526, 25] width 763 height 554
click at [310, 254] on p "Oliver" at bounding box center [526, 249] width 748 height 14
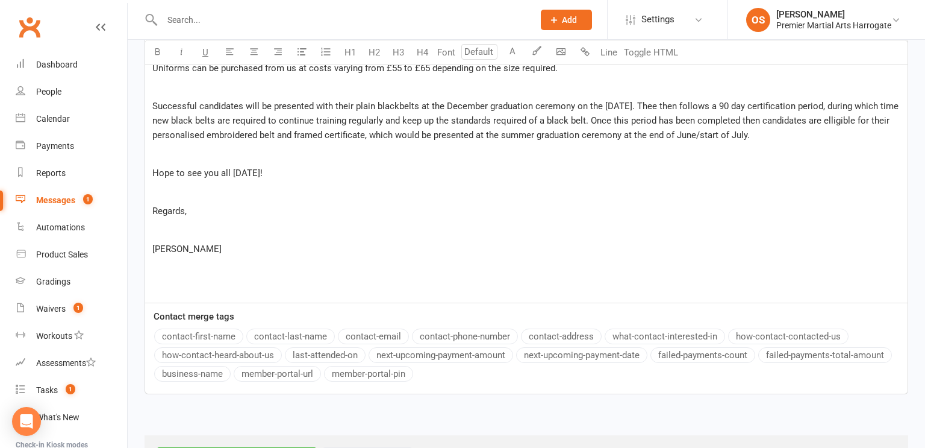
click at [218, 238] on div "Hello! ﻿ The Seniors Black Belt Grading in Leeds is fast approaching and I want…" at bounding box center [526, 25] width 763 height 554
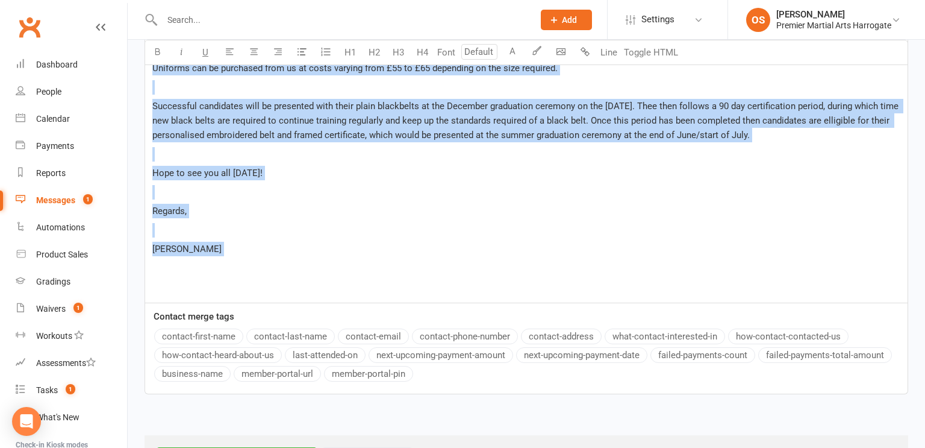
drag, startPoint x: 194, startPoint y: 255, endPoint x: 149, endPoint y: 21, distance: 238.7
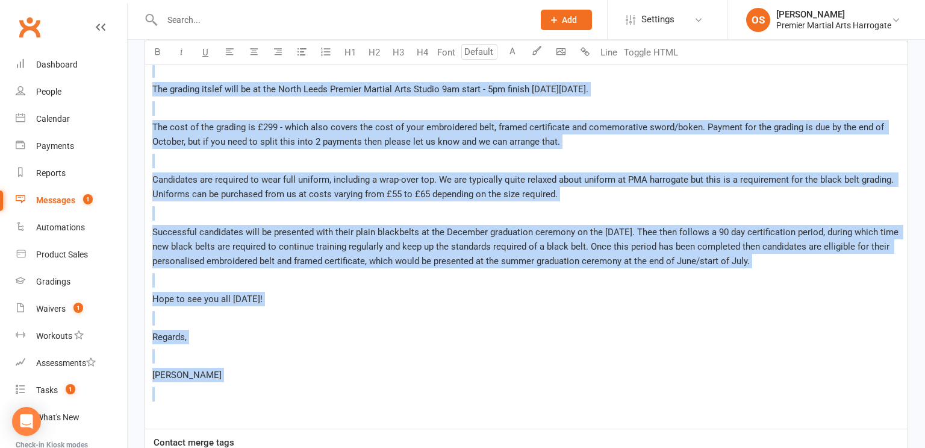
scroll to position [557, 0]
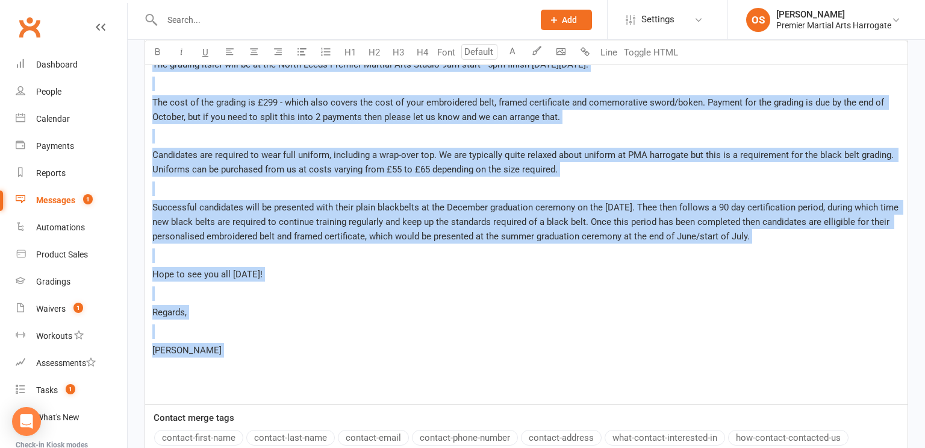
drag, startPoint x: 154, startPoint y: 118, endPoint x: 263, endPoint y: 369, distance: 273.3
click at [263, 369] on div "Hello! ﻿ The Seniors Black Belt Grading in Leeds is fast approaching and I want…" at bounding box center [526, 126] width 763 height 554
copy div "Hello! ﻿ The Seniors Black Belt Grading in Leeds is fast approaching and I want…"
click at [293, 253] on p "﻿" at bounding box center [526, 255] width 748 height 14
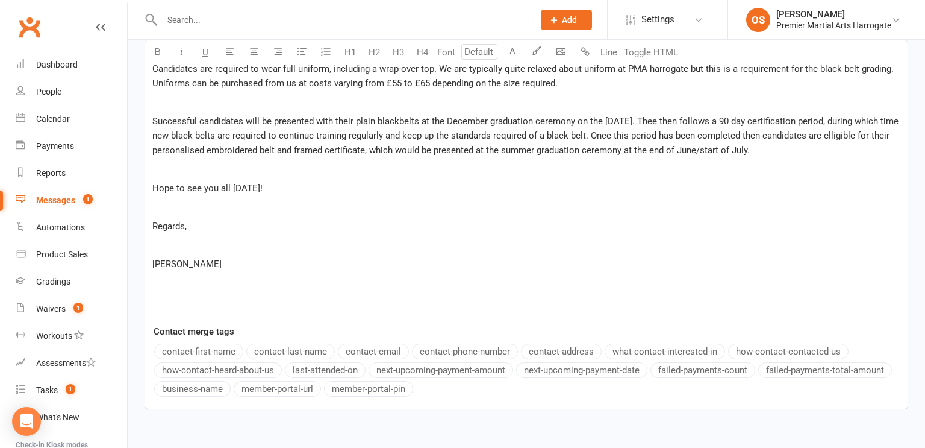
scroll to position [709, 0]
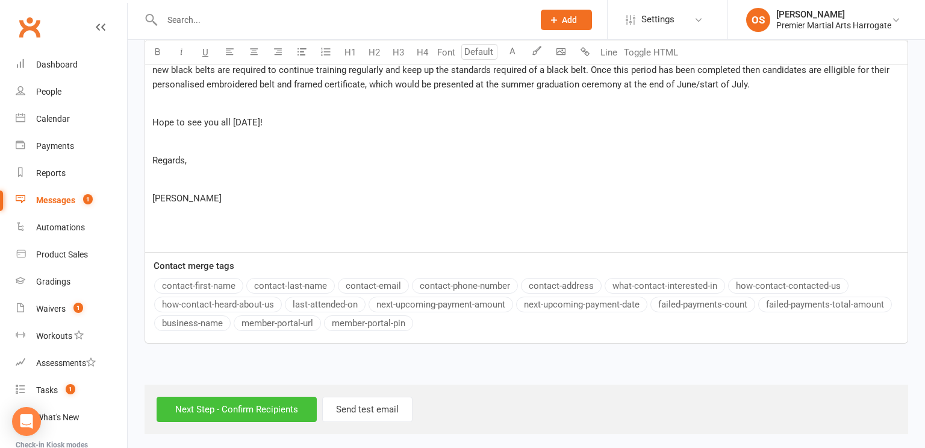
click at [251, 409] on input "Next Step - Confirm Recipients" at bounding box center [237, 408] width 160 height 25
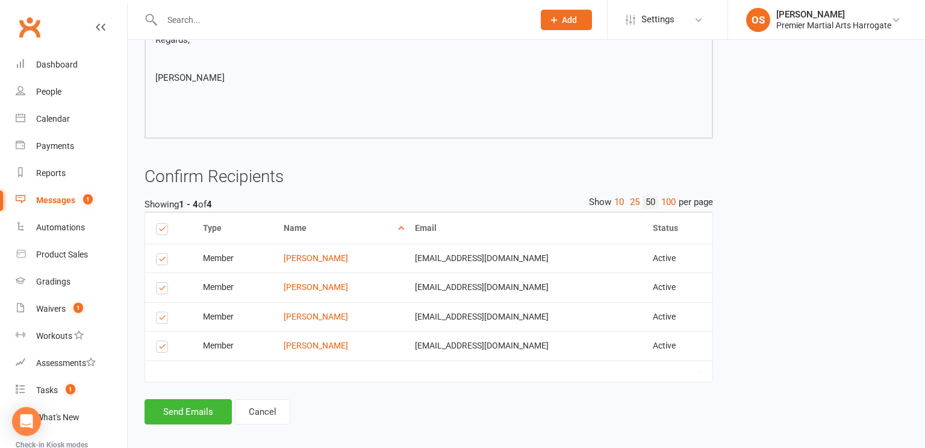
scroll to position [706, 0]
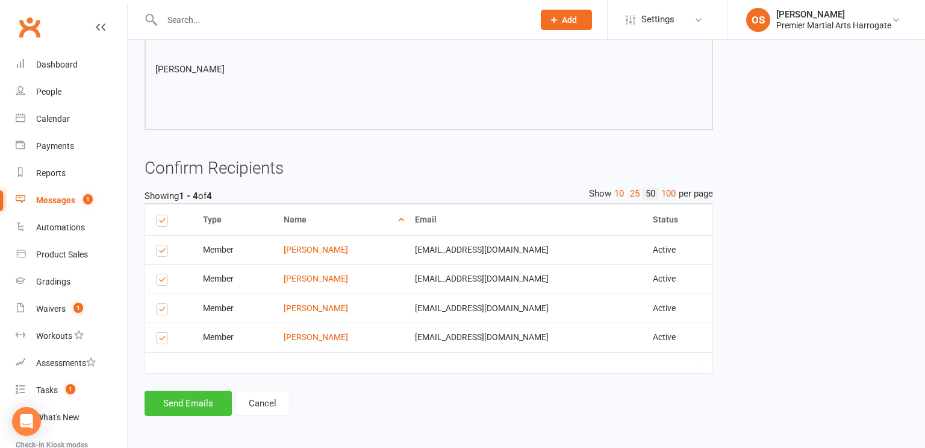
click at [184, 403] on button "Send Emails" at bounding box center [188, 402] width 87 height 25
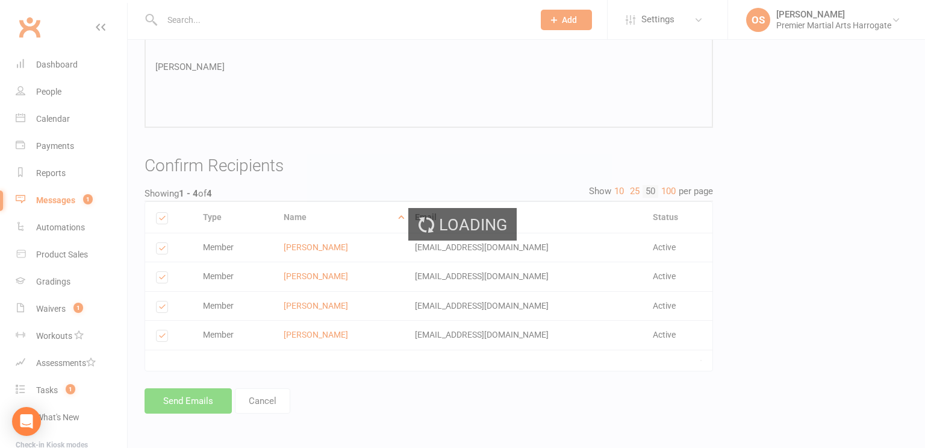
scroll to position [701, 0]
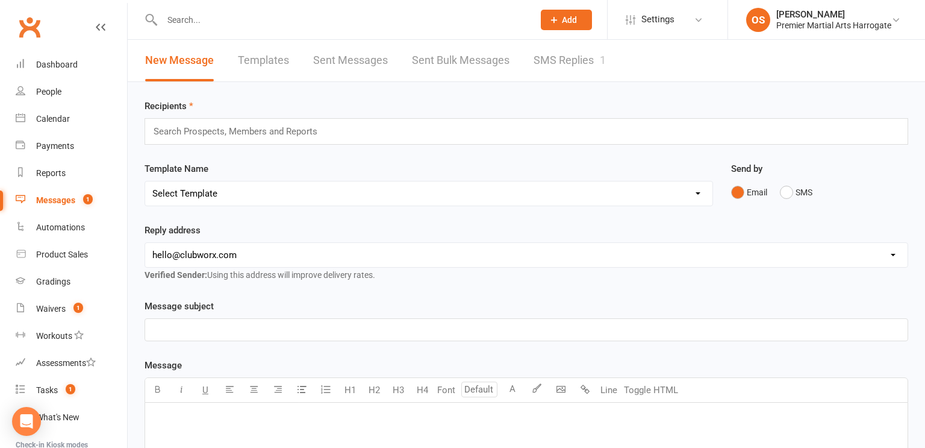
click at [213, 16] on input "text" at bounding box center [341, 19] width 367 height 17
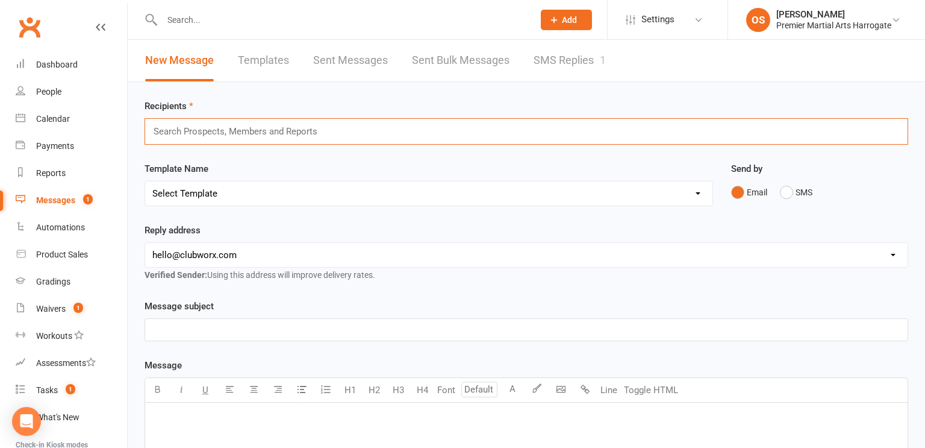
click at [207, 124] on input "text" at bounding box center [240, 132] width 177 height 16
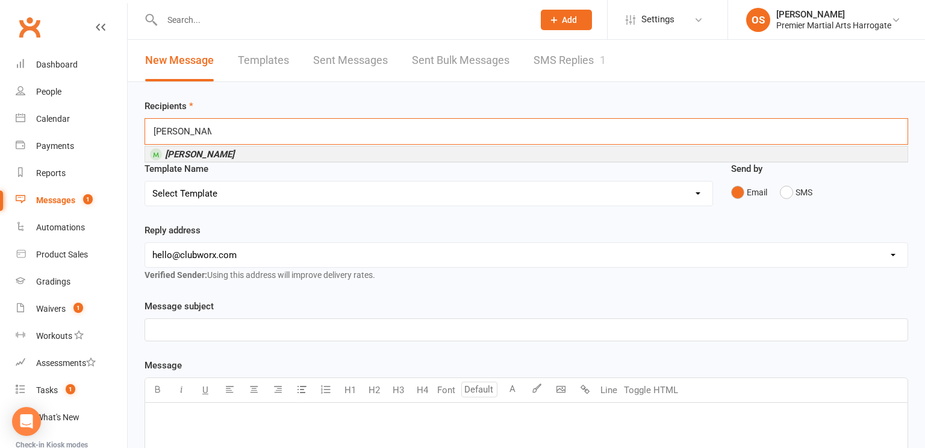
type input "charlie barker"
click at [209, 156] on em "Charlie Barker" at bounding box center [199, 154] width 69 height 11
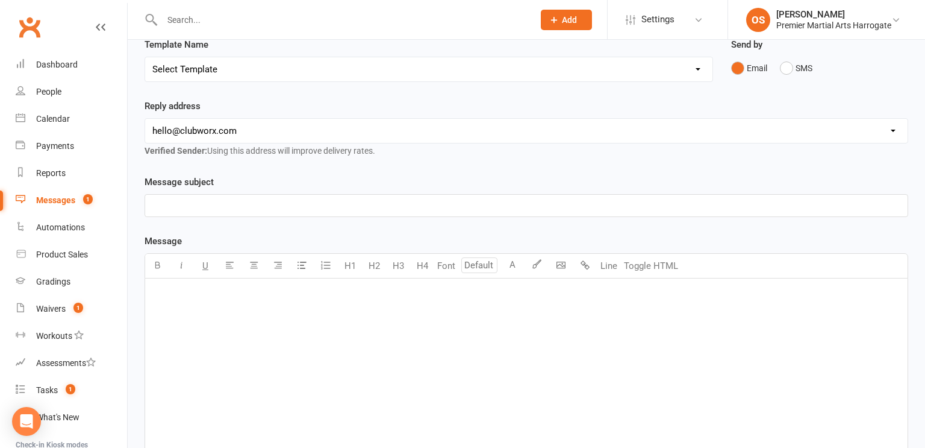
scroll to position [145, 0]
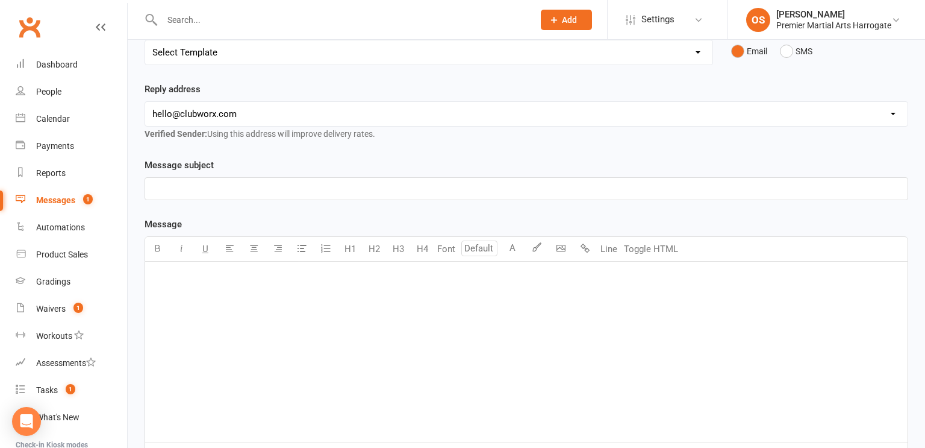
click at [209, 188] on p "﻿" at bounding box center [526, 188] width 748 height 14
click at [205, 274] on p "﻿" at bounding box center [526, 277] width 748 height 14
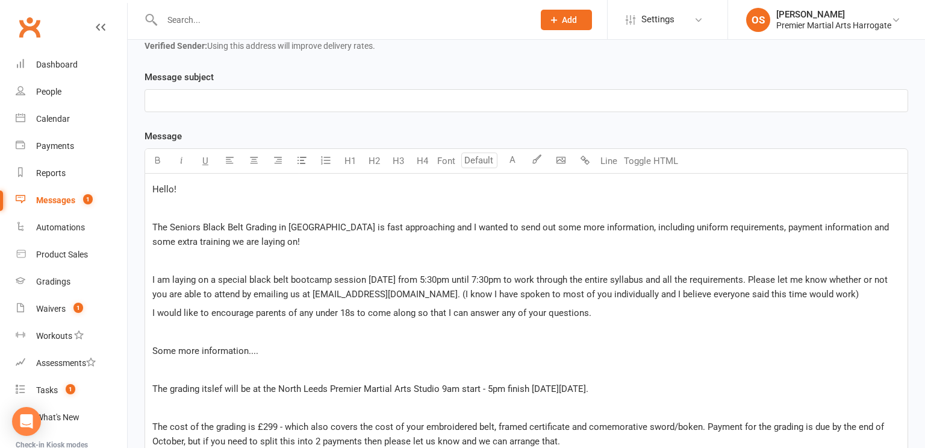
scroll to position [227, 0]
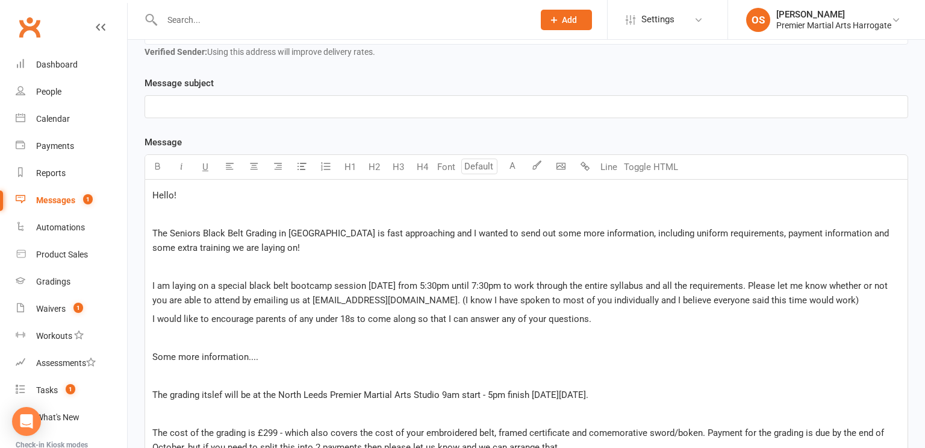
click at [287, 107] on p "﻿" at bounding box center [526, 106] width 748 height 14
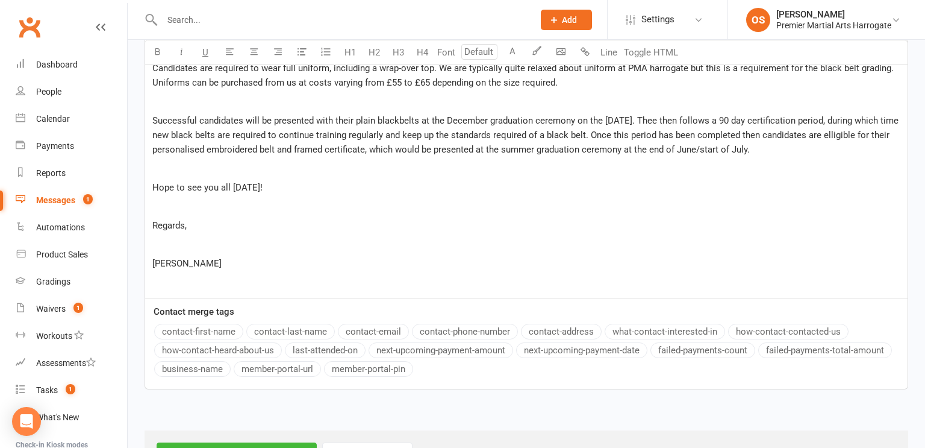
scroll to position [690, 0]
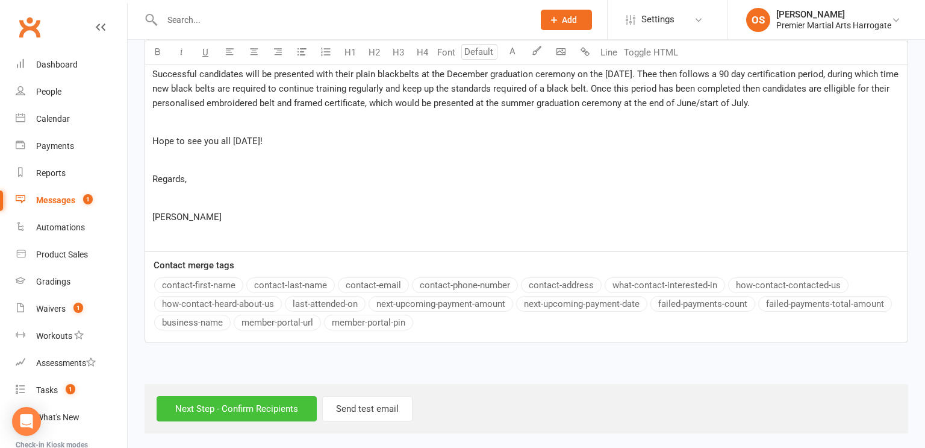
click at [213, 405] on input "Next Step - Confirm Recipients" at bounding box center [237, 408] width 160 height 25
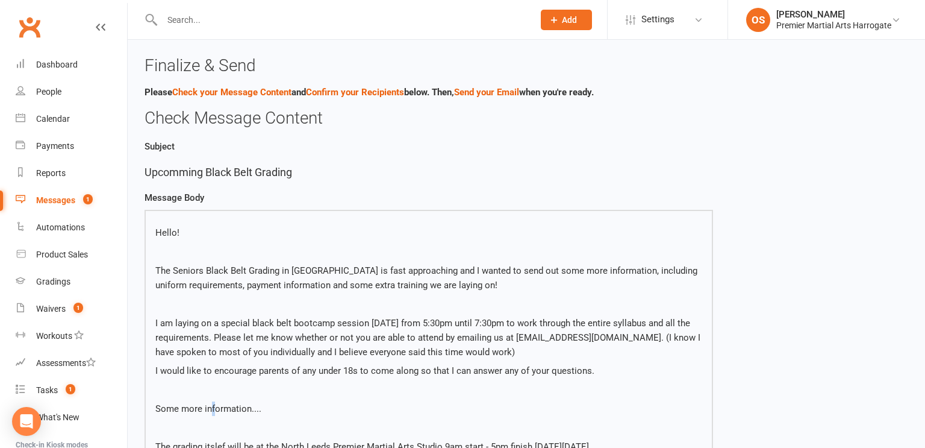
click at [211, 405] on p "Some more information...." at bounding box center [428, 408] width 547 height 14
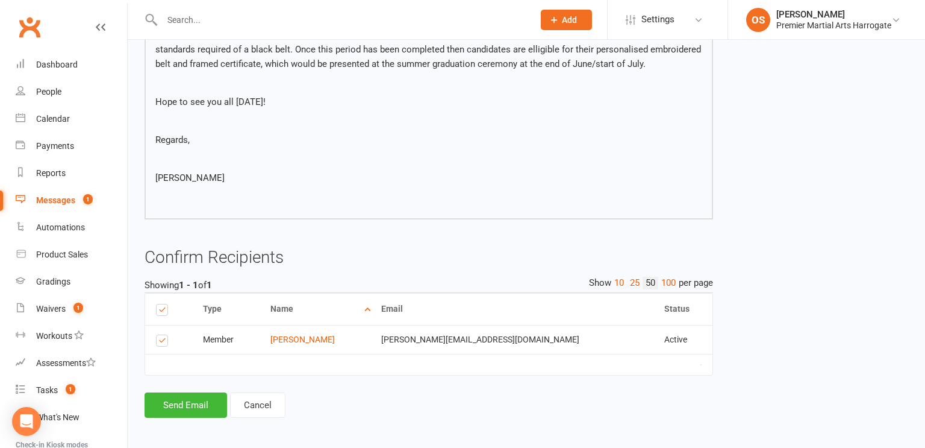
scroll to position [599, 0]
click at [193, 396] on button "Send Email" at bounding box center [186, 403] width 83 height 25
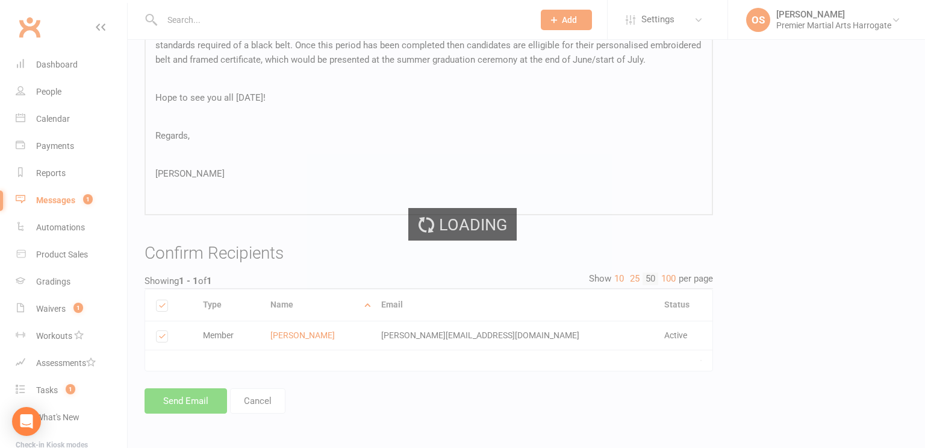
scroll to position [593, 0]
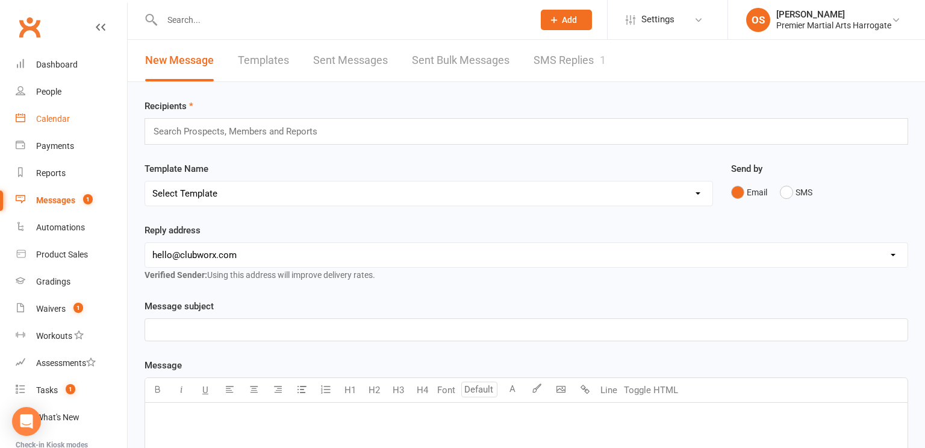
click at [51, 117] on div "Calendar" at bounding box center [53, 119] width 34 height 10
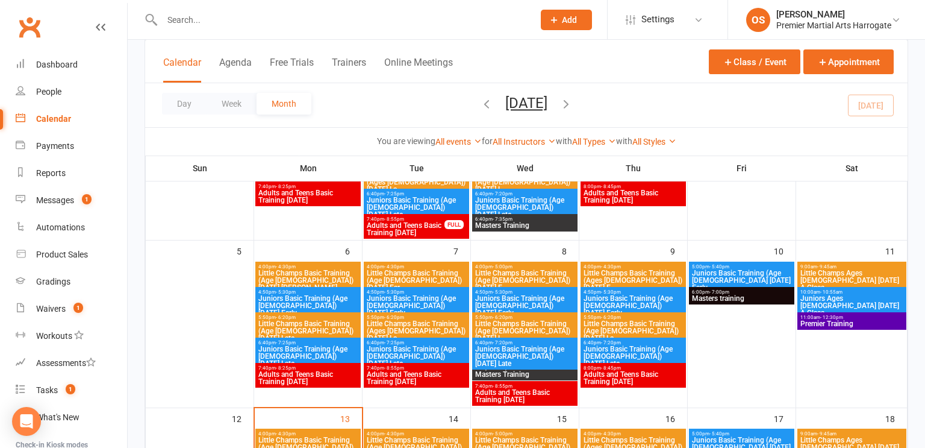
scroll to position [198, 0]
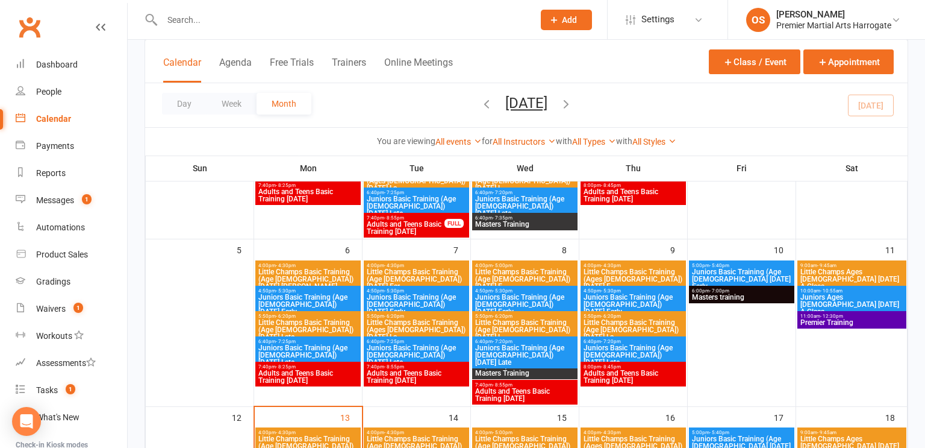
click at [322, 375] on span "Adults and Teens Basic Training [DATE]" at bounding box center [308, 376] width 101 height 14
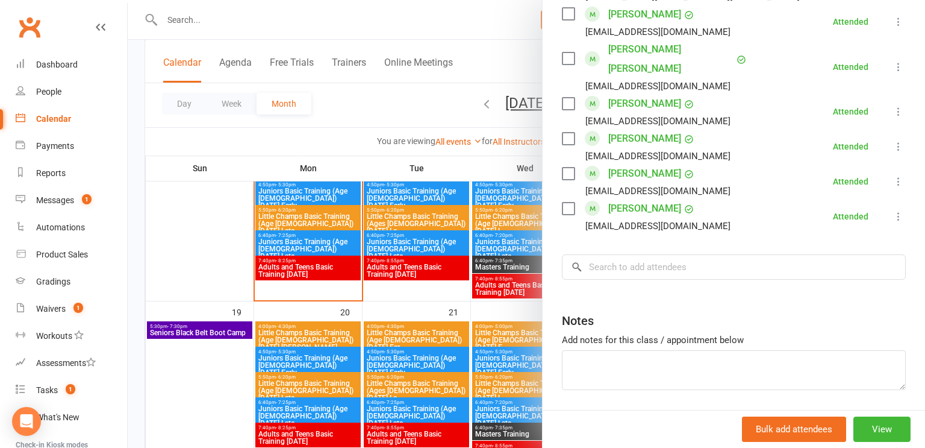
scroll to position [485, 0]
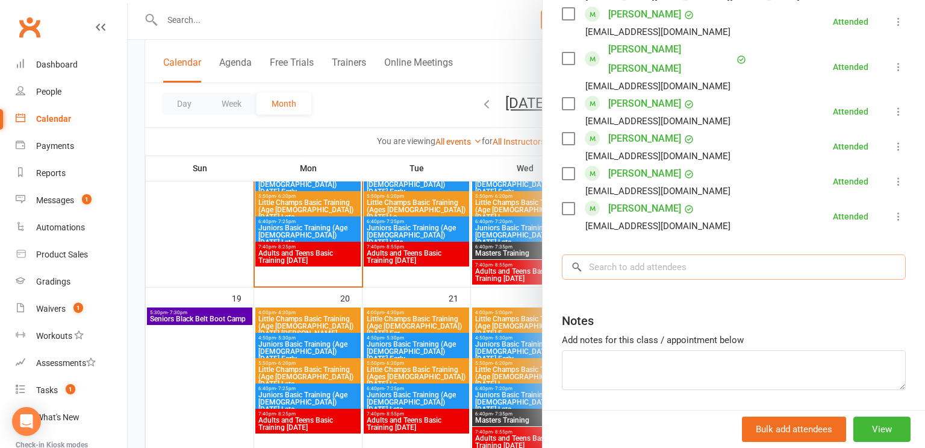
click at [669, 254] on input "search" at bounding box center [734, 266] width 344 height 25
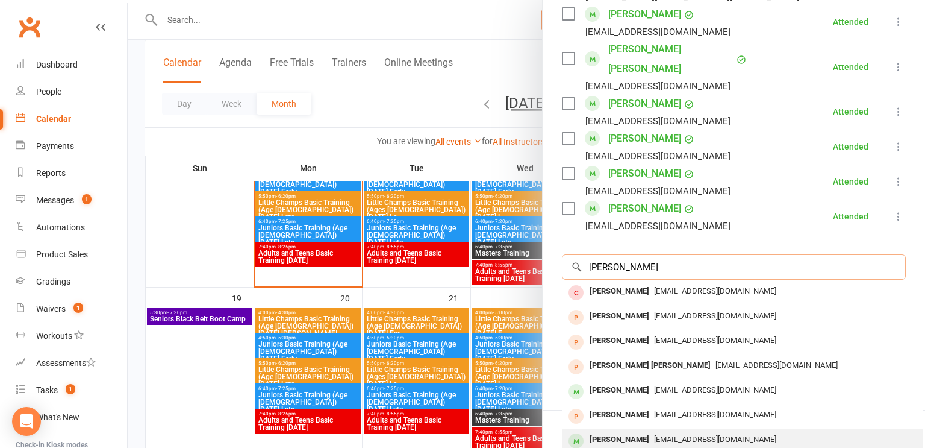
type input "Eliza"
click at [650, 431] on div "Elizabeth Gardner" at bounding box center [619, 439] width 69 height 17
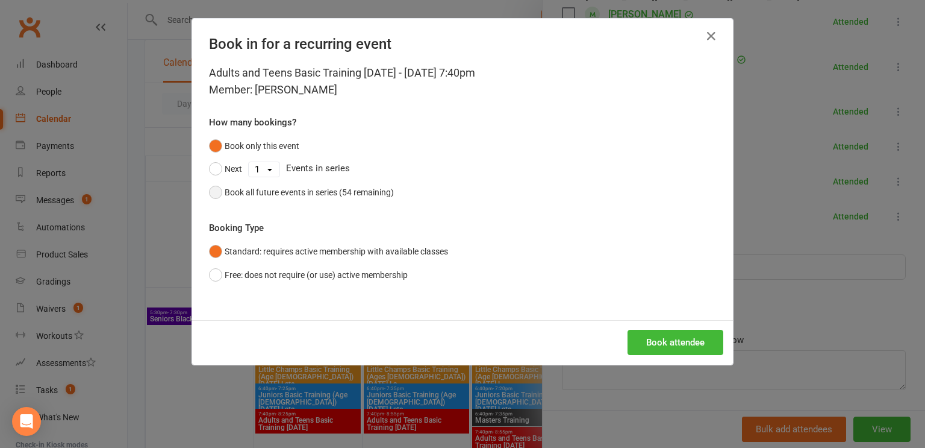
click at [230, 189] on div "Book all future events in series (54 remaining)" at bounding box center [309, 192] width 169 height 13
click at [672, 346] on button "Book attendee" at bounding box center [676, 342] width 96 height 25
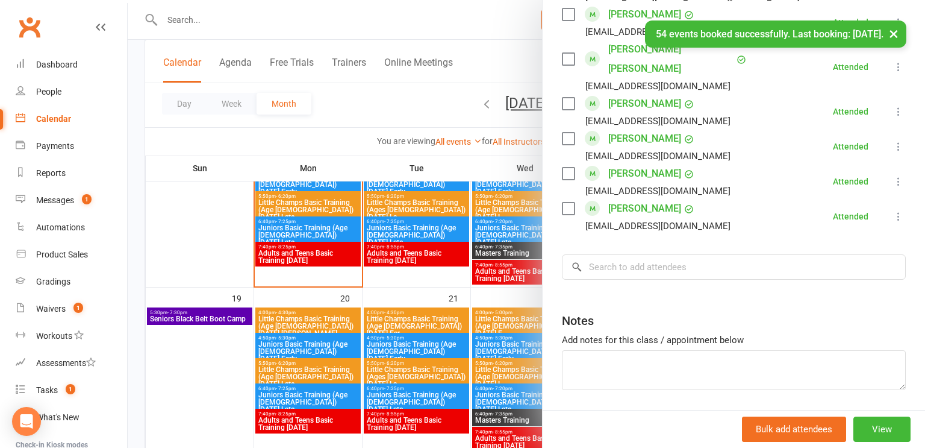
scroll to position [0, 0]
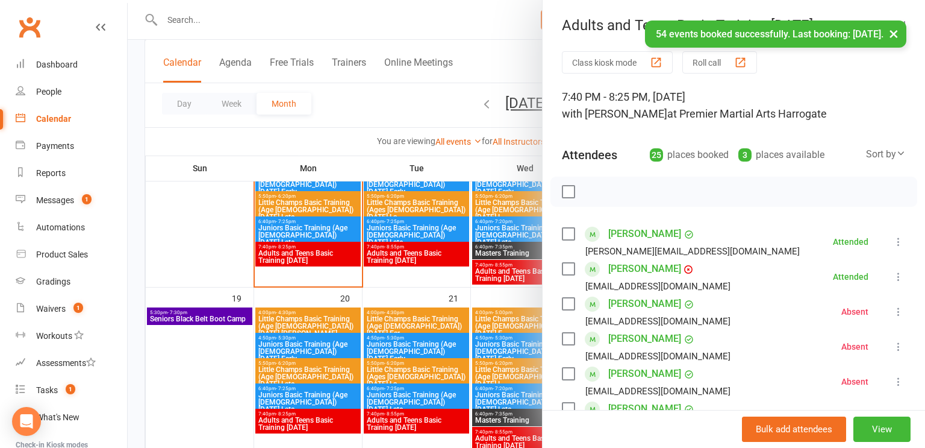
click at [412, 258] on div at bounding box center [527, 224] width 798 height 448
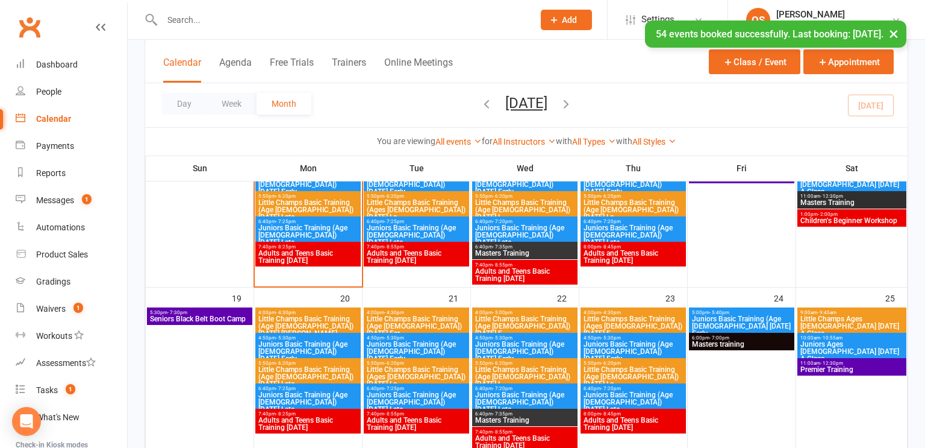
click at [412, 258] on span "Adults and Teens Basic Training [DATE]" at bounding box center [416, 256] width 101 height 14
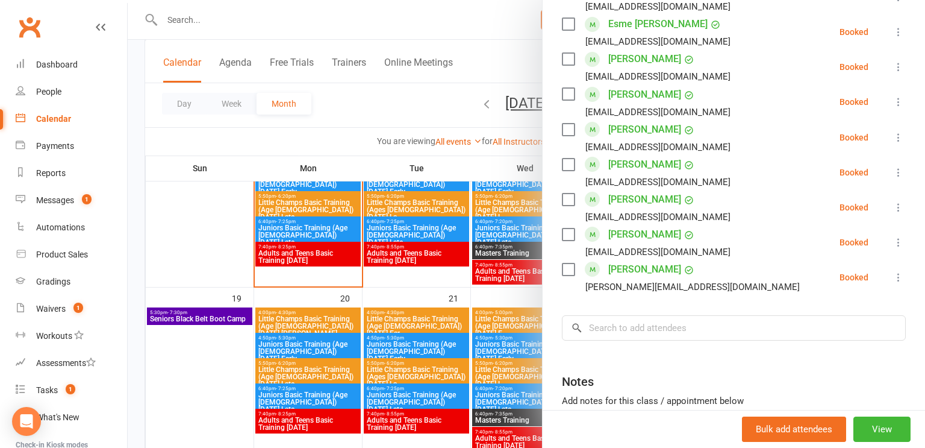
scroll to position [668, 0]
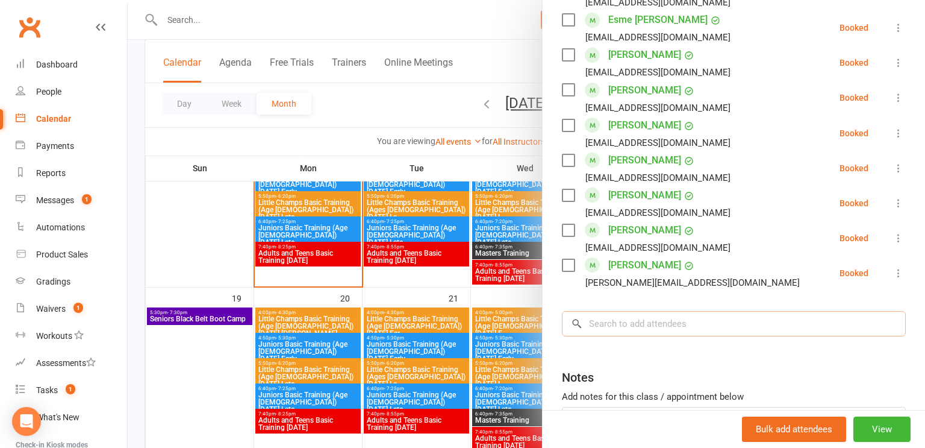
click at [654, 331] on input "search" at bounding box center [734, 323] width 344 height 25
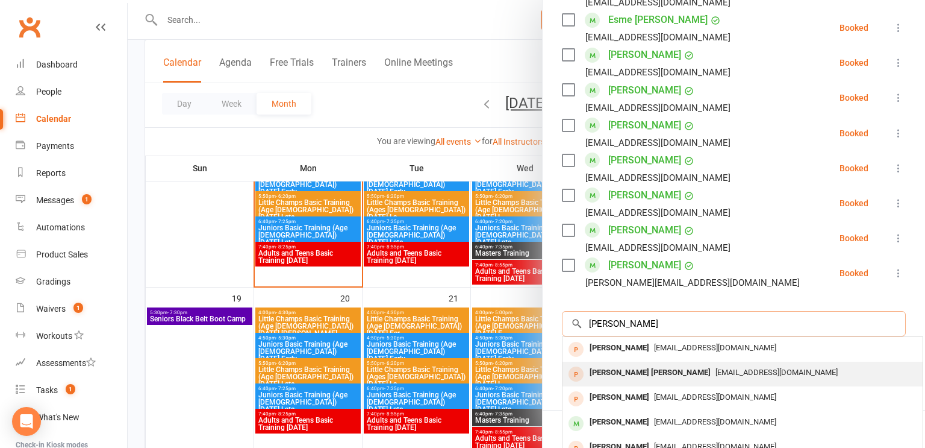
scroll to position [66, 0]
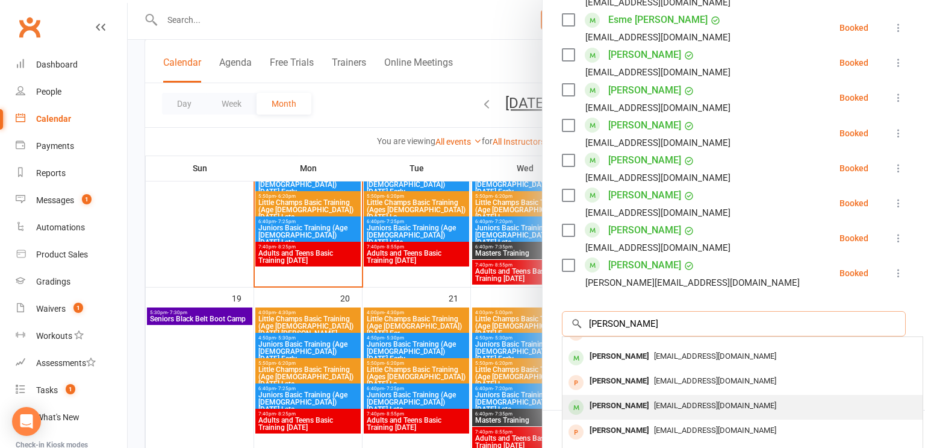
type input "Elizabeth"
click at [634, 399] on div "Elizabeth Gardner" at bounding box center [619, 405] width 69 height 17
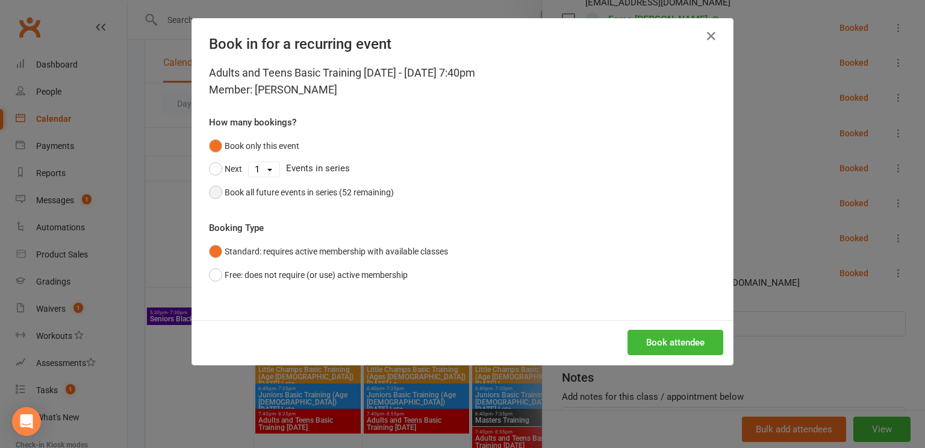
click at [316, 193] on div "Book all future events in series (52 remaining)" at bounding box center [309, 192] width 169 height 13
click at [664, 339] on button "Book attendee" at bounding box center [676, 342] width 96 height 25
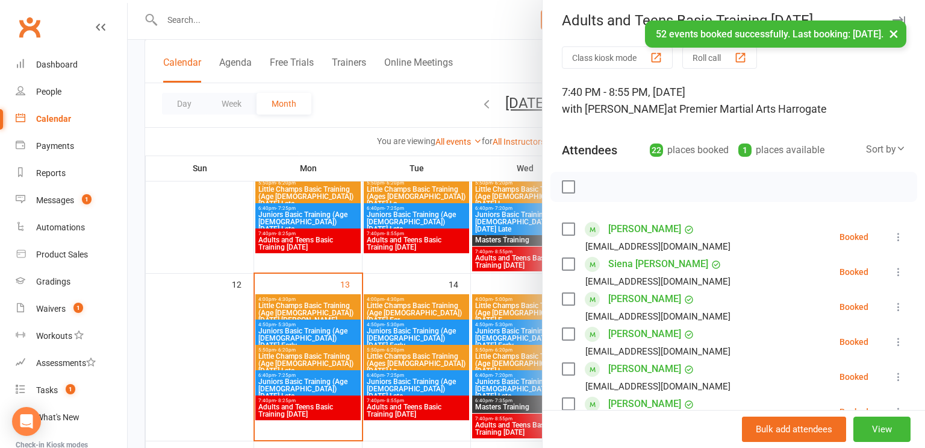
scroll to position [0, 0]
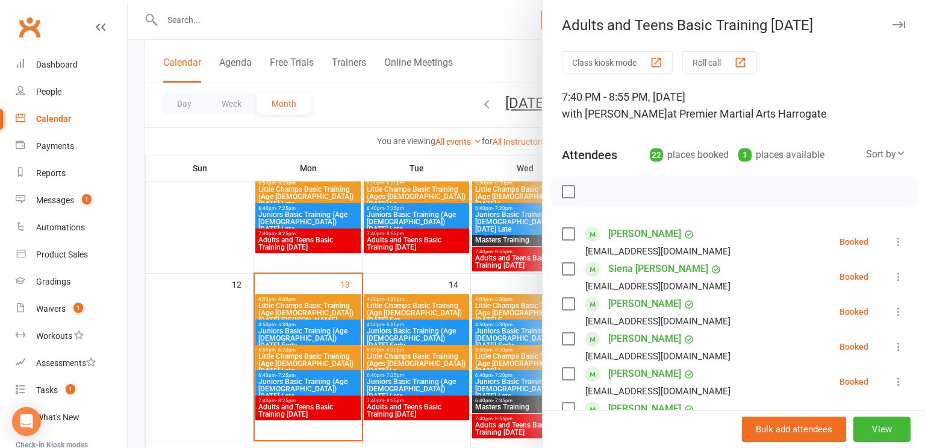
click at [903, 27] on icon "button" at bounding box center [899, 24] width 13 height 7
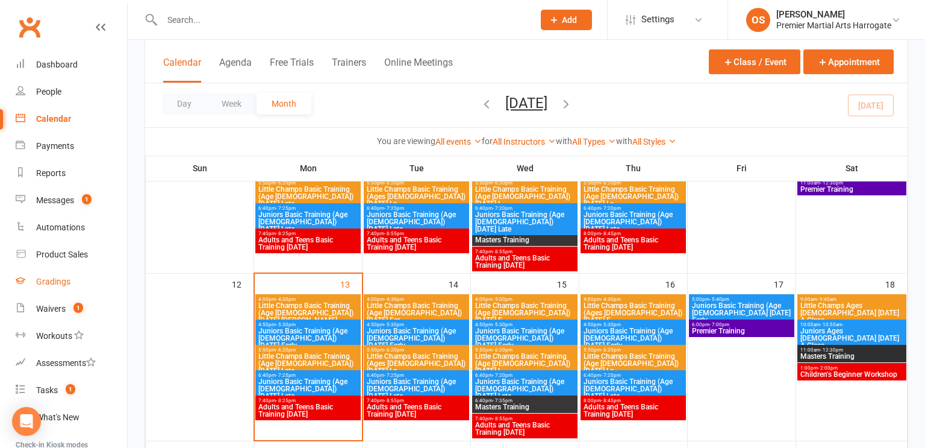
click at [61, 277] on div "Gradings" at bounding box center [53, 282] width 34 height 10
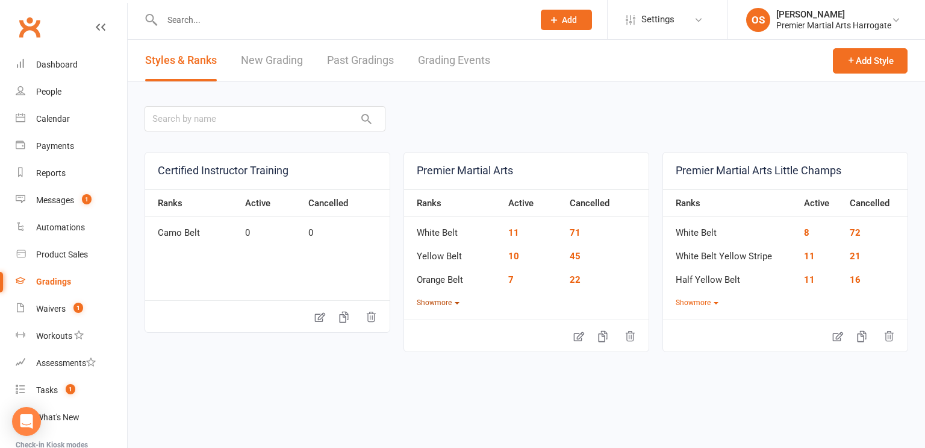
click at [443, 305] on button "Show more" at bounding box center [438, 302] width 43 height 11
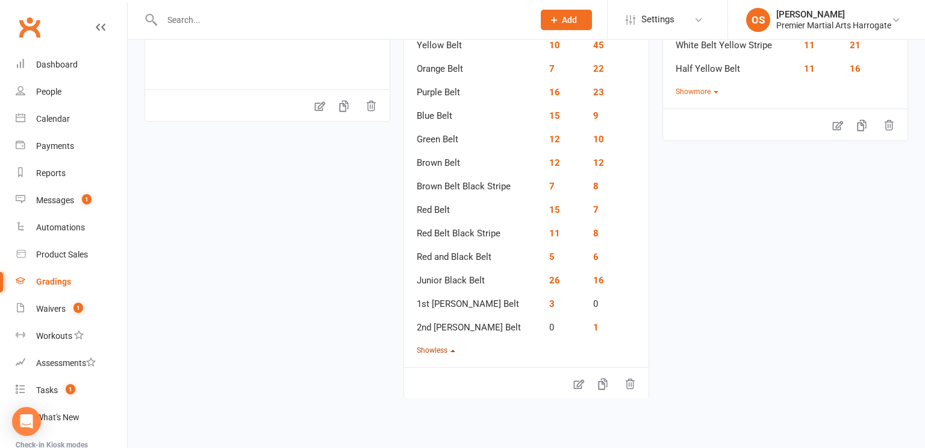
scroll to position [228, 0]
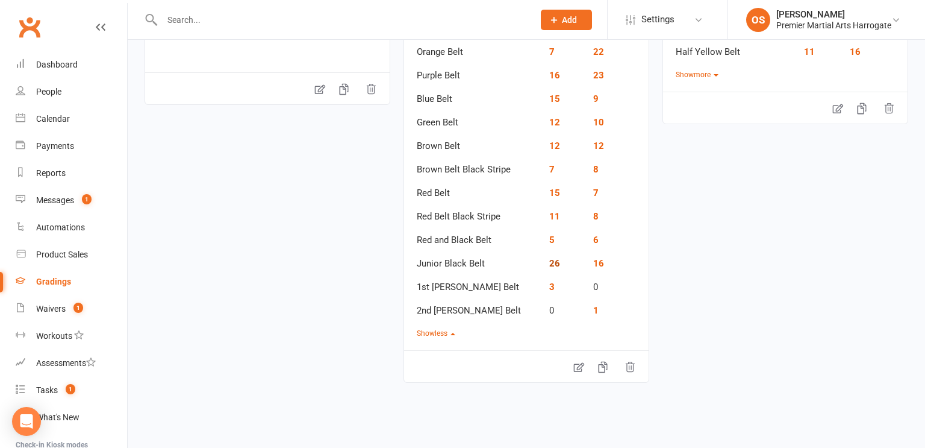
click at [549, 263] on link "26" at bounding box center [554, 263] width 11 height 11
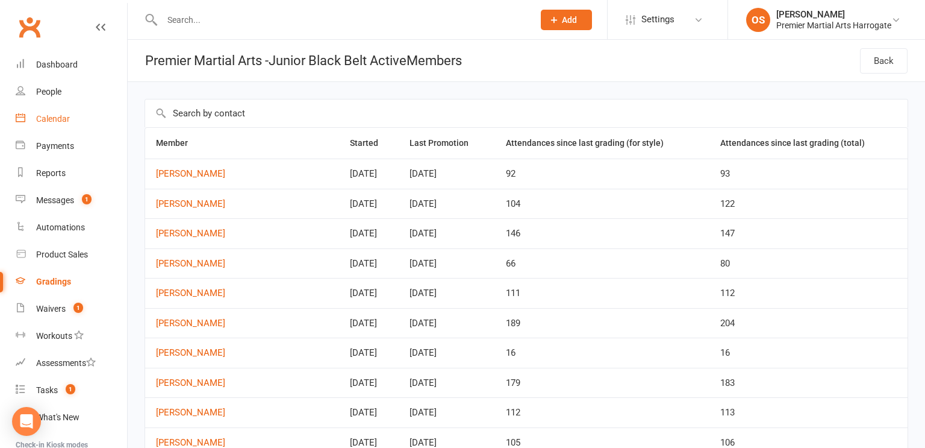
click at [54, 121] on div "Calendar" at bounding box center [53, 119] width 34 height 10
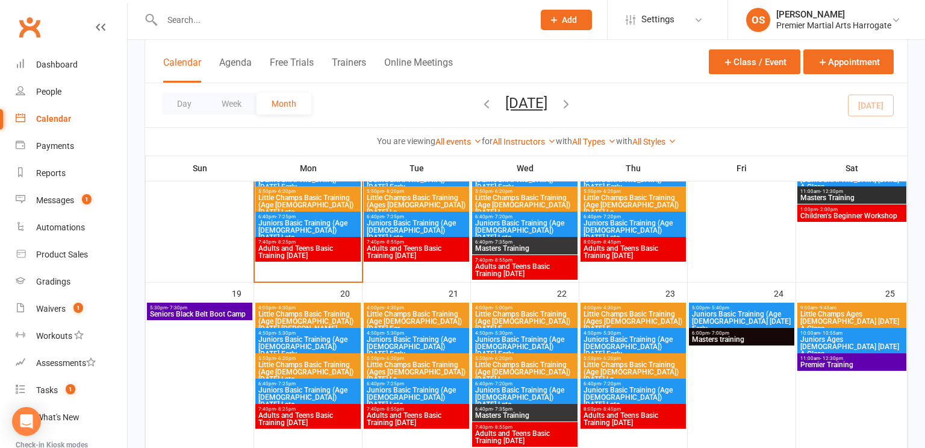
scroll to position [504, 0]
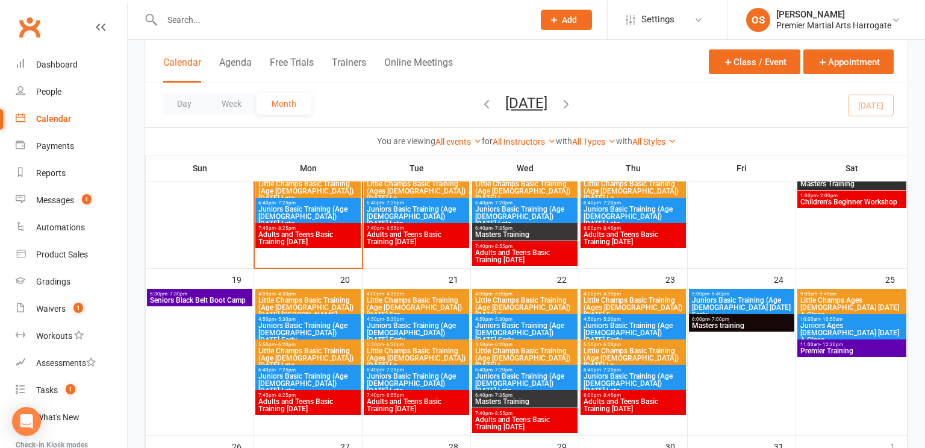
click at [228, 300] on span "Seniors Black Belt Boot Camp" at bounding box center [199, 299] width 101 height 7
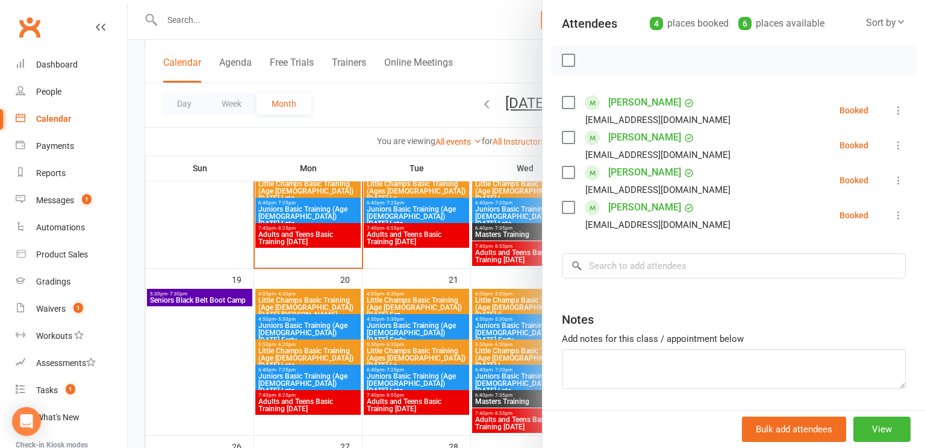
scroll to position [142, 0]
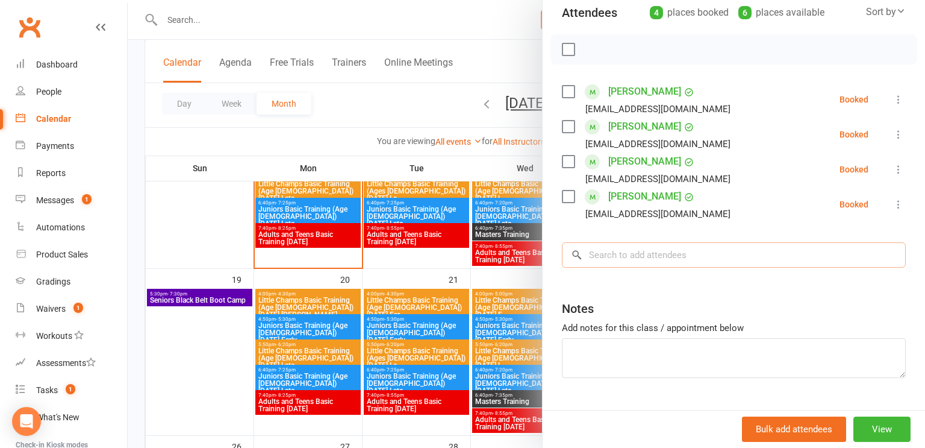
click at [662, 261] on input "search" at bounding box center [734, 254] width 344 height 25
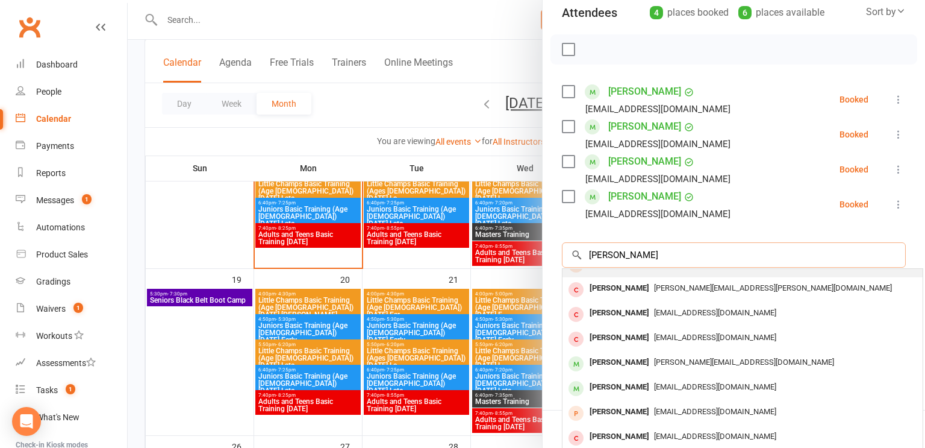
scroll to position [42, 0]
type input "charlie"
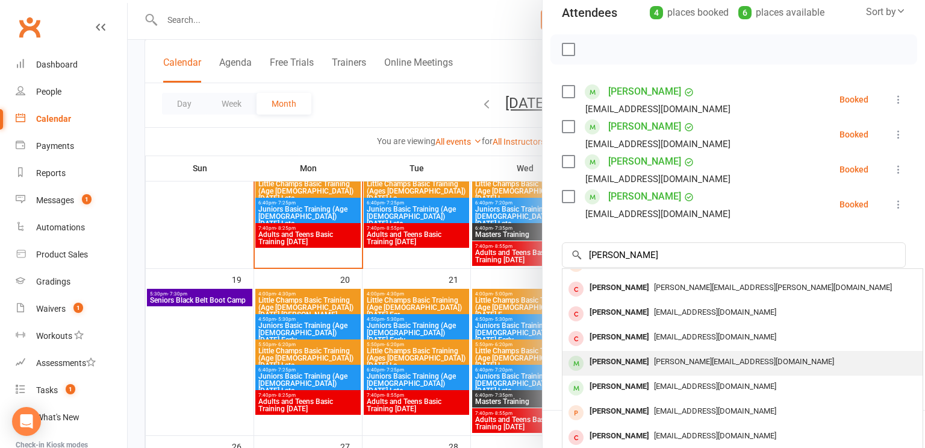
click at [615, 359] on div "Charlie Barker" at bounding box center [619, 361] width 69 height 17
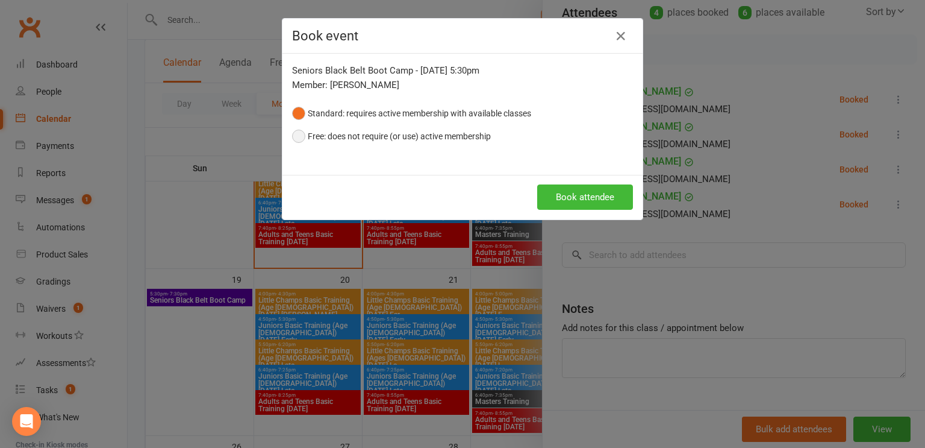
click at [436, 137] on button "Free: does not require (or use) active membership" at bounding box center [391, 136] width 199 height 23
click at [595, 201] on button "Book attendee" at bounding box center [585, 196] width 96 height 25
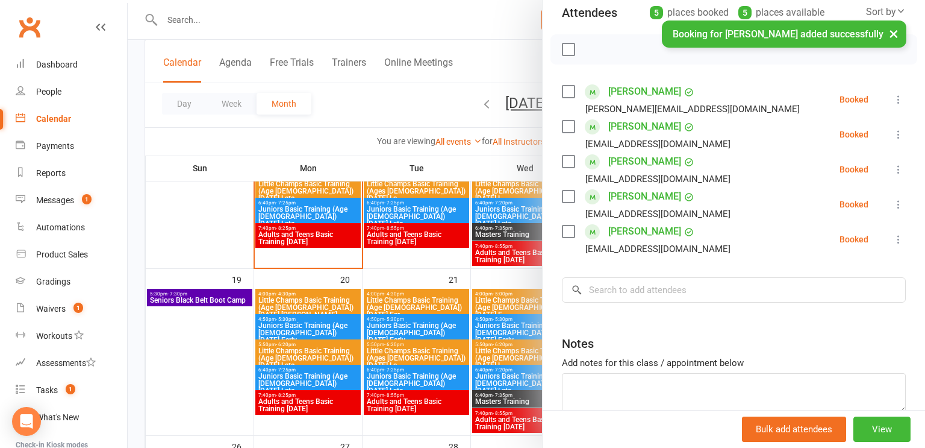
scroll to position [0, 0]
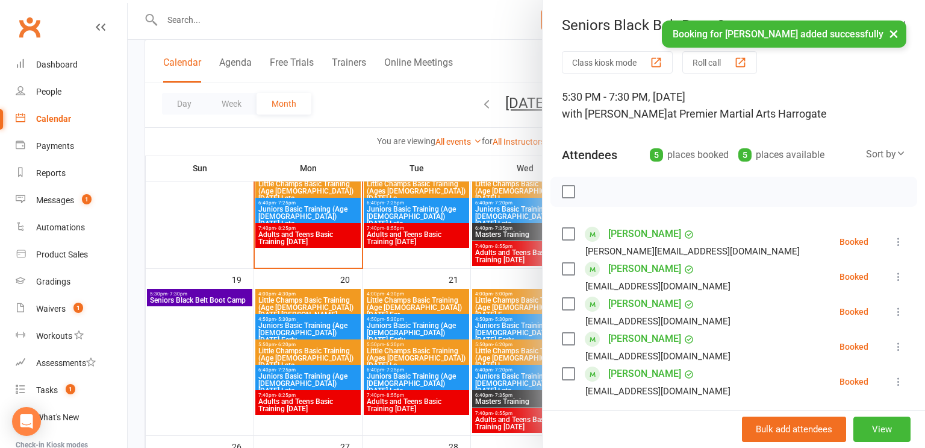
click at [392, 19] on div at bounding box center [527, 224] width 798 height 448
